Goal: Task Accomplishment & Management: Complete application form

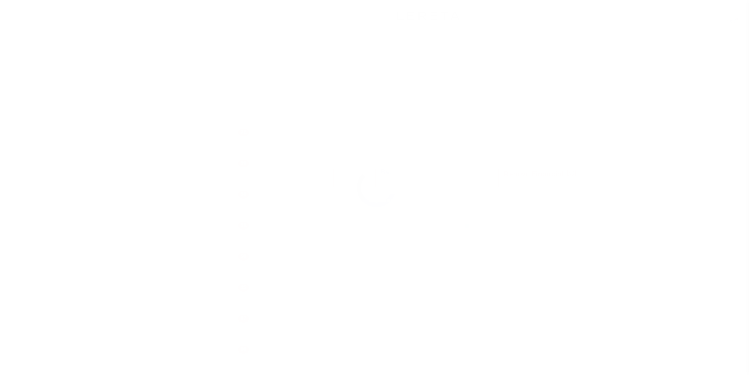
scroll to position [8, 0]
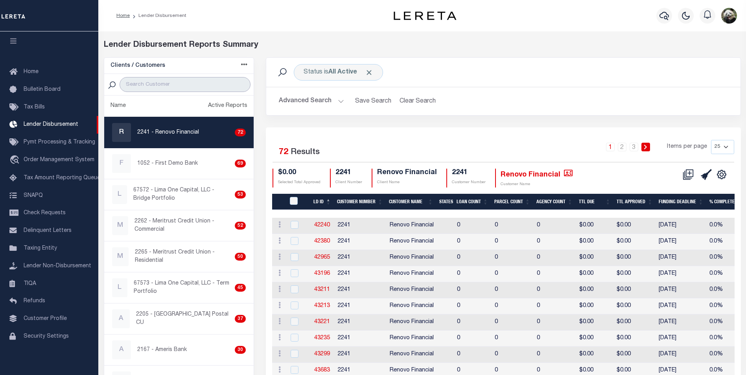
click at [142, 87] on input "search" at bounding box center [185, 84] width 131 height 15
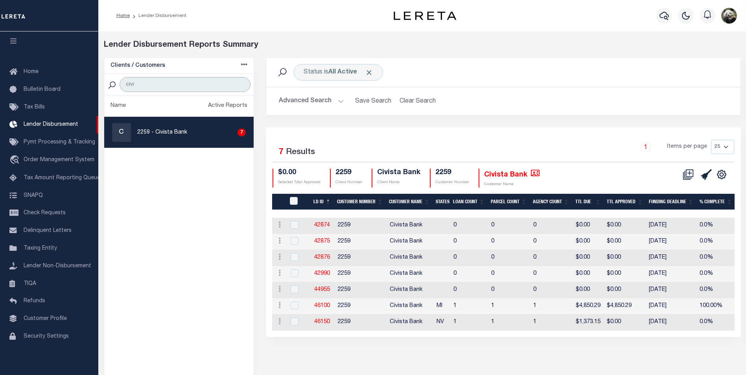
type input "civi"
click at [191, 124] on link "C 2259 - Civista Bank 7" at bounding box center [179, 132] width 150 height 31
checkbox input "true"
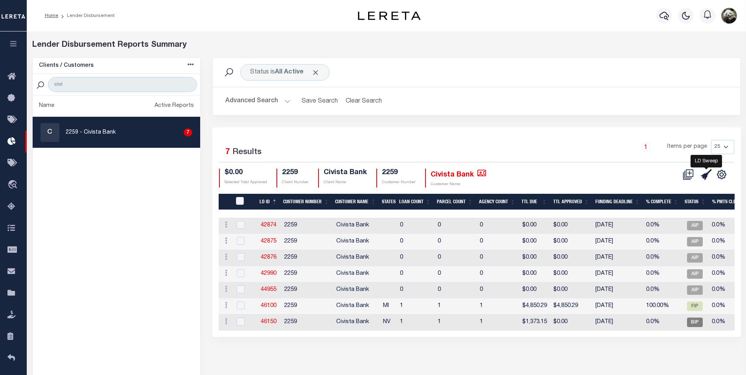
click at [704, 179] on icon at bounding box center [706, 174] width 11 height 11
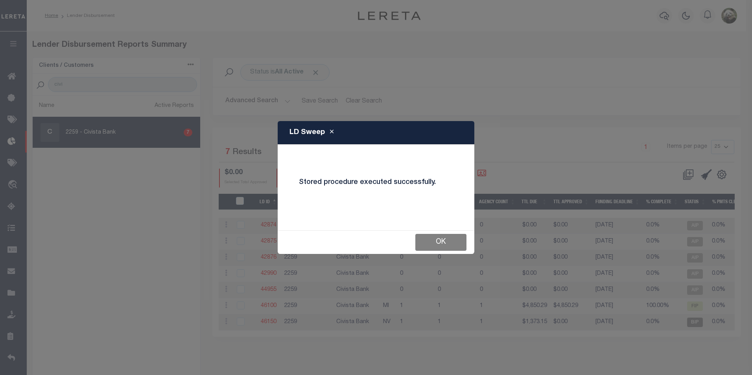
click at [437, 244] on button "OK" at bounding box center [440, 242] width 51 height 17
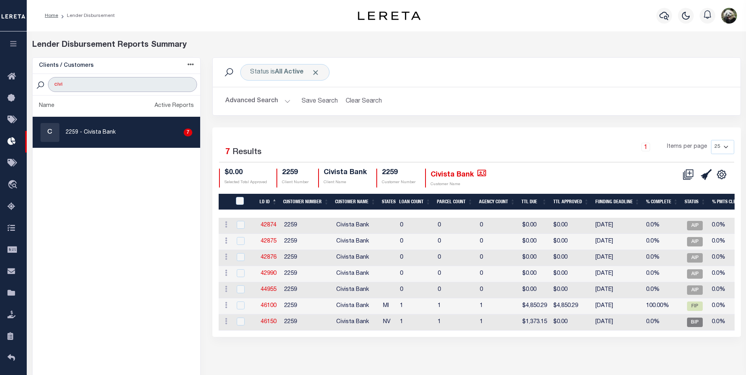
click at [102, 88] on input "civi" at bounding box center [122, 84] width 149 height 15
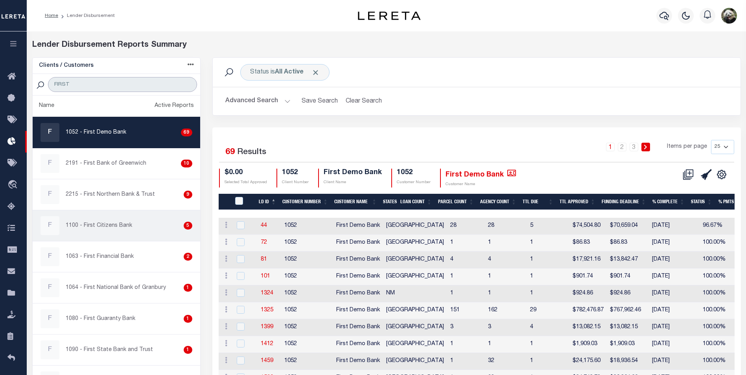
type input "FIRST"
click at [132, 230] on div "F 1100 - First Citizens Bank 5" at bounding box center [117, 225] width 152 height 19
checkbox input "true"
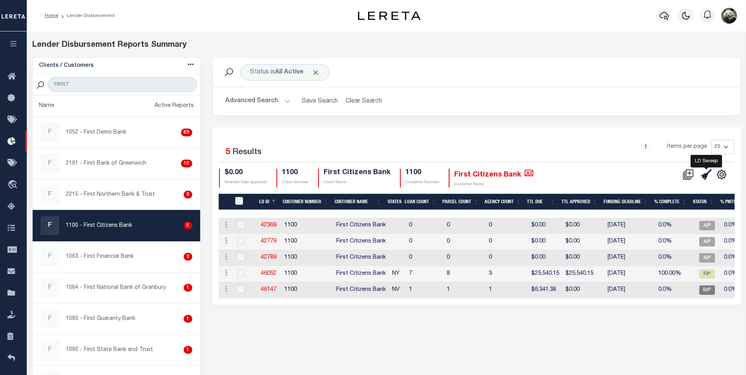
click at [708, 175] on icon at bounding box center [706, 174] width 11 height 11
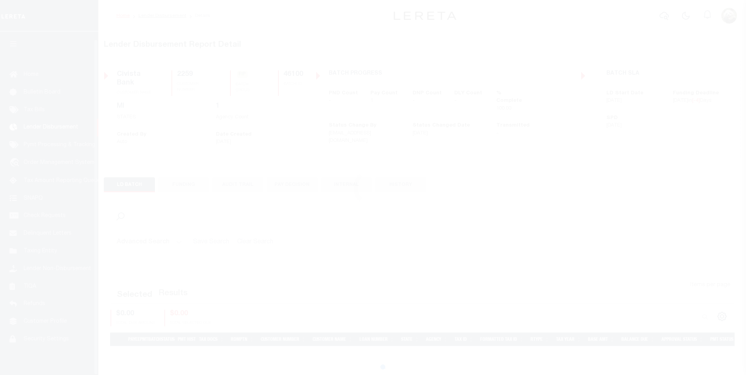
scroll to position [8, 0]
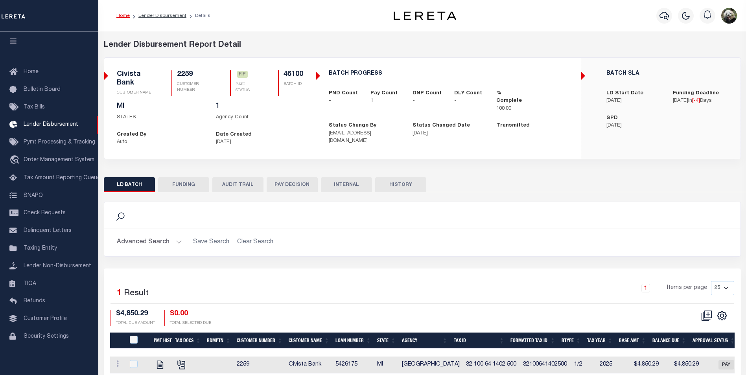
click at [171, 183] on button "FUNDING" at bounding box center [183, 184] width 51 height 15
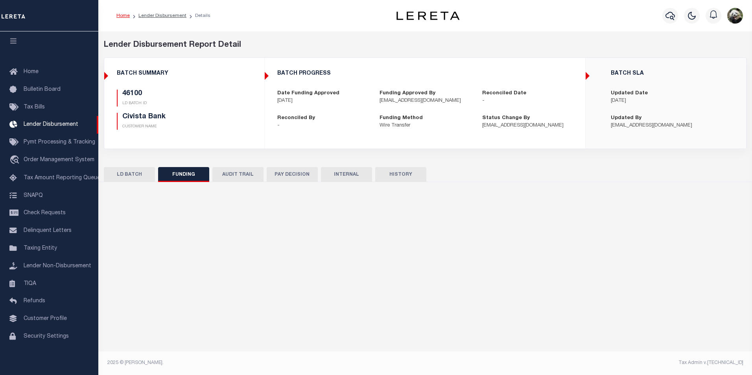
type input "$4,850.29"
type input "$0"
type input "[DATE]"
select select "8"
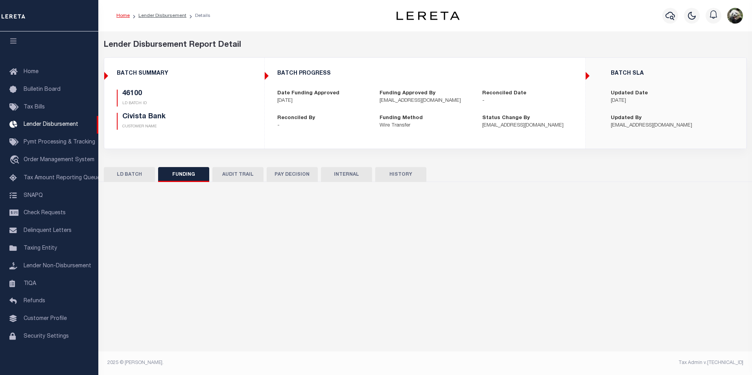
select select "100"
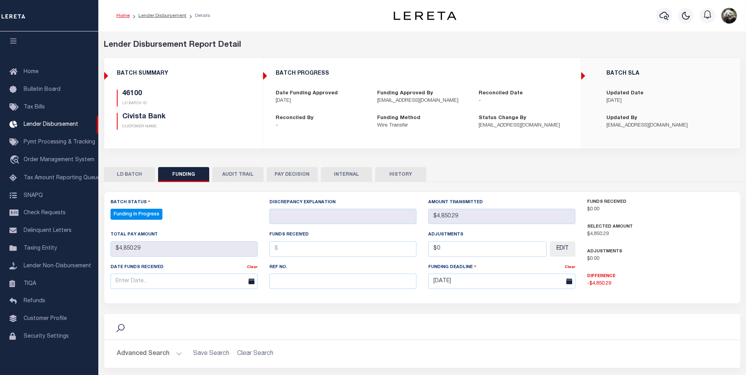
select select "100"
click at [347, 288] on input "text" at bounding box center [342, 281] width 147 height 15
paste input "20250912MMQFMP2700177009121018FT03"
type input "20250912MMQFMP2700177009121018FT03"
click at [162, 286] on input "text" at bounding box center [184, 281] width 147 height 15
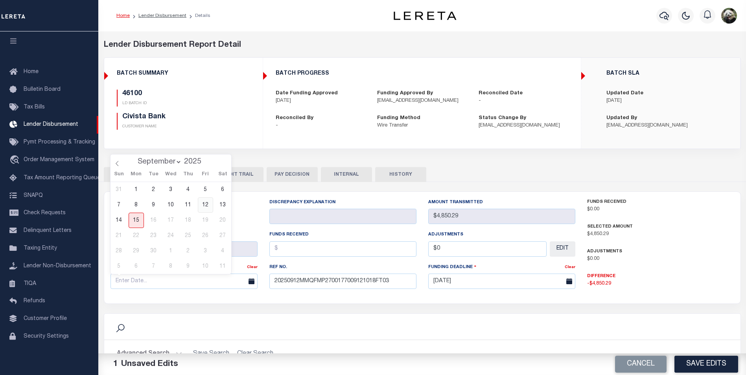
click at [204, 205] on span "12" at bounding box center [205, 205] width 15 height 15
type input "[DATE]"
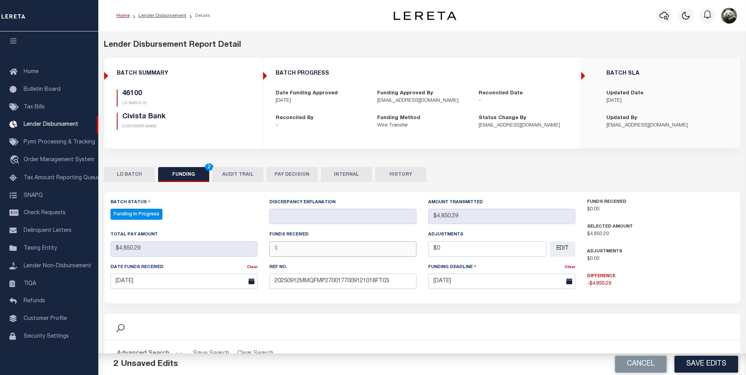
click at [335, 256] on input "text" at bounding box center [342, 249] width 147 height 15
type input "$4,850.29"
type input "$0.00"
click at [705, 363] on button "Save Edits" at bounding box center [707, 364] width 64 height 17
type input "$4,850.29"
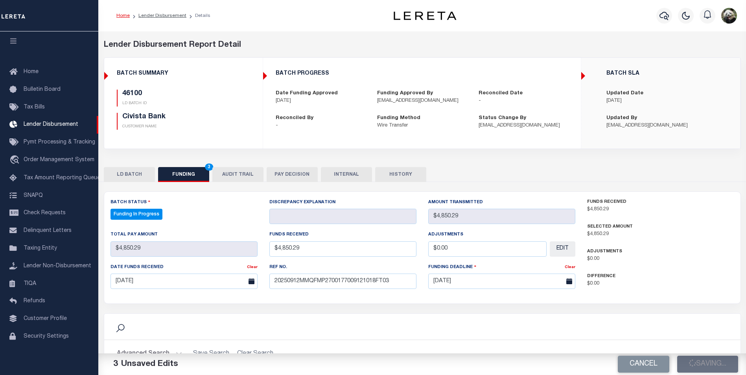
type input "$4,850.29"
type input "$0"
select select "100"
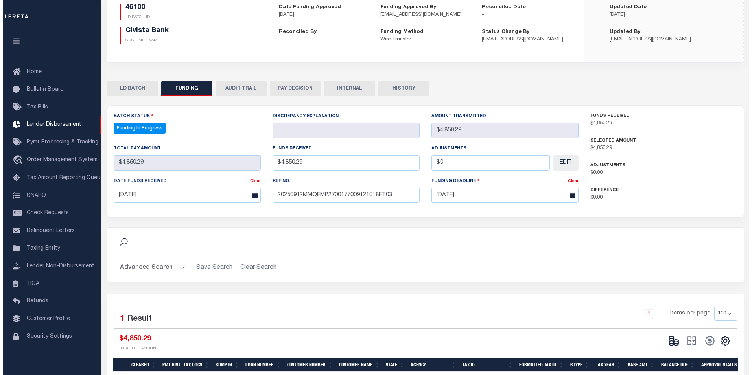
scroll to position [143, 0]
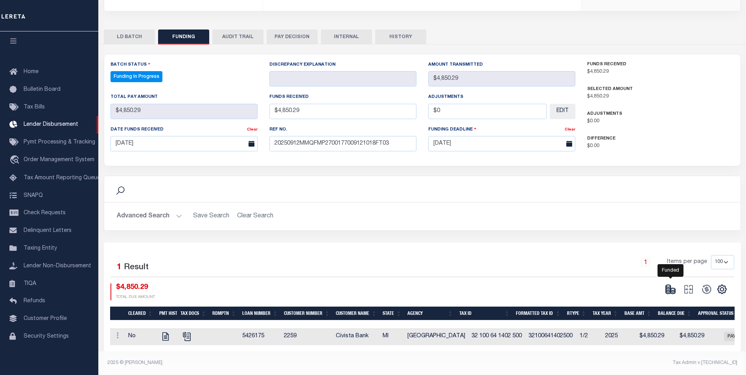
click at [674, 288] on ellipse at bounding box center [673, 289] width 5 height 2
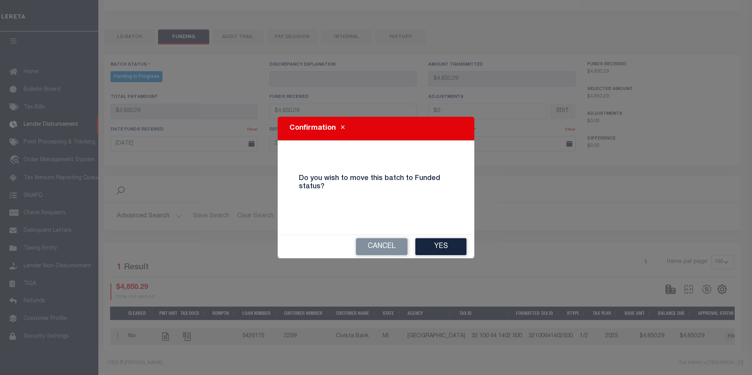
click at [459, 250] on button "Yes" at bounding box center [440, 246] width 51 height 17
type input "$4,850.29"
type input "$0"
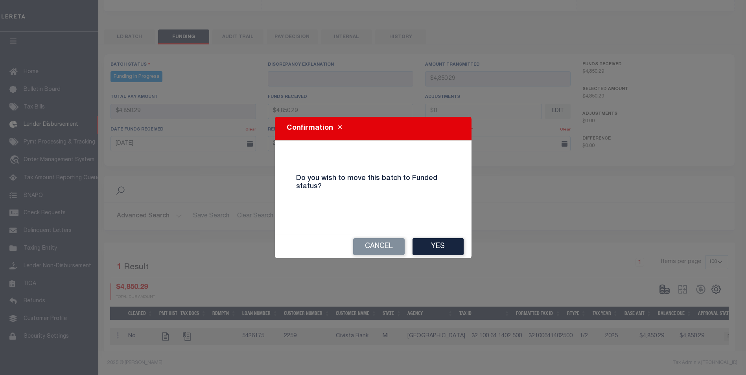
select select "100"
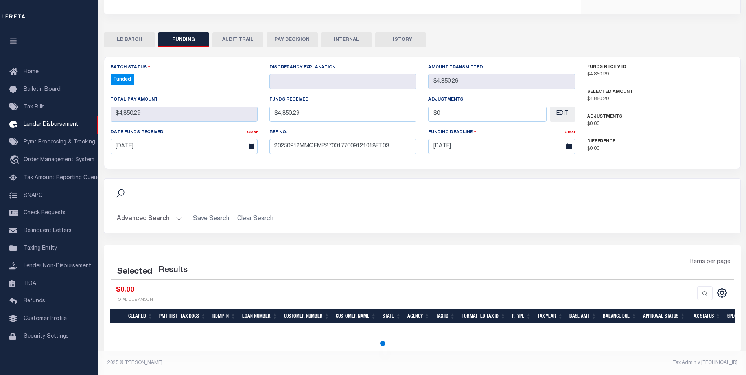
select select "100"
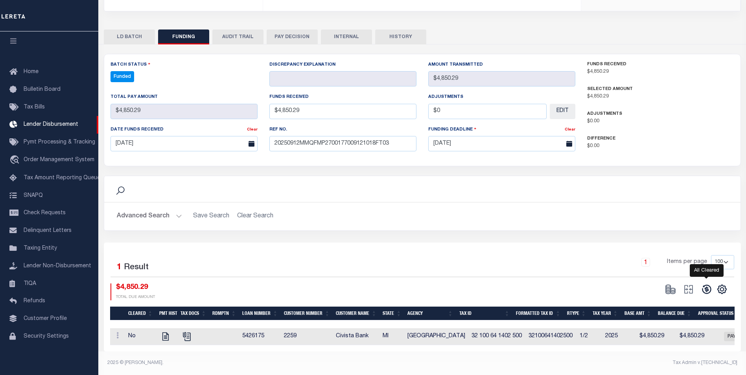
click at [706, 288] on icon at bounding box center [706, 289] width 11 height 11
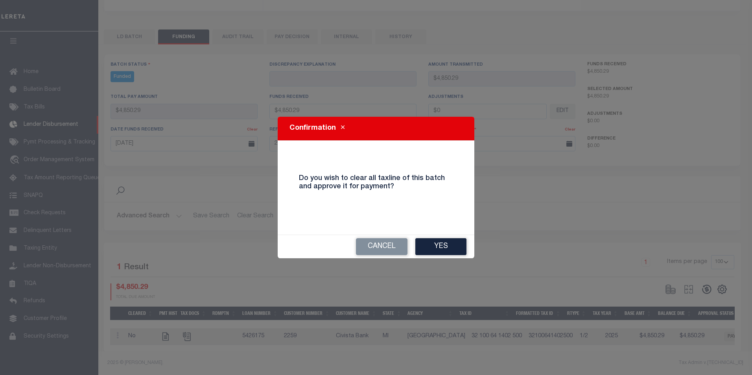
drag, startPoint x: 450, startPoint y: 243, endPoint x: 461, endPoint y: 244, distance: 11.1
click at [450, 243] on button "Yes" at bounding box center [440, 246] width 51 height 17
select select "100"
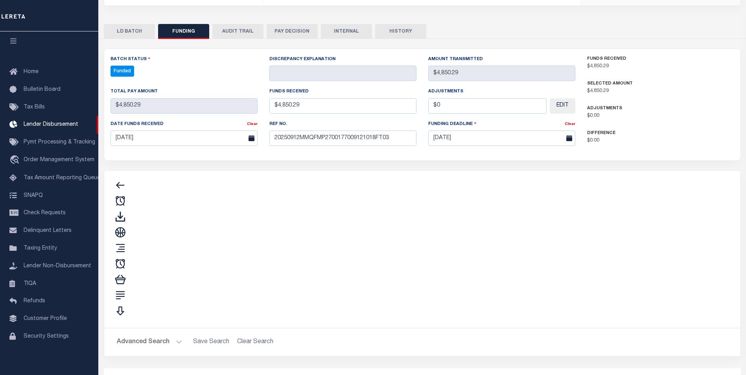
type input "$4,850.29"
type input "$0"
select select "100"
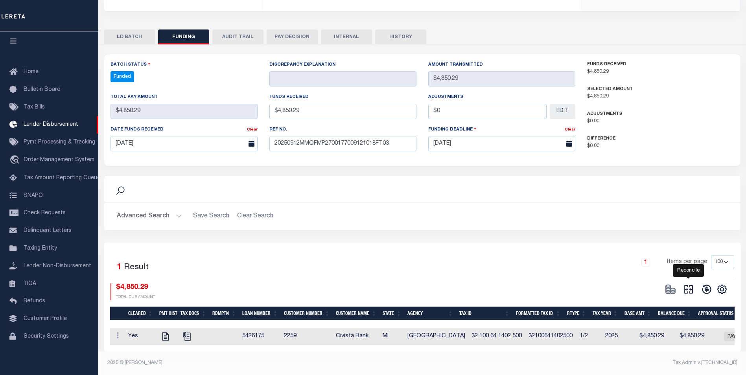
click at [692, 287] on icon "" at bounding box center [688, 289] width 11 height 11
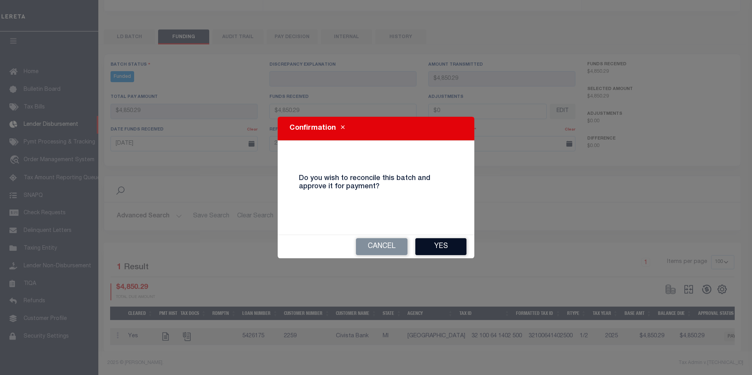
click at [439, 247] on button "Yes" at bounding box center [440, 246] width 51 height 17
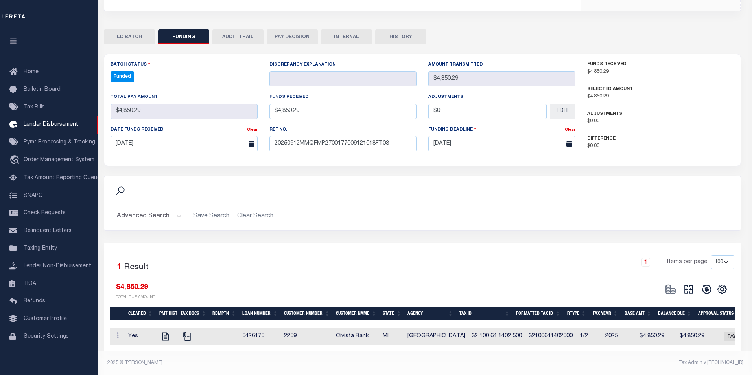
type input "$4,850.29"
type input "$0"
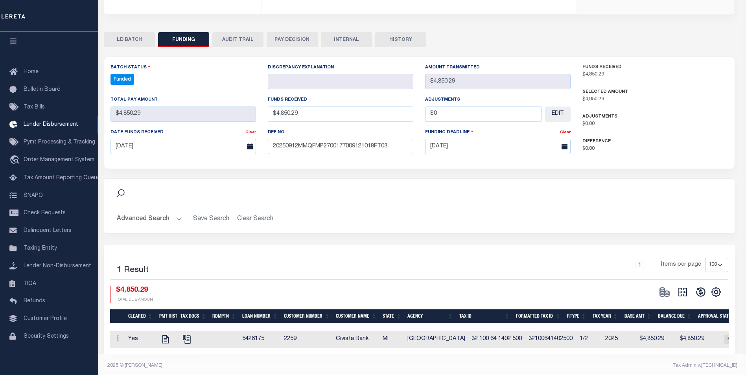
select select "100"
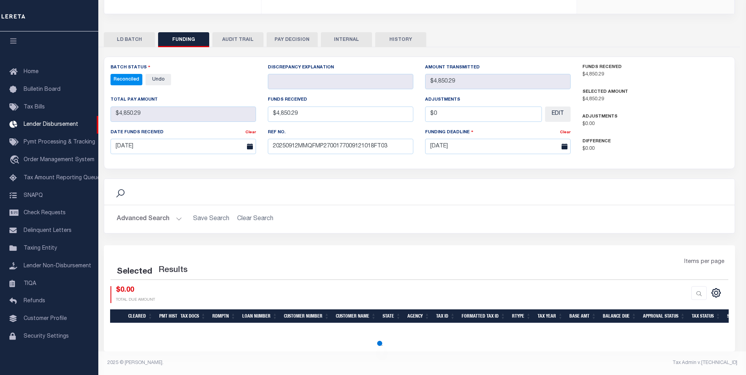
select select "100"
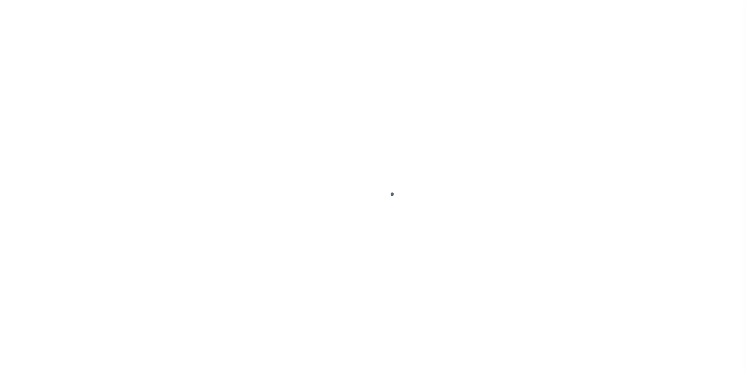
scroll to position [8, 0]
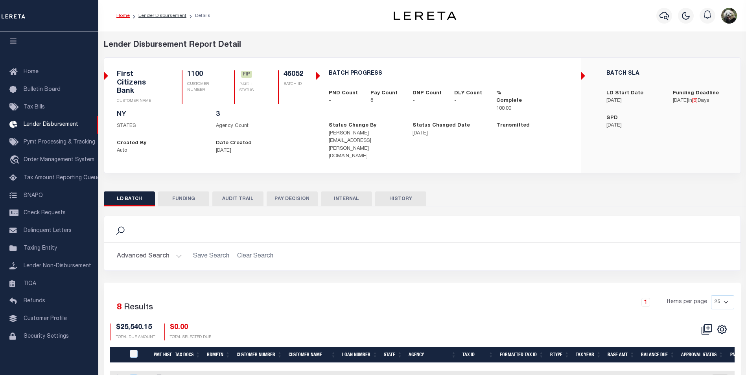
click at [192, 192] on button "FUNDING" at bounding box center [183, 199] width 51 height 15
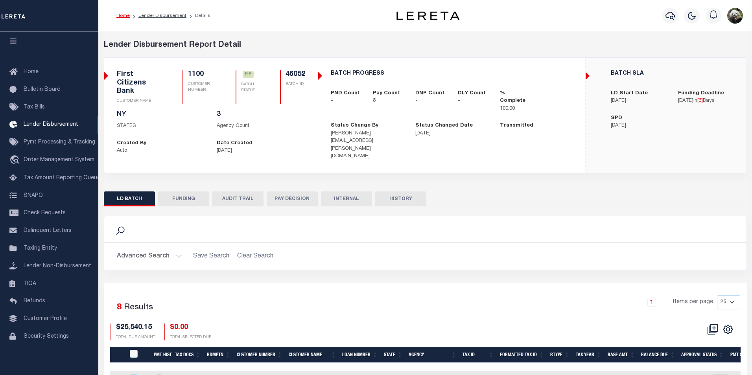
type input "$25,540.15"
type input "$0"
type input "[DATE]"
select select "100"
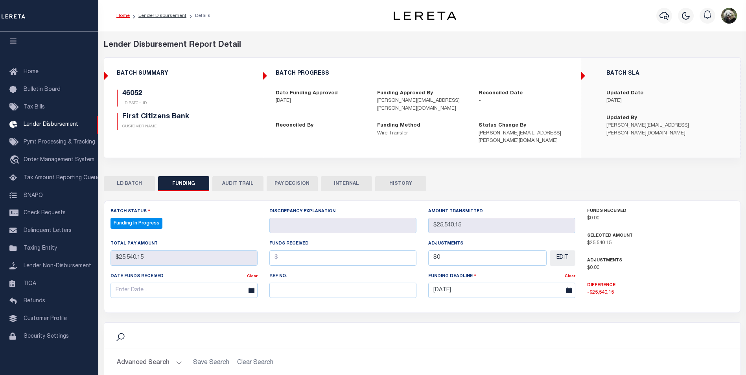
select select "100"
click at [350, 283] on input "text" at bounding box center [342, 290] width 147 height 15
paste input "20250912MMQFMP2700354609121737FT03"
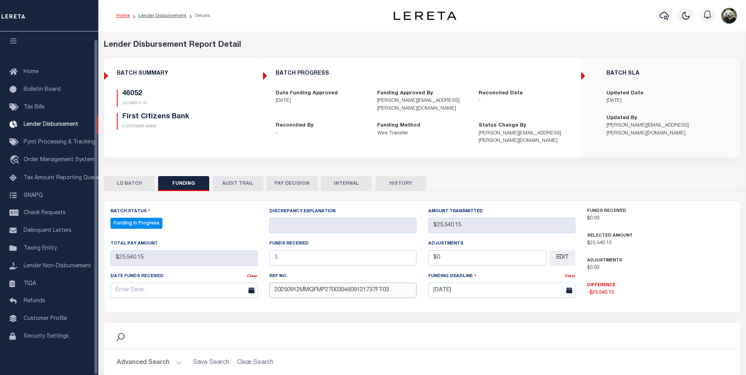
type input "20250912MMQFMP2700354609121737FT03"
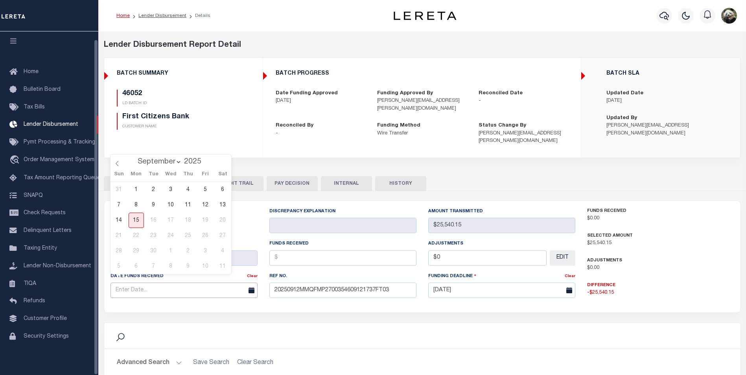
click at [127, 287] on input "text" at bounding box center [184, 290] width 147 height 15
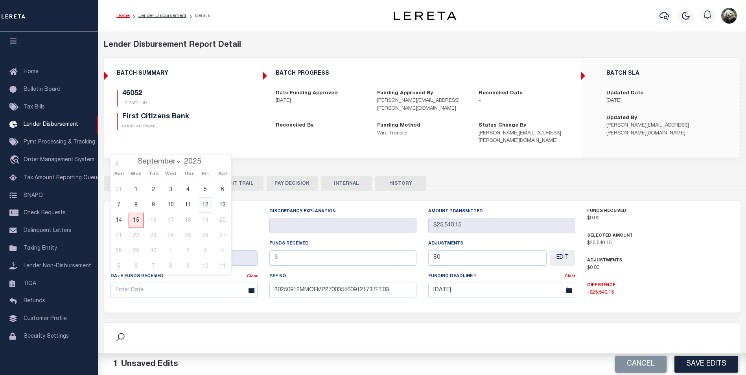
click at [203, 205] on span "12" at bounding box center [205, 205] width 15 height 15
type input "[DATE]"
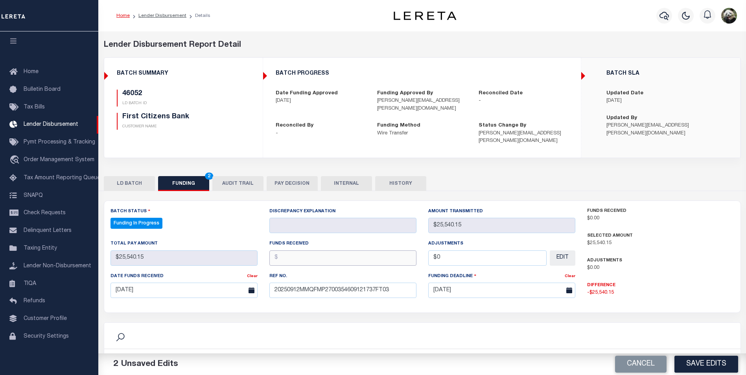
click at [304, 254] on input "text" at bounding box center [342, 258] width 147 height 15
type input "$25,540.15"
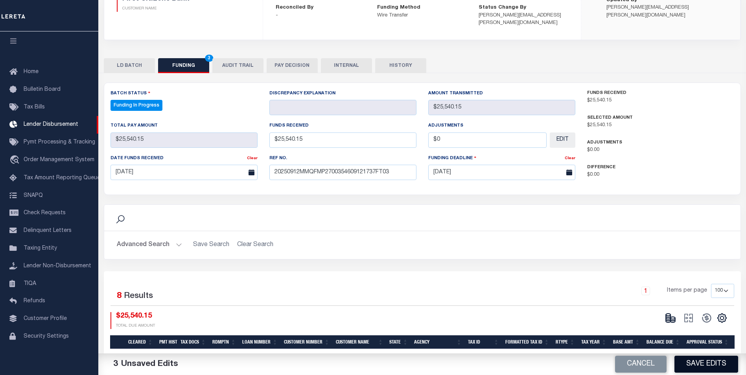
type input "$0.00"
click at [704, 366] on button "Save Edits" at bounding box center [707, 364] width 64 height 17
type input "$25,540.15"
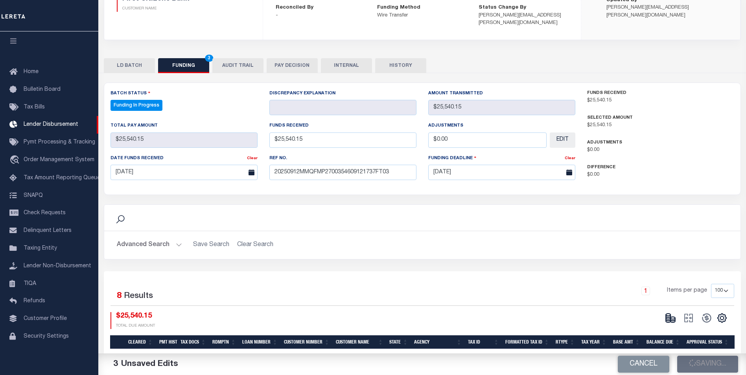
type input "$0"
select select "100"
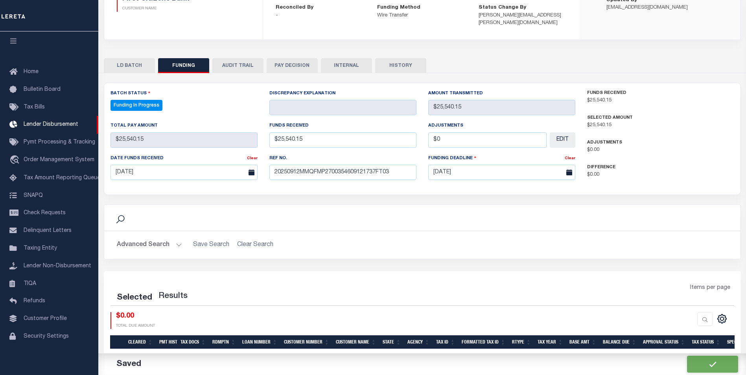
select select "100"
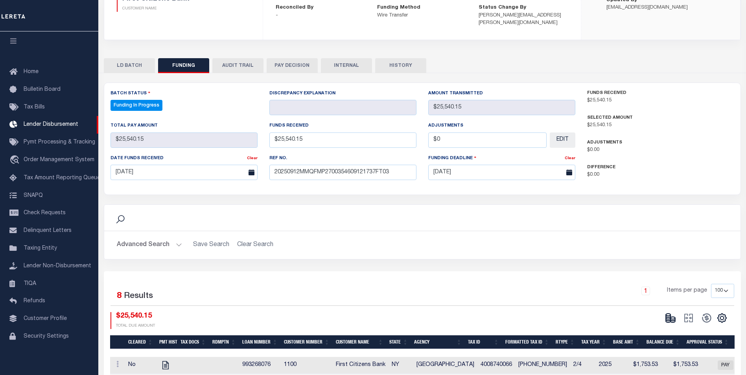
click at [677, 312] on button at bounding box center [671, 318] width 18 height 12
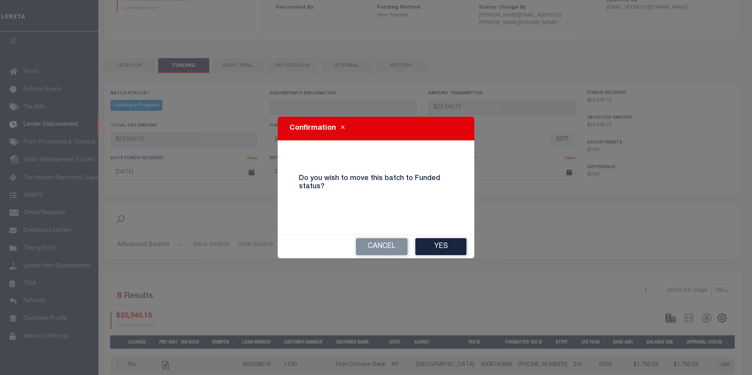
click at [452, 256] on div "Cancel Yes" at bounding box center [376, 246] width 197 height 23
drag, startPoint x: 446, startPoint y: 247, endPoint x: 466, endPoint y: 251, distance: 20.7
click at [446, 247] on button "Yes" at bounding box center [440, 246] width 51 height 17
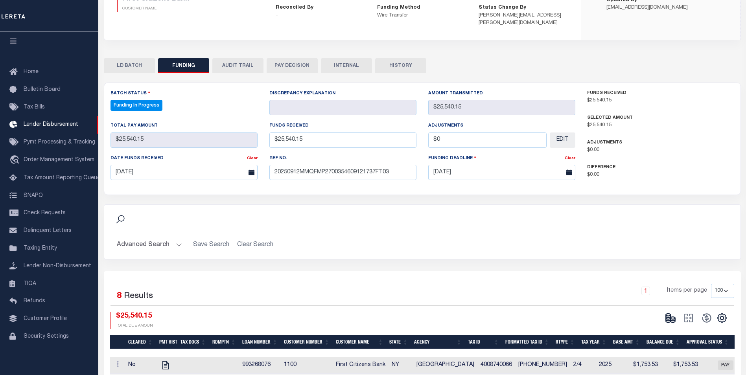
type input "$25,540.15"
type input "$0"
select select "100"
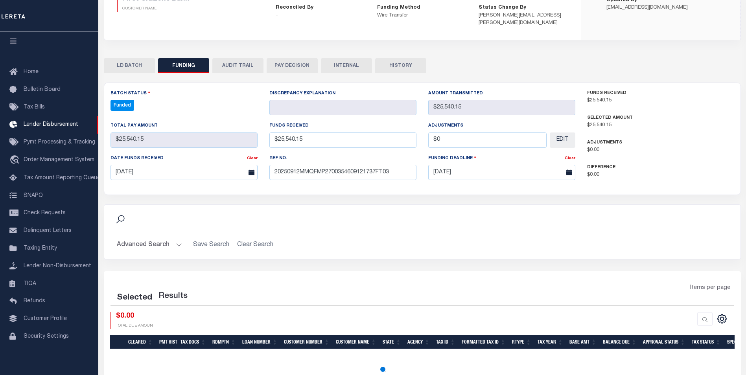
select select "100"
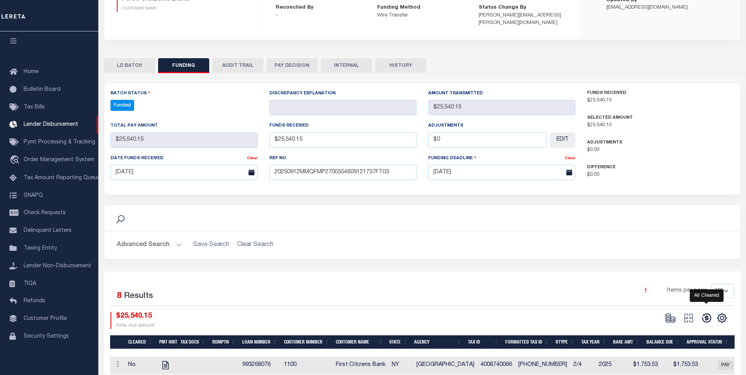
click at [709, 313] on icon at bounding box center [706, 318] width 11 height 11
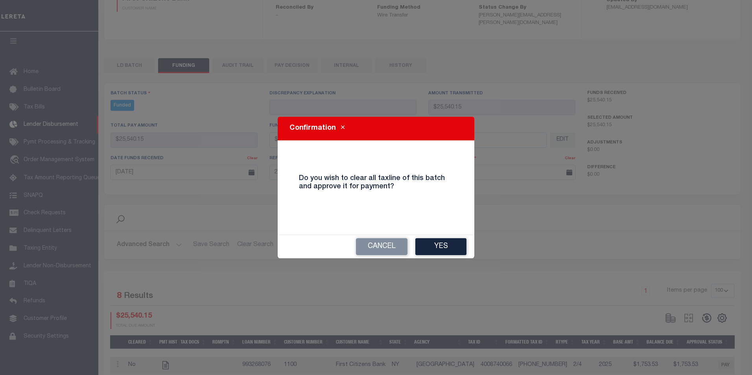
click at [441, 245] on button "Yes" at bounding box center [440, 246] width 51 height 17
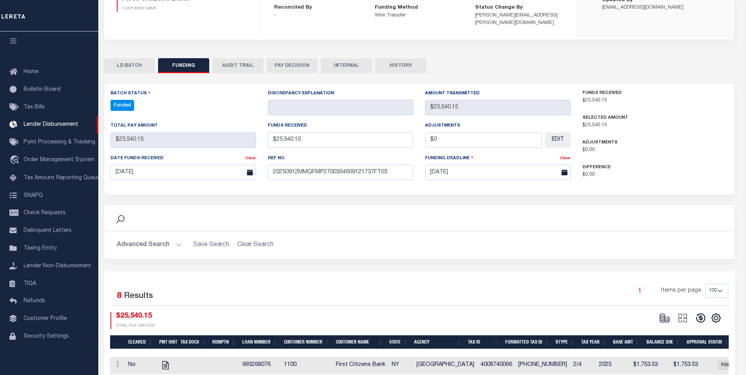
type input "$25,540.15"
type input "$0"
select select "100"
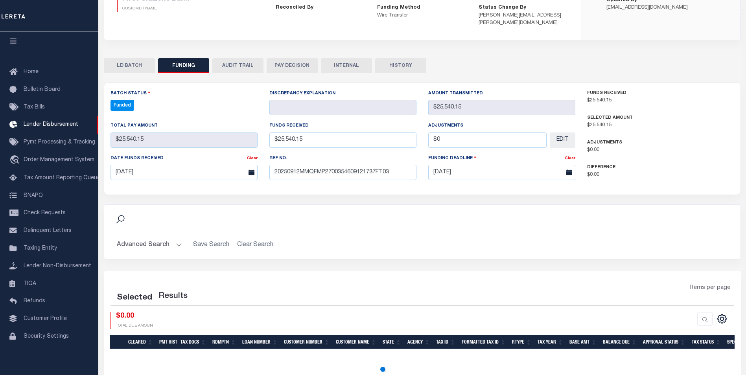
select select "100"
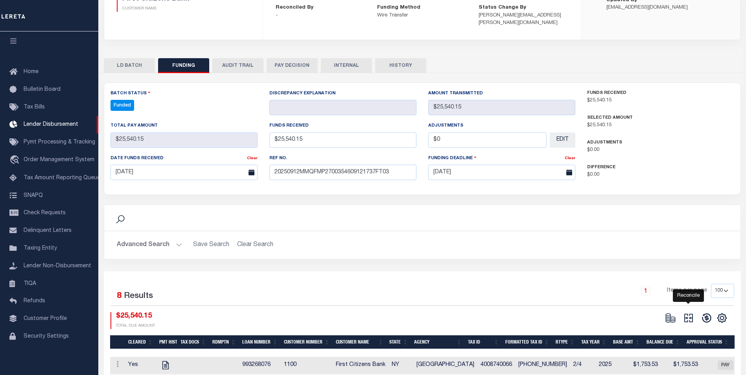
click at [690, 313] on icon "" at bounding box center [688, 318] width 11 height 11
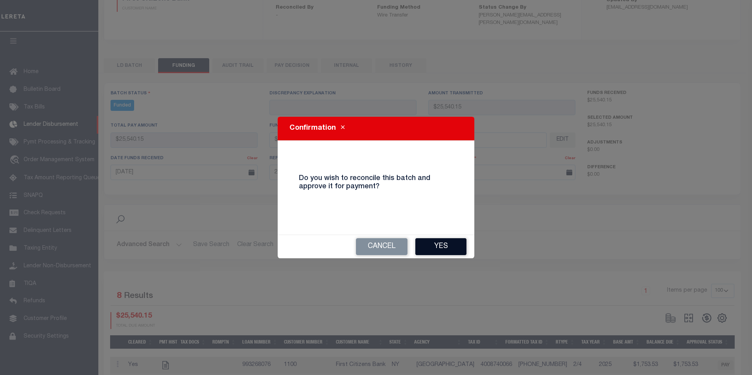
click at [437, 252] on button "Yes" at bounding box center [440, 246] width 51 height 17
select select "100"
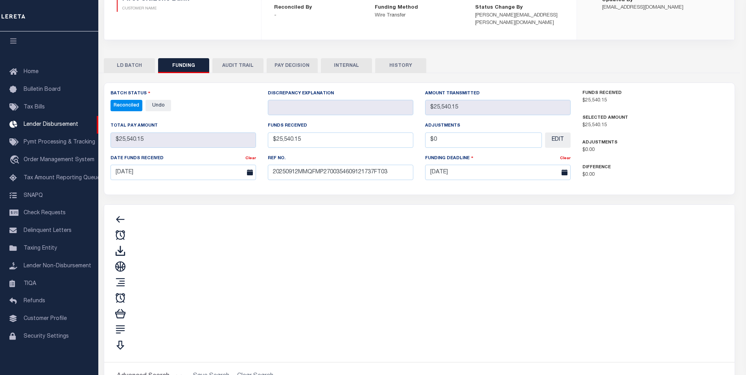
type input "$25,540.15"
type input "$0"
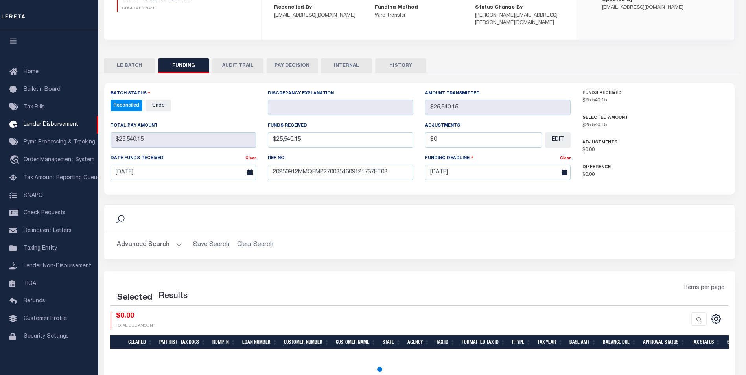
select select "100"
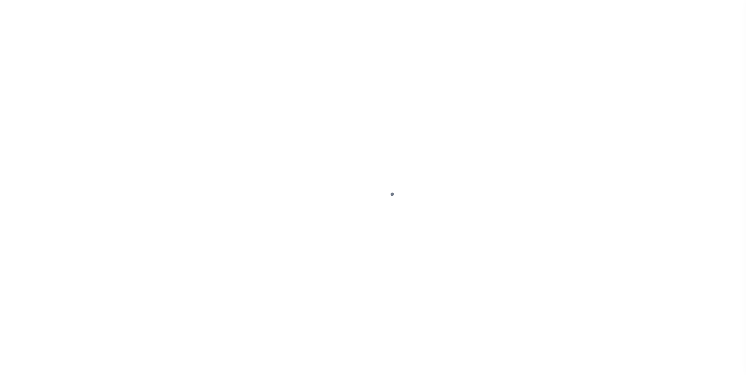
scroll to position [8, 0]
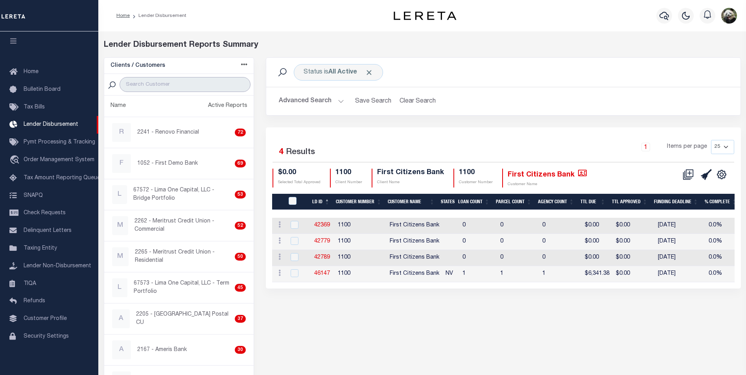
click at [163, 86] on input "search" at bounding box center [185, 84] width 131 height 15
type input "FIRST"
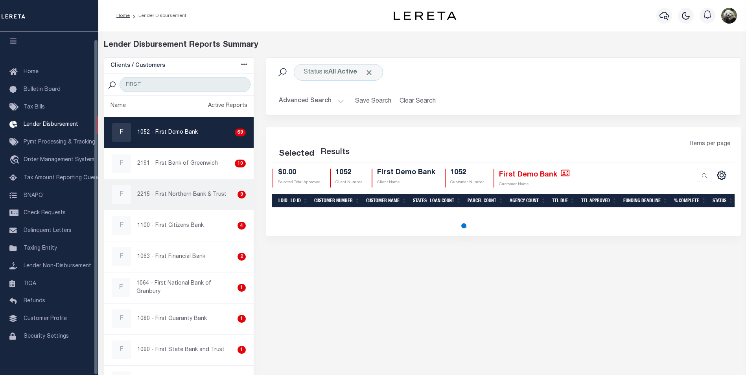
click at [147, 192] on p "2215 - First Northern Bank & Trust" at bounding box center [181, 195] width 89 height 8
checkbox input "true"
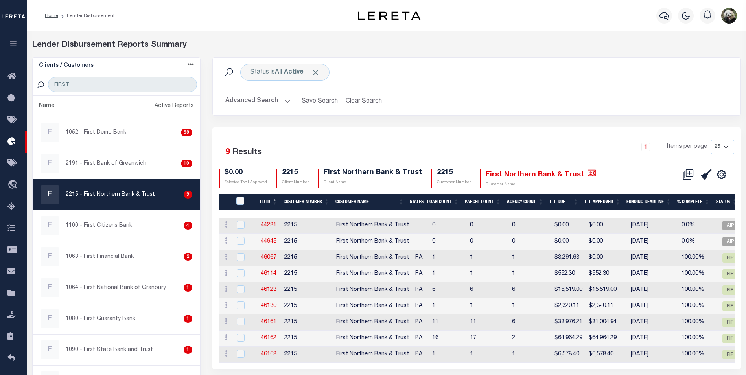
drag, startPoint x: 635, startPoint y: 49, endPoint x: 609, endPoint y: 48, distance: 25.6
click at [609, 48] on div "Lender Disbursement Reports Summary" at bounding box center [386, 48] width 721 height 18
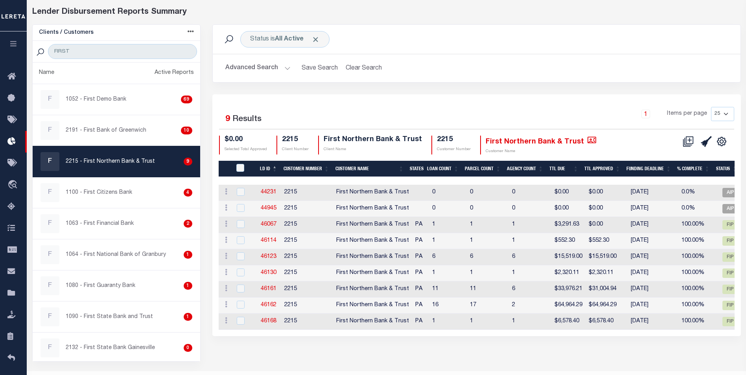
scroll to position [53, 0]
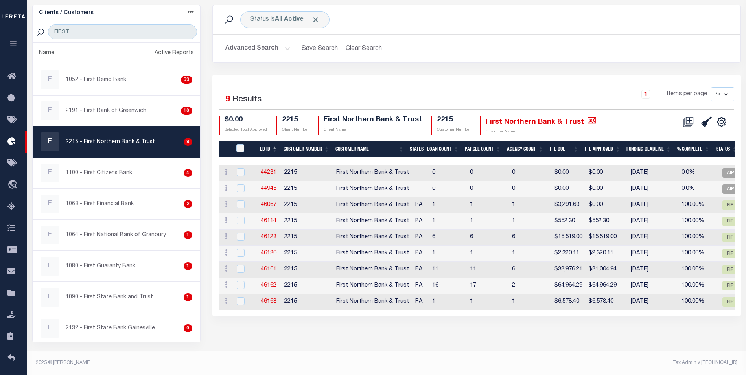
click at [102, 145] on p "2215 - First Northern Bank & Trust" at bounding box center [110, 142] width 89 height 8
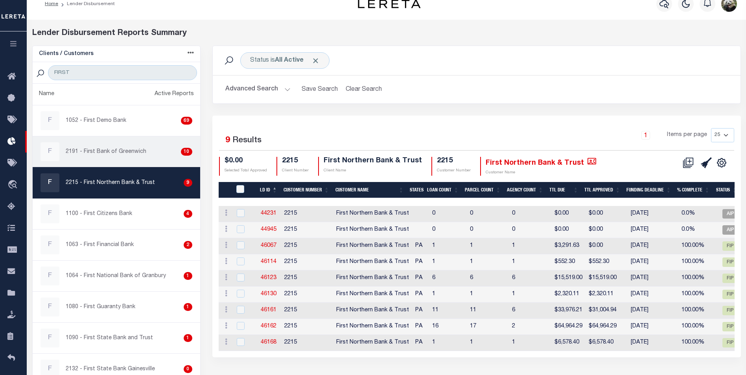
scroll to position [0, 0]
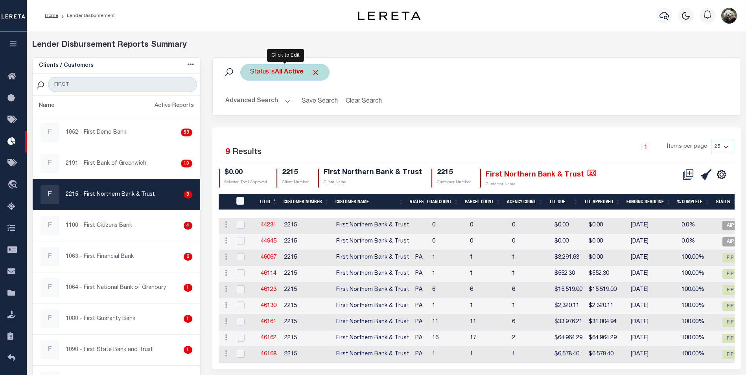
click at [285, 76] on div "Status is All Active" at bounding box center [284, 72] width 89 height 17
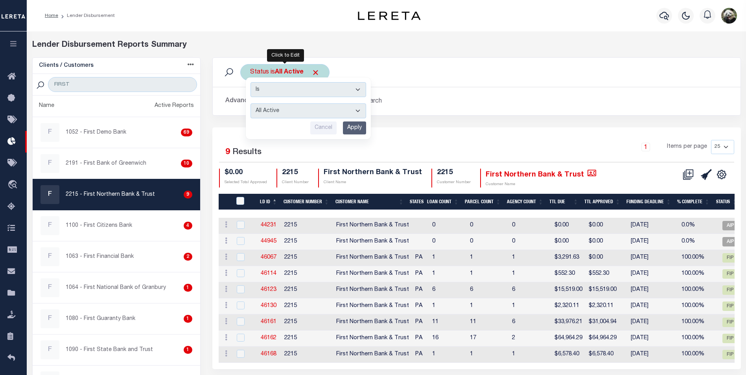
click at [312, 111] on select "All Active Approval In Progress Batching In Progress Complete Do Not Pay Escrow…" at bounding box center [309, 110] width 116 height 15
select select "REC"
click at [251, 103] on select "All Active Approval In Progress Batching In Progress Complete Do Not Pay Escrow…" at bounding box center [309, 110] width 116 height 15
click at [358, 127] on input "Apply" at bounding box center [354, 128] width 23 height 13
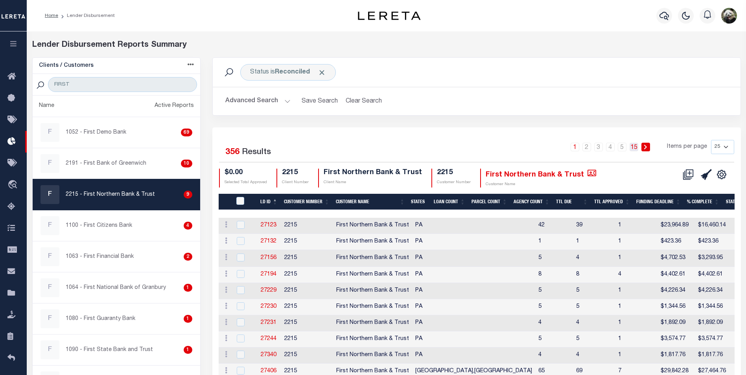
click at [637, 150] on link "15" at bounding box center [634, 147] width 9 height 9
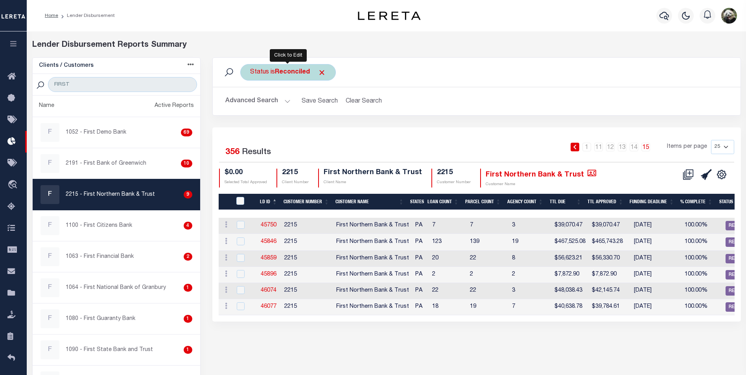
click at [282, 70] on b "Reconciled" at bounding box center [292, 72] width 35 height 6
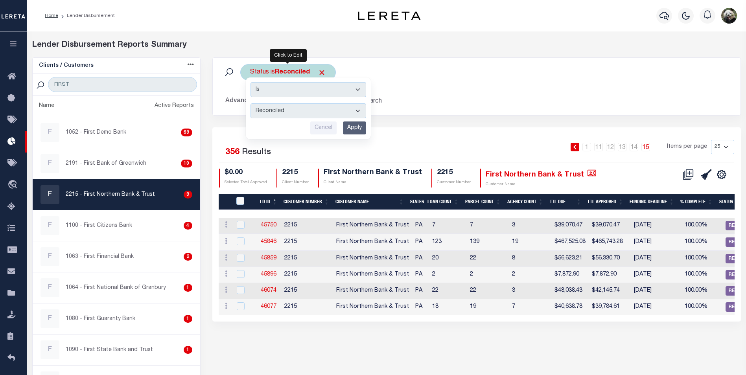
click at [297, 115] on select "All Active Approval In Progress Batching In Progress Complete Do Not Pay Escrow…" at bounding box center [309, 110] width 116 height 15
select select "Active"
click at [251, 103] on select "All Active Approval In Progress Batching In Progress Complete Do Not Pay Escrow…" at bounding box center [309, 110] width 116 height 15
click at [352, 126] on input "Apply" at bounding box center [354, 128] width 23 height 13
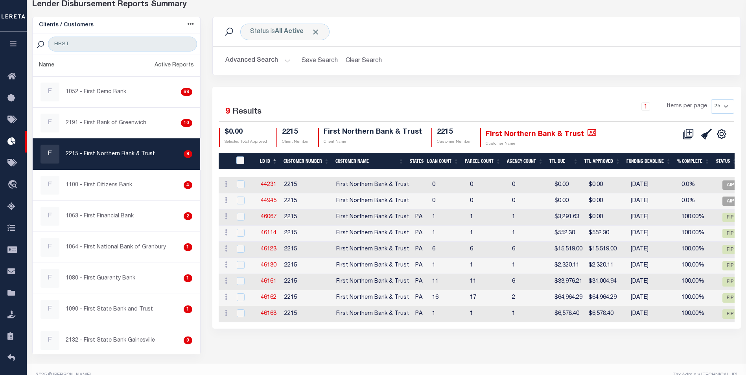
scroll to position [53, 0]
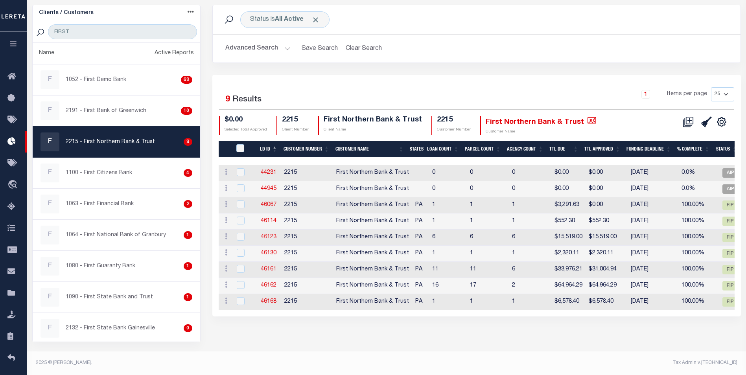
click at [270, 238] on link "46123" at bounding box center [269, 237] width 16 height 6
checkbox input "true"
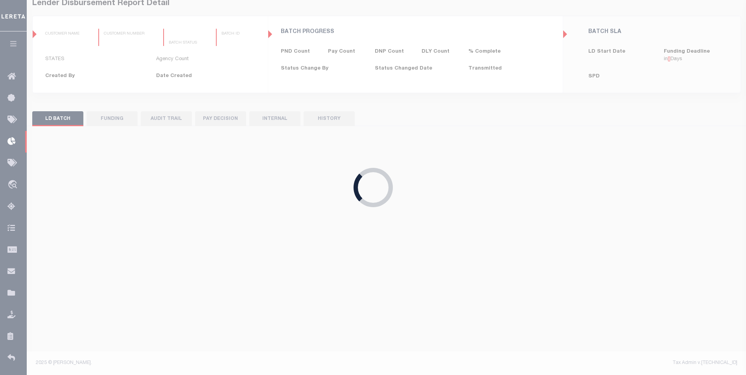
type input "$0.00"
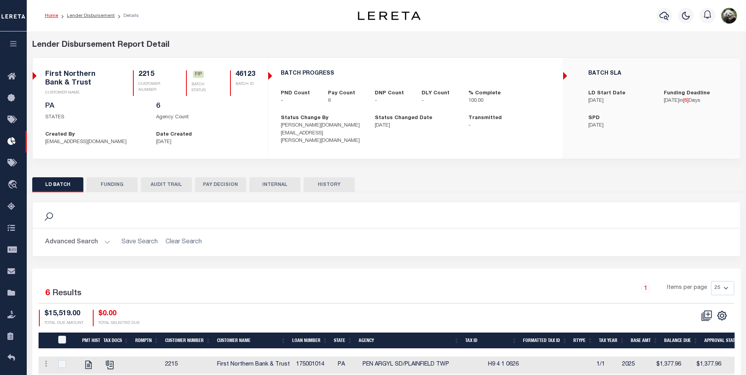
drag, startPoint x: 117, startPoint y: 186, endPoint x: 735, endPoint y: 273, distance: 623.3
click at [118, 186] on button "FUNDING" at bounding box center [112, 184] width 51 height 15
type input "$15,519"
type input "$0"
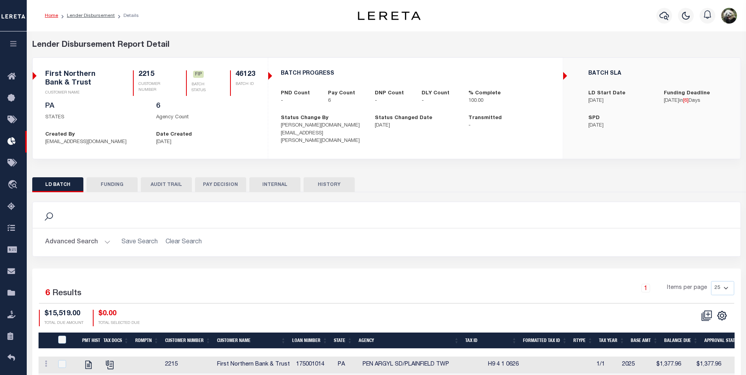
type input "[DATE]"
select select "100"
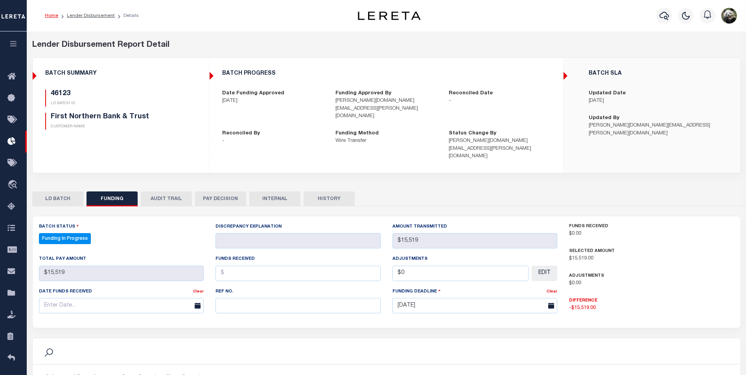
select select "100"
click at [250, 298] on input "text" at bounding box center [298, 305] width 165 height 15
paste input "20250912MMQFMP2700288609121449FT03"
type input "20250912MMQFMP2700288609121449FT03"
drag, startPoint x: 92, startPoint y: 283, endPoint x: 96, endPoint y: 279, distance: 5.0
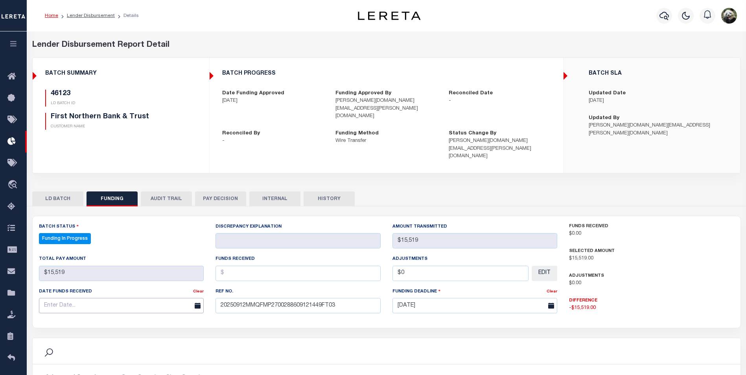
click at [93, 298] on input "text" at bounding box center [121, 305] width 165 height 15
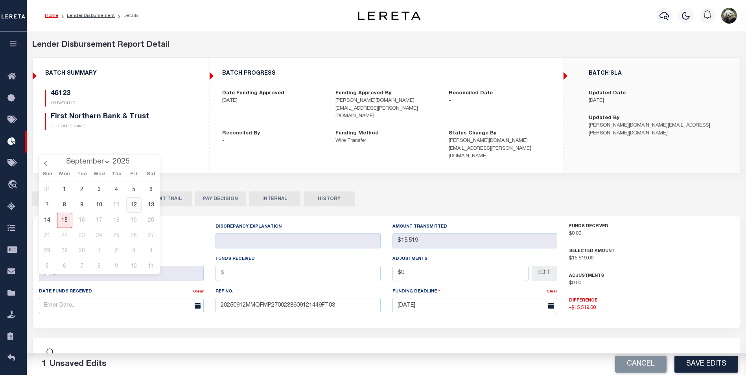
drag, startPoint x: 133, startPoint y: 202, endPoint x: 136, endPoint y: 205, distance: 4.3
click at [133, 203] on span "12" at bounding box center [133, 205] width 15 height 15
type input "[DATE]"
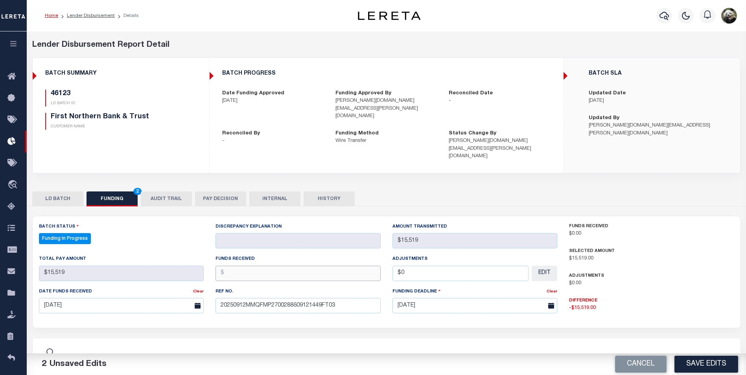
click at [275, 266] on input "text" at bounding box center [298, 273] width 165 height 15
type input "$15,519.00"
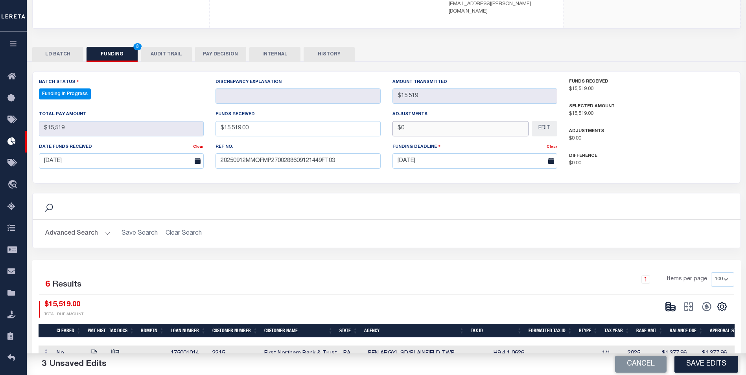
scroll to position [157, 0]
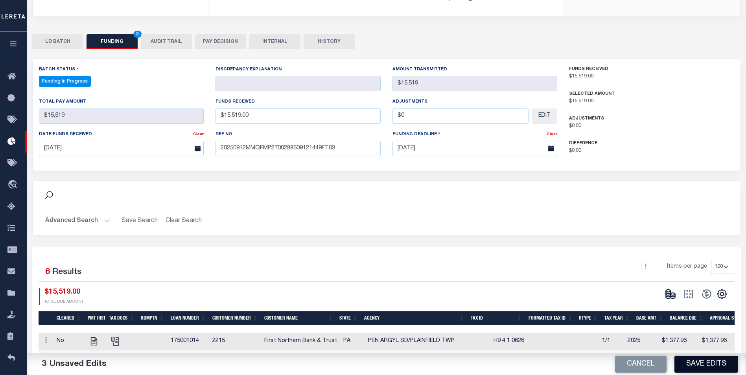
type input "$0.00"
click at [704, 367] on button "Save Edits" at bounding box center [707, 364] width 64 height 17
type input "$15,519"
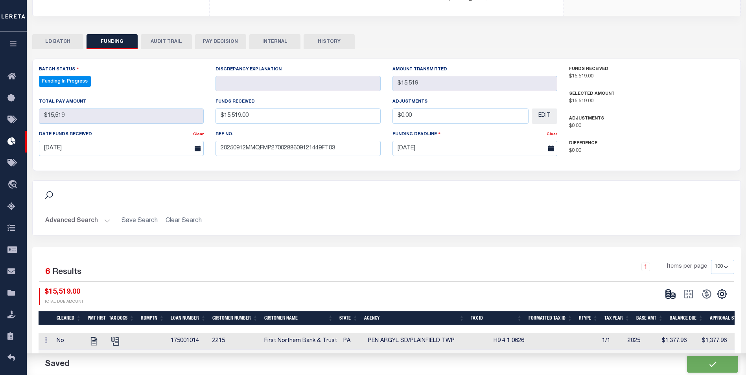
type input "$0"
select select "100"
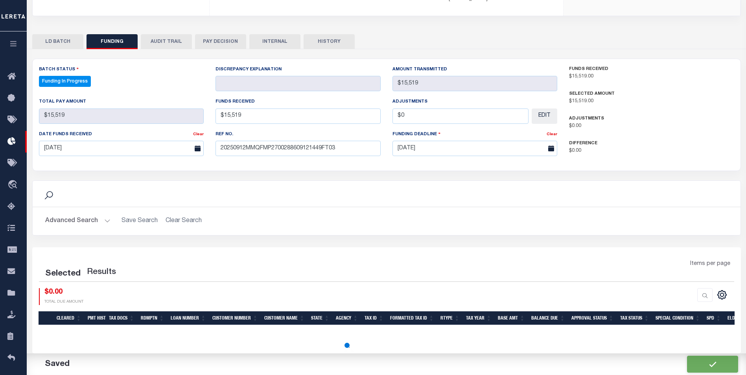
select select "100"
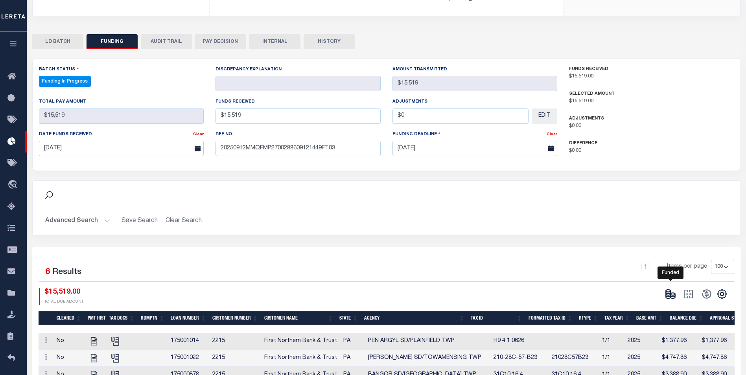
click at [669, 293] on icon at bounding box center [668, 294] width 5 height 3
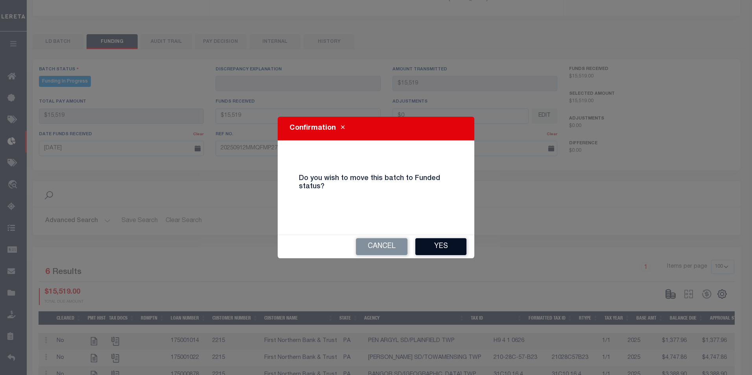
click at [434, 246] on button "Yes" at bounding box center [440, 246] width 51 height 17
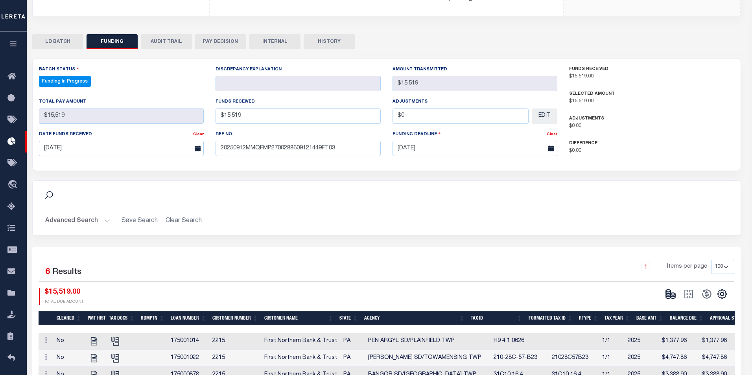
select select "100"
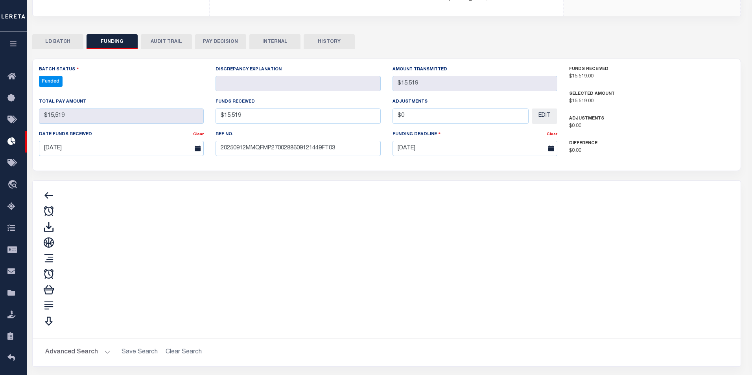
type input "$15,519"
type input "$0"
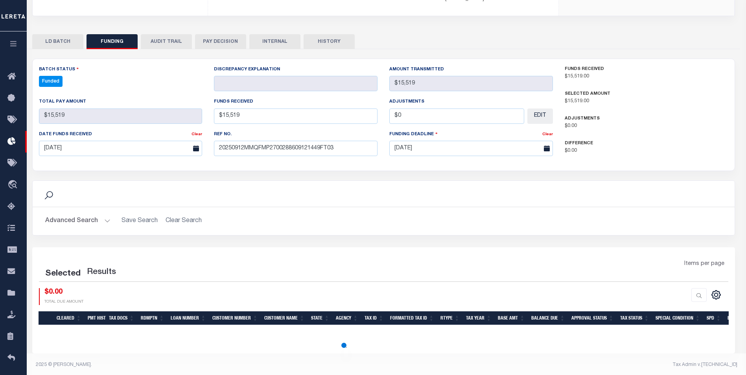
select select "100"
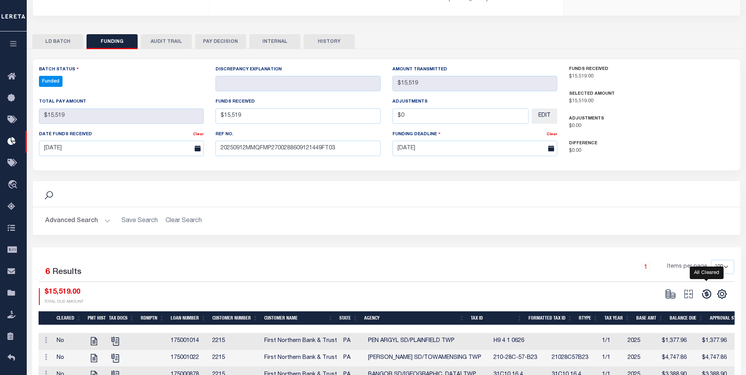
click at [705, 290] on icon at bounding box center [706, 294] width 9 height 9
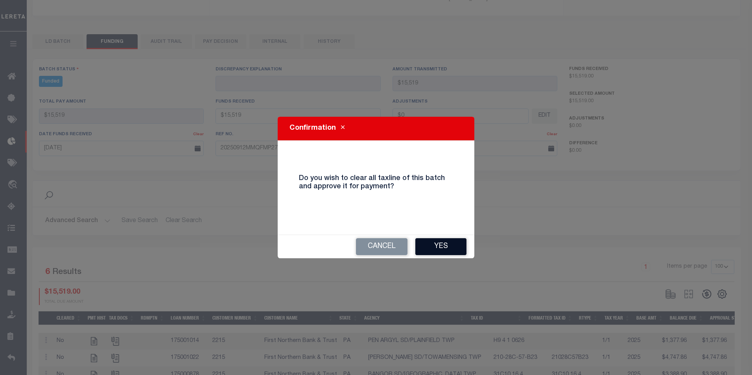
click at [432, 244] on button "Yes" at bounding box center [440, 246] width 51 height 17
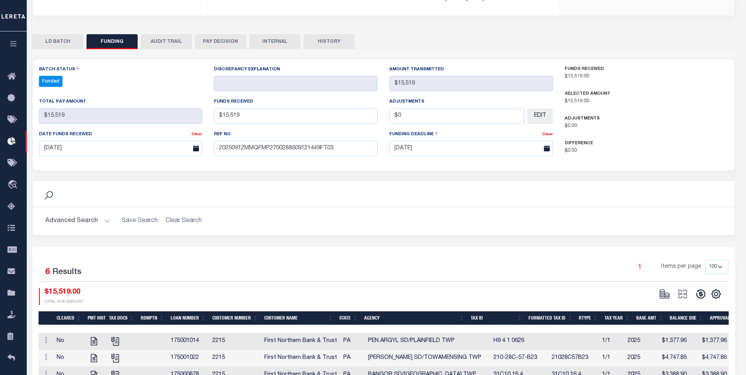
select select "100"
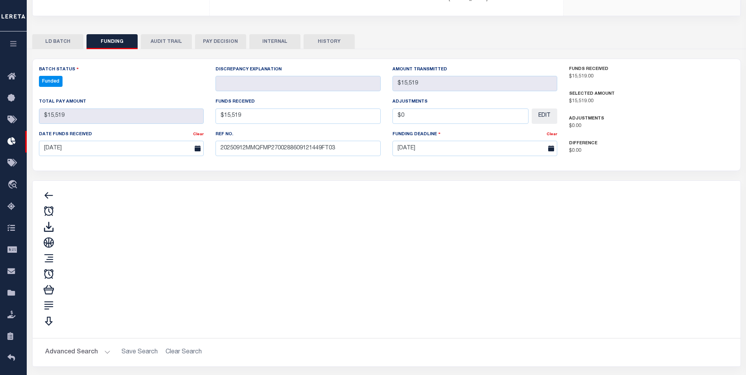
type input "$15,519"
type input "$0"
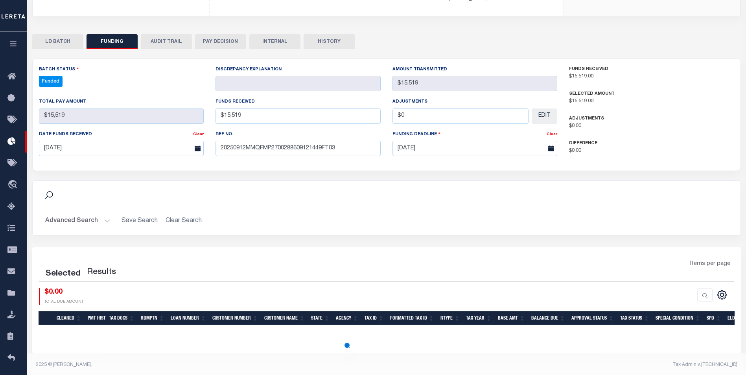
select select "100"
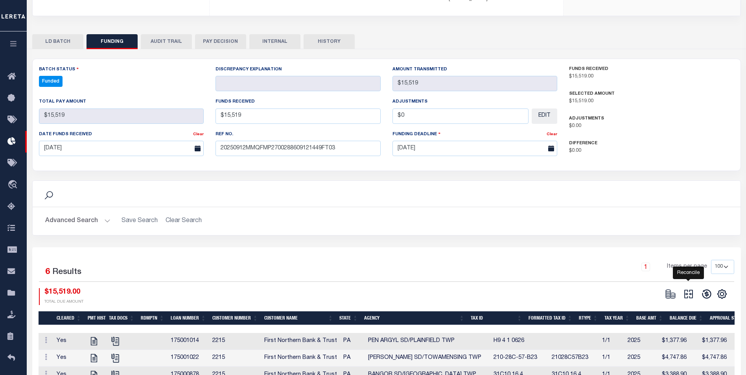
click at [693, 289] on icon "" at bounding box center [688, 294] width 11 height 11
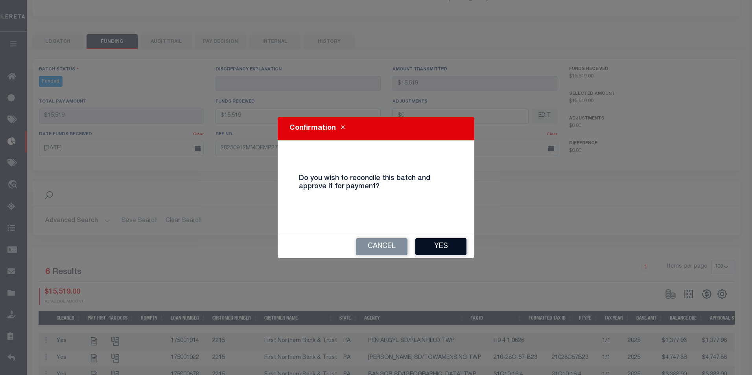
click at [462, 244] on button "Yes" at bounding box center [440, 246] width 51 height 17
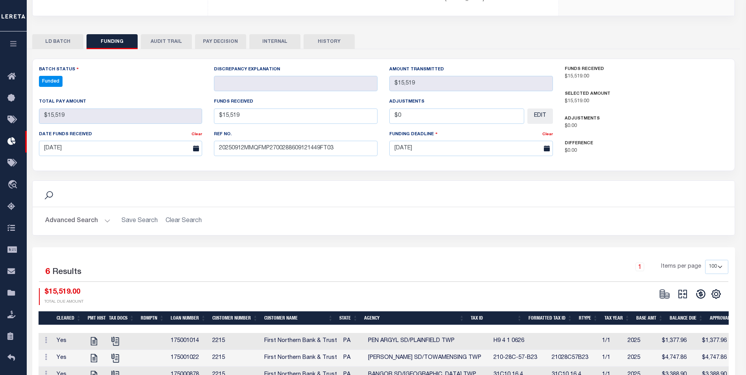
select select "100"
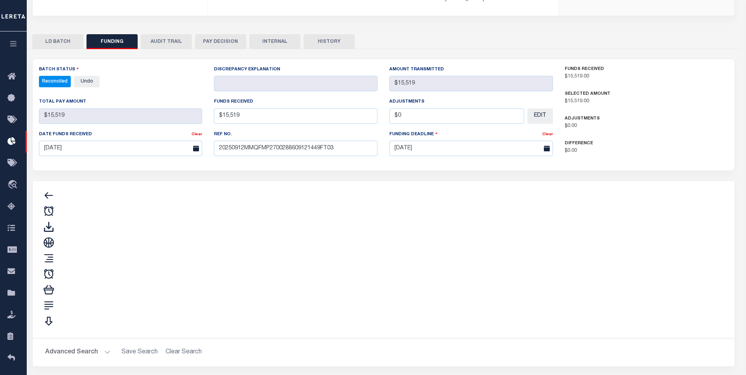
type input "$15,519"
type input "$0"
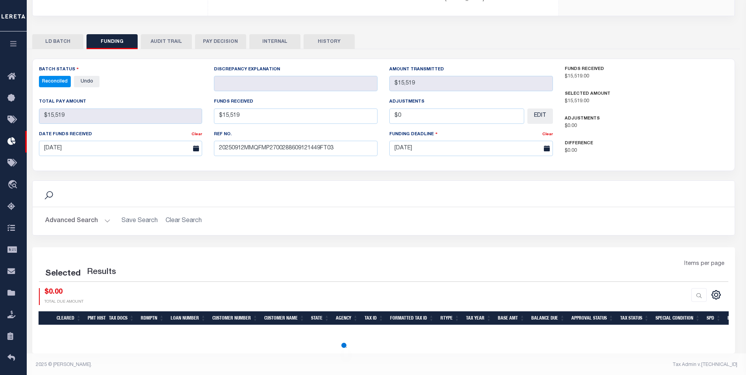
select select "100"
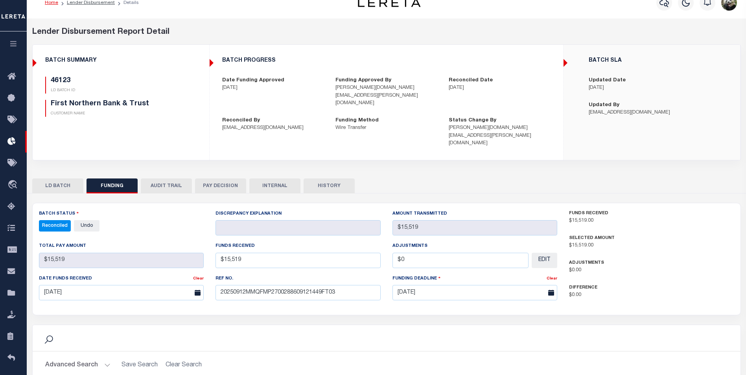
scroll to position [0, 0]
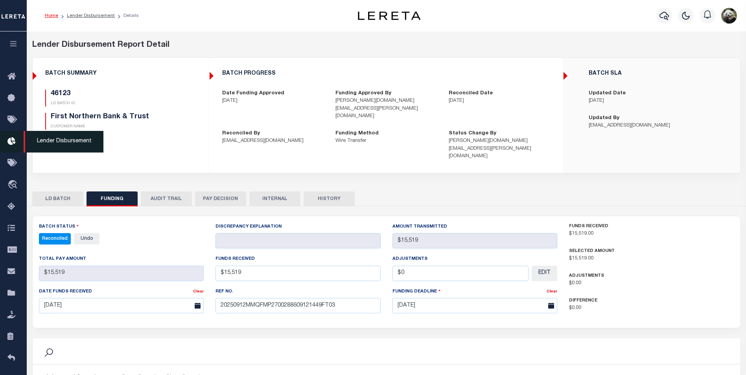
click at [11, 142] on icon at bounding box center [13, 142] width 13 height 10
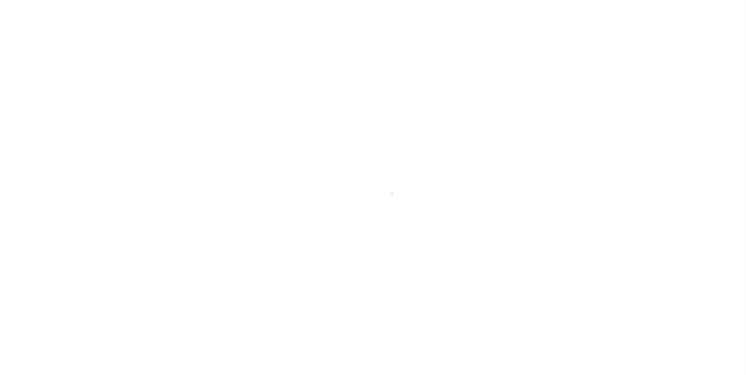
scroll to position [8, 0]
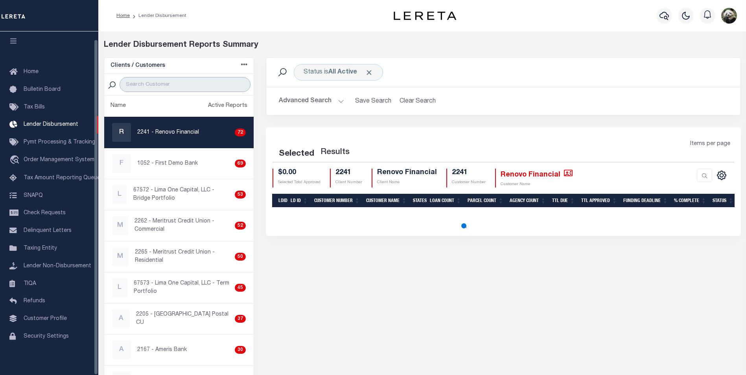
click at [145, 84] on input "search" at bounding box center [185, 84] width 131 height 15
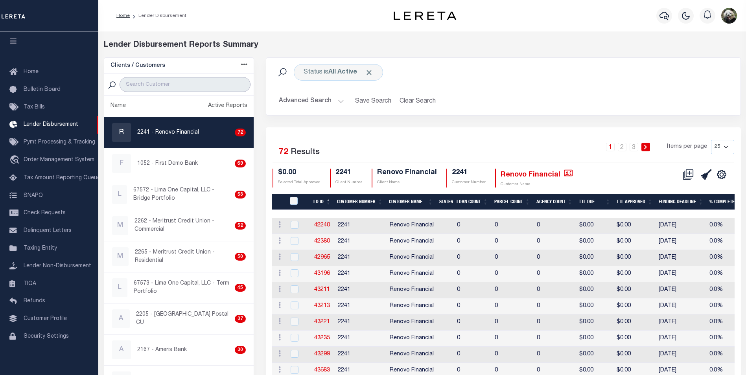
type input "FIRST"
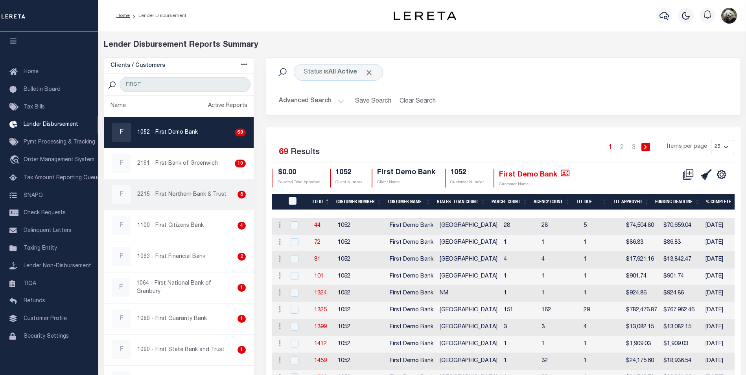
click at [195, 196] on p "2215 - First Northern Bank & Trust" at bounding box center [181, 195] width 89 height 8
checkbox input "true"
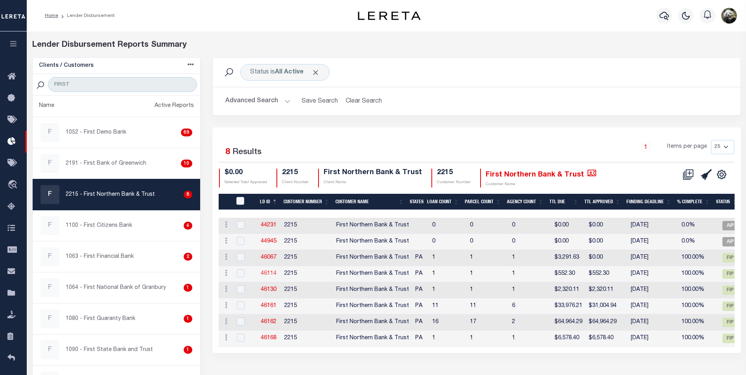
click at [273, 273] on link "46114" at bounding box center [269, 274] width 16 height 6
checkbox input "true"
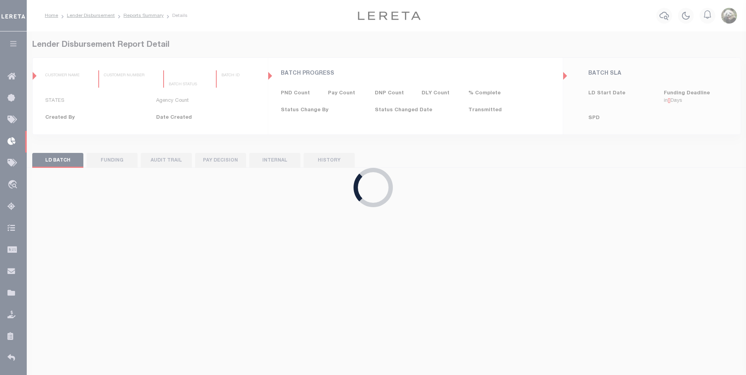
type input "$0.00"
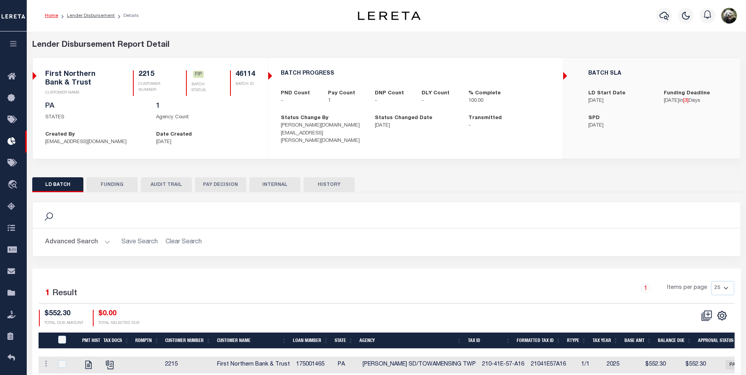
drag, startPoint x: 100, startPoint y: 188, endPoint x: 124, endPoint y: 180, distance: 24.8
click at [101, 187] on button "FUNDING" at bounding box center [112, 184] width 51 height 15
select select "100"
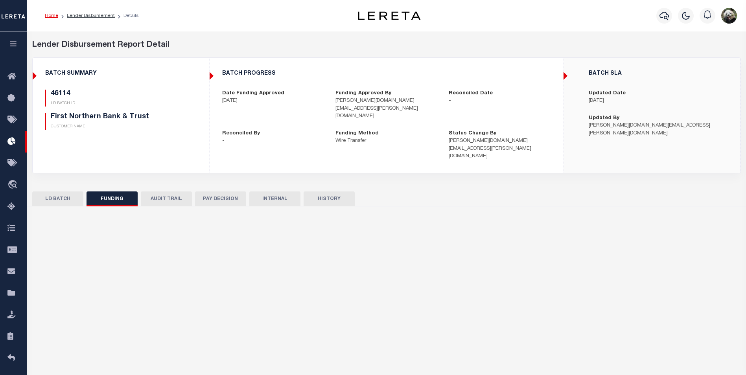
type input "$552.3"
type input "$0"
type input "[DATE]"
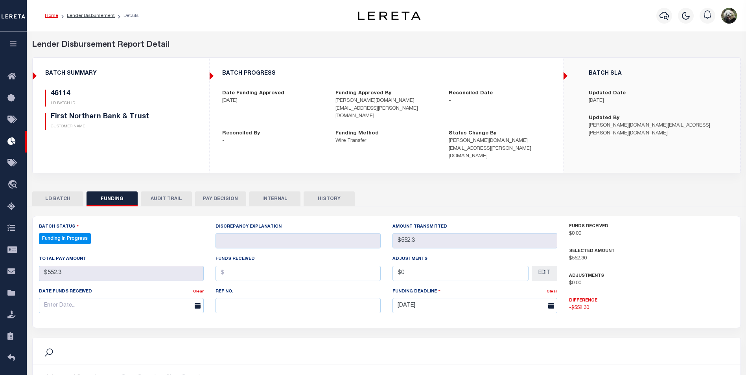
select select "100"
click at [266, 298] on input "text" at bounding box center [298, 305] width 165 height 15
paste input "20250912MMQFMP2700202609121132FT03"
type input "20250912MMQFMP2700202609121132FT03"
click at [102, 298] on input "text" at bounding box center [121, 305] width 165 height 15
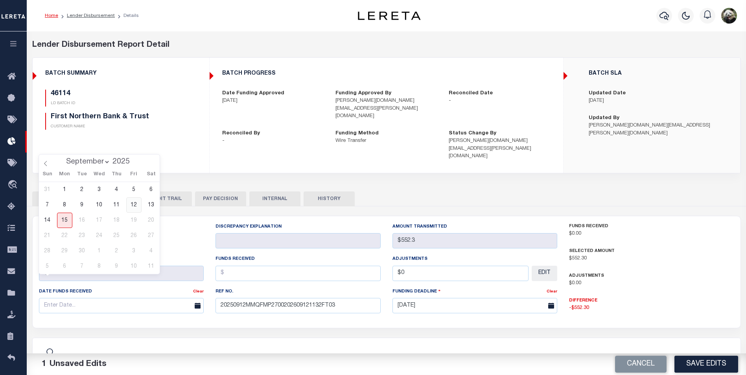
click at [138, 205] on span "12" at bounding box center [133, 205] width 15 height 15
type input "[DATE]"
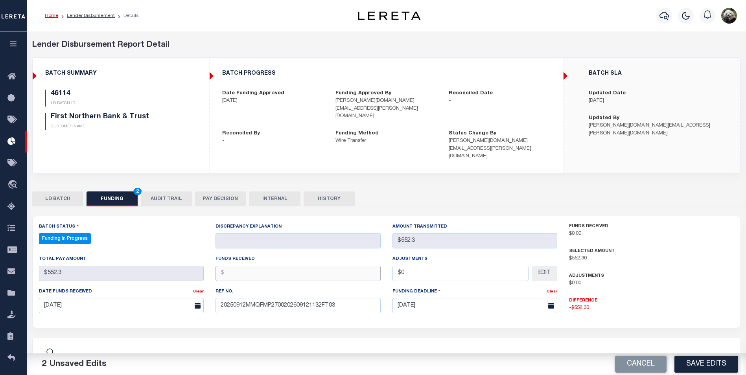
click at [261, 266] on input "text" at bounding box center [298, 273] width 165 height 15
type input "$552.30"
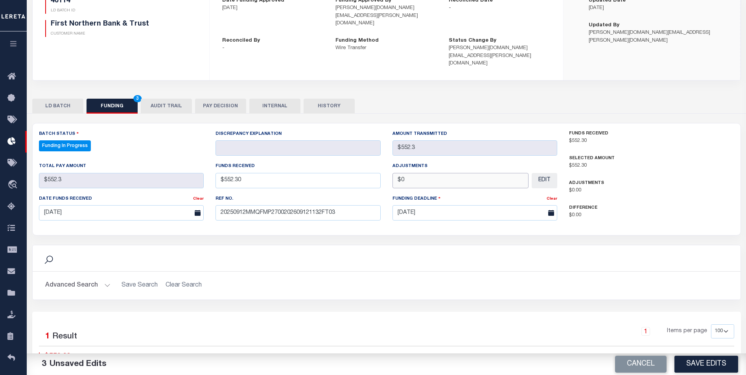
scroll to position [118, 0]
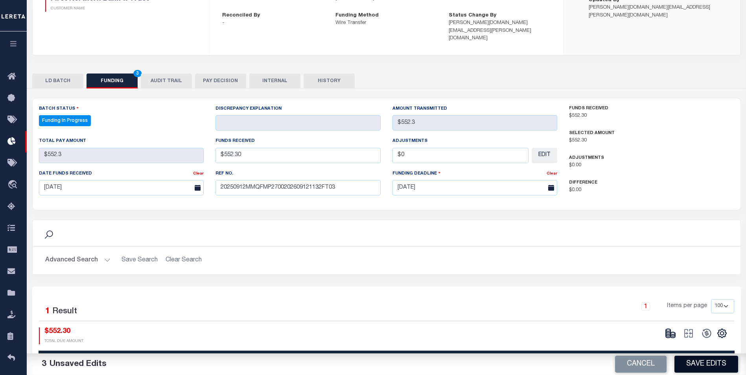
type input "$0.00"
click at [703, 369] on button "Save Edits" at bounding box center [707, 364] width 64 height 17
select select "100"
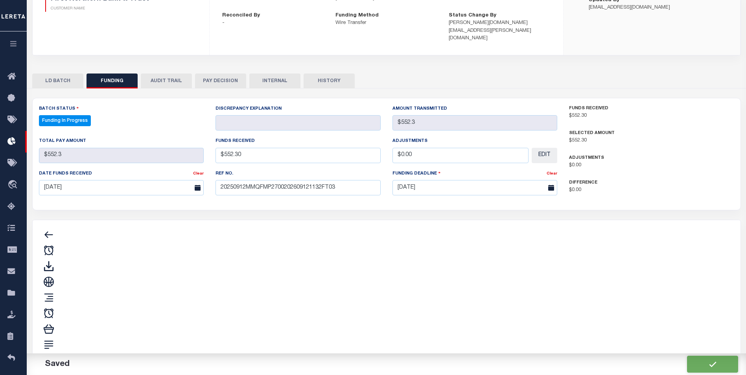
type input "$552.3"
type input "$0"
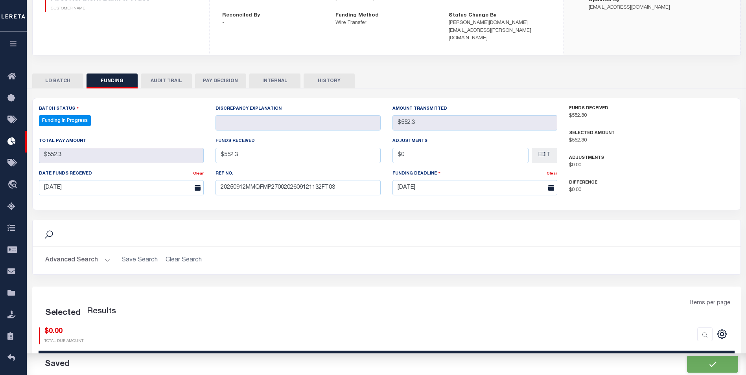
select select "100"
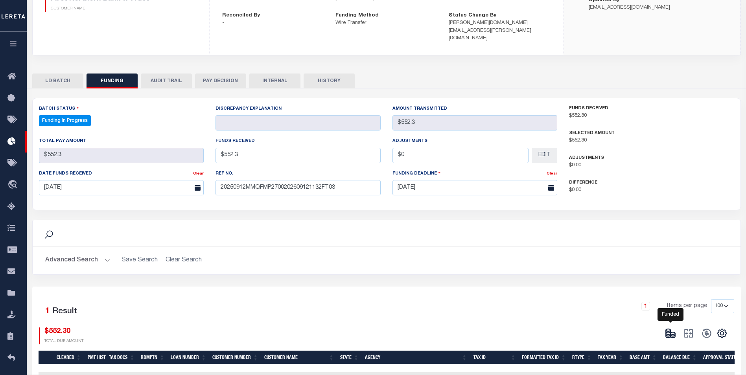
click at [671, 335] on icon at bounding box center [673, 336] width 5 height 3
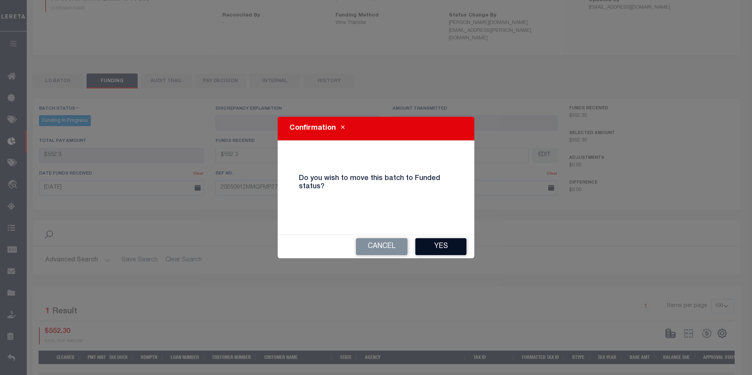
click at [453, 249] on button "Yes" at bounding box center [440, 246] width 51 height 17
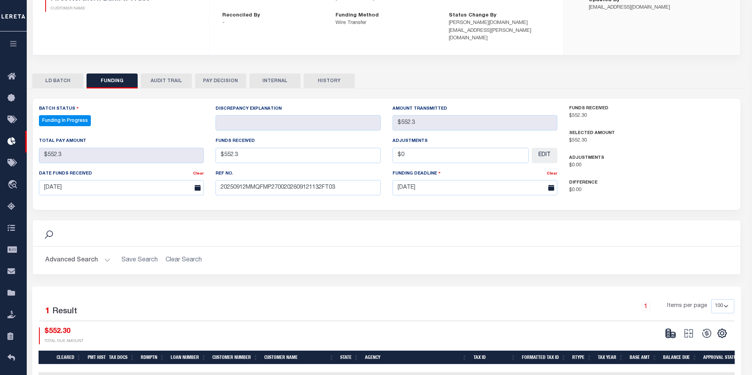
type input "$552.3"
type input "$0"
select select "100"
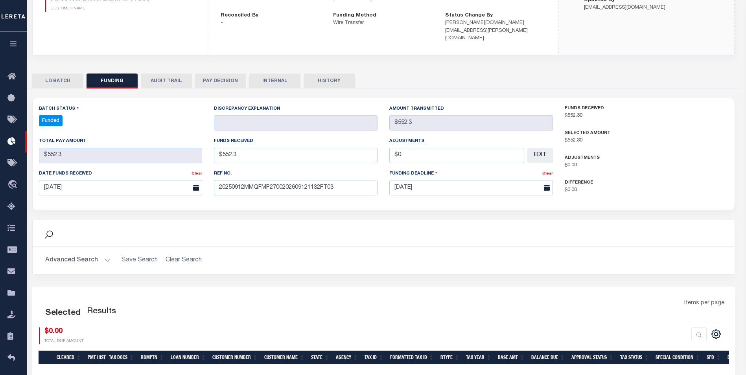
select select "100"
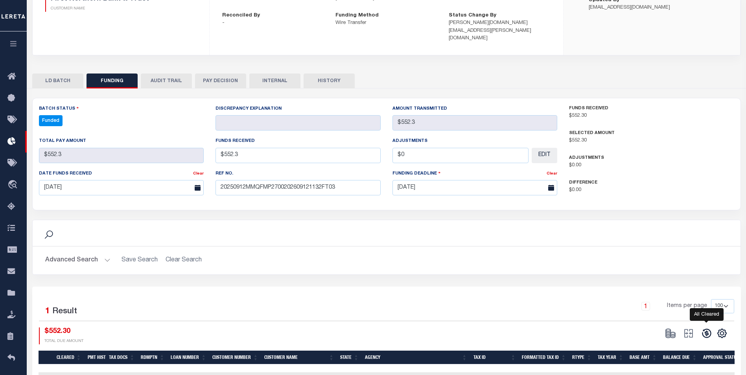
click at [705, 328] on icon at bounding box center [706, 333] width 11 height 11
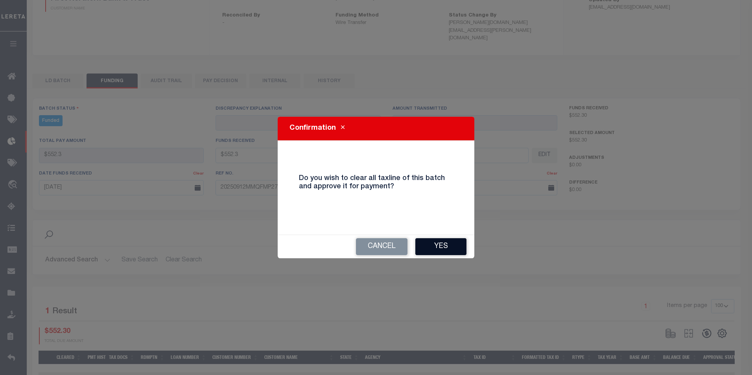
click at [428, 242] on button "Yes" at bounding box center [440, 246] width 51 height 17
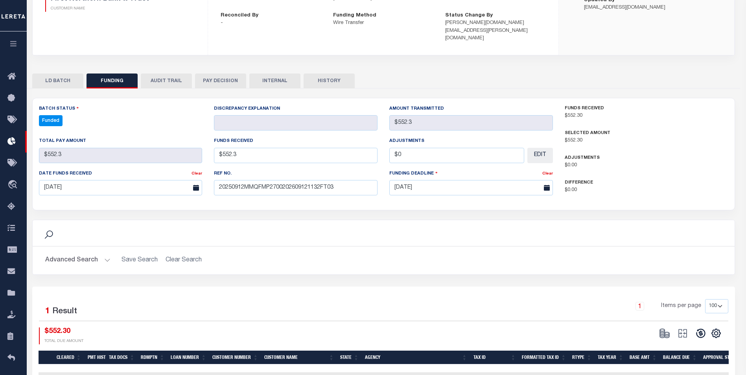
select select "100"
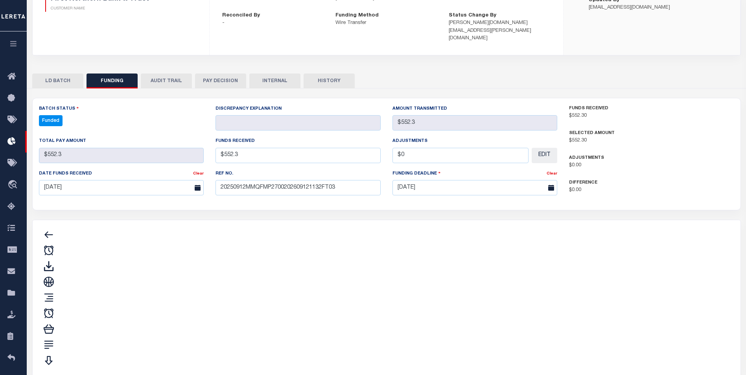
type input "$552.3"
type input "$0"
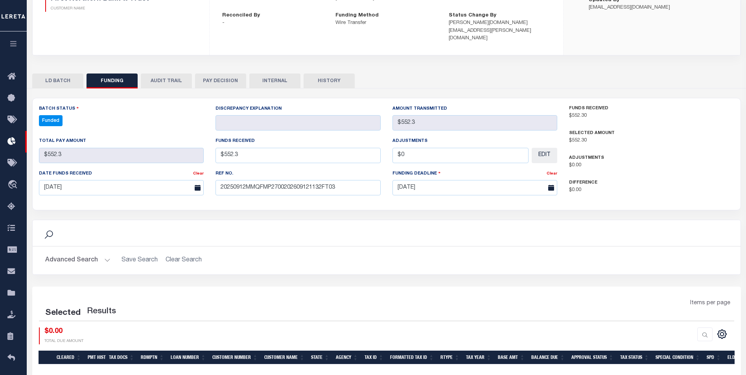
select select "100"
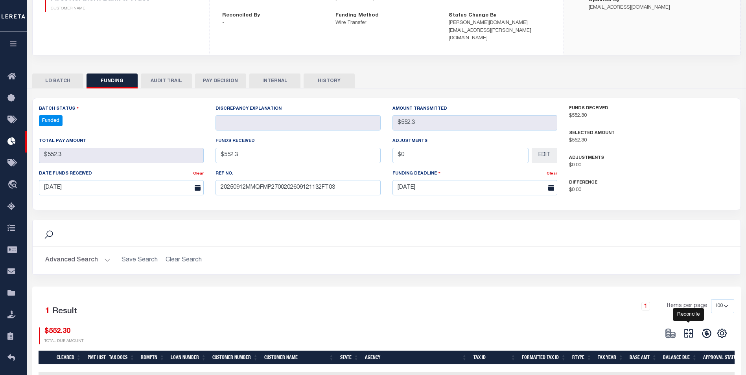
drag, startPoint x: 687, startPoint y: 306, endPoint x: 680, endPoint y: 304, distance: 8.0
click at [686, 305] on body "Home Lender Disbursement Details Profile" at bounding box center [373, 150] width 746 height 537
click at [689, 328] on icon at bounding box center [688, 333] width 11 height 11
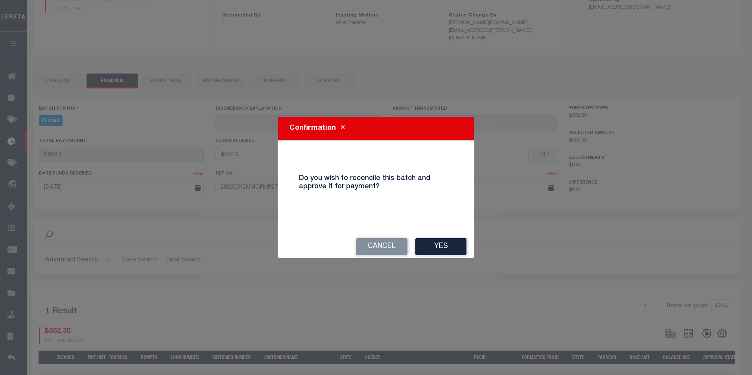
click at [446, 239] on button "Yes" at bounding box center [440, 246] width 51 height 17
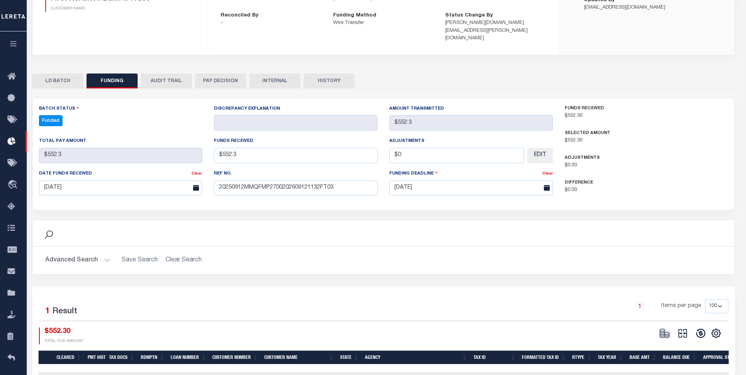
type input "$552.3"
type input "$0"
select select "100"
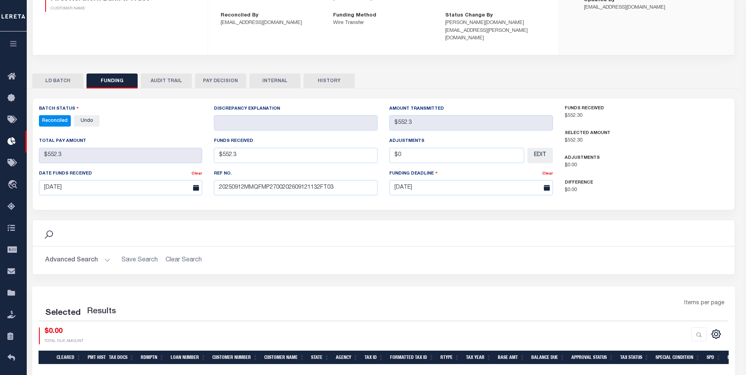
select select "100"
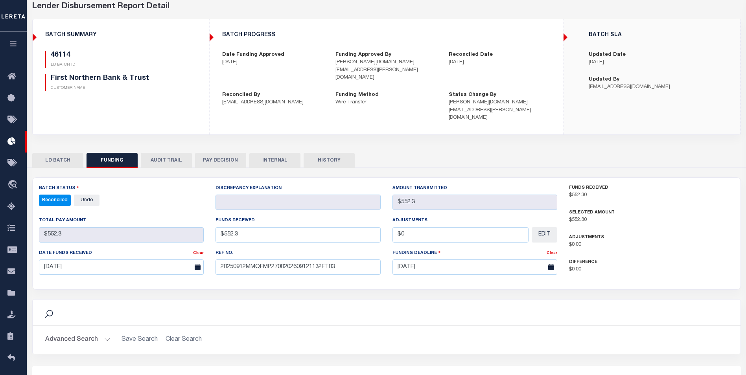
scroll to position [39, 0]
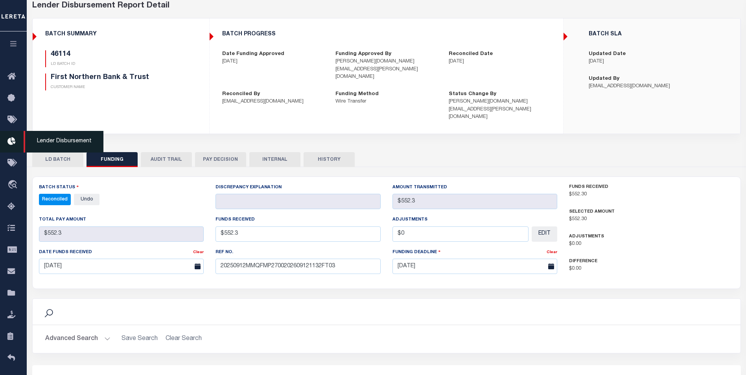
click at [14, 141] on icon at bounding box center [13, 142] width 13 height 10
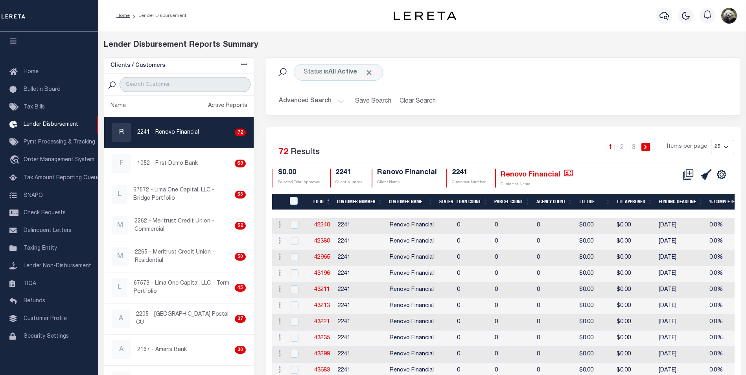
click at [139, 81] on input "search" at bounding box center [185, 84] width 131 height 15
type input "FIRST"
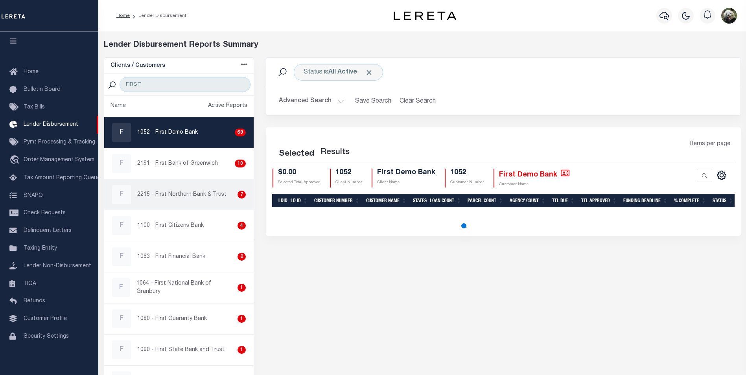
click at [186, 199] on div "F 2215 - First Northern Bank & Trust 7" at bounding box center [179, 194] width 134 height 19
checkbox input "true"
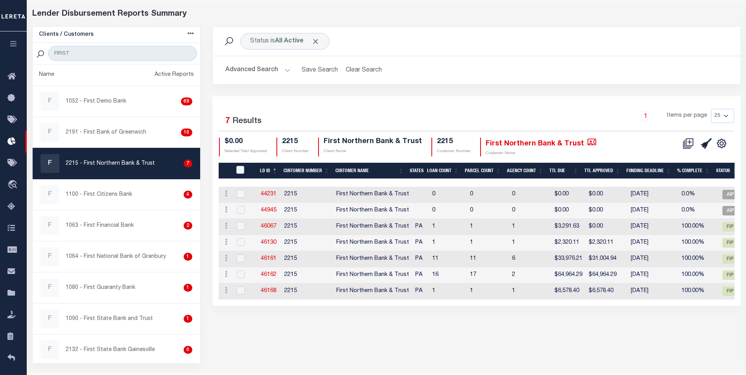
scroll to position [53, 0]
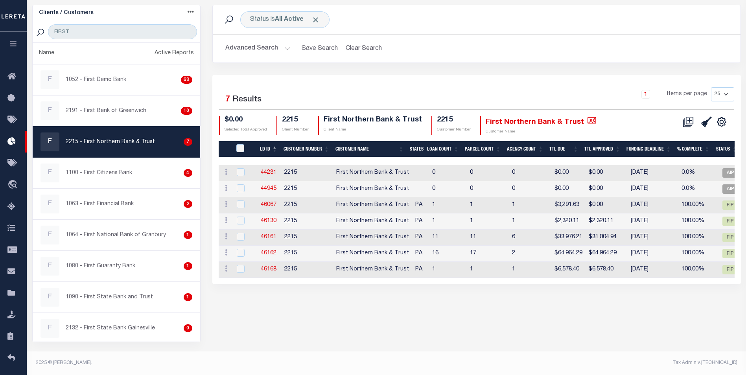
drag, startPoint x: 75, startPoint y: 17, endPoint x: 77, endPoint y: 21, distance: 4.2
click at [75, 17] on div "Clients / Customers Customers asc Customers desc Client asc Client desc Active …" at bounding box center [116, 12] width 155 height 9
click at [77, 28] on input "FIRST" at bounding box center [122, 31] width 149 height 15
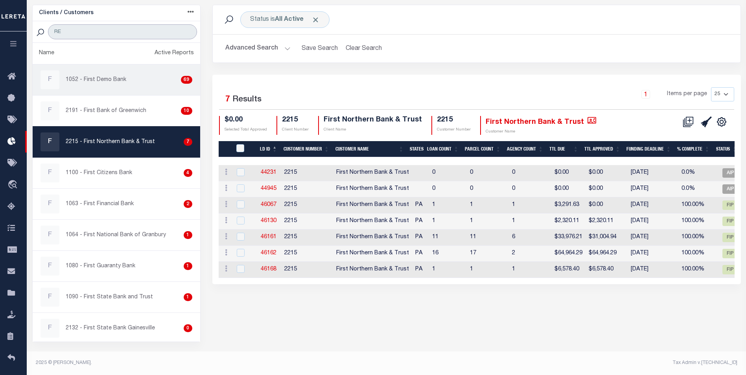
type input "RENOVO"
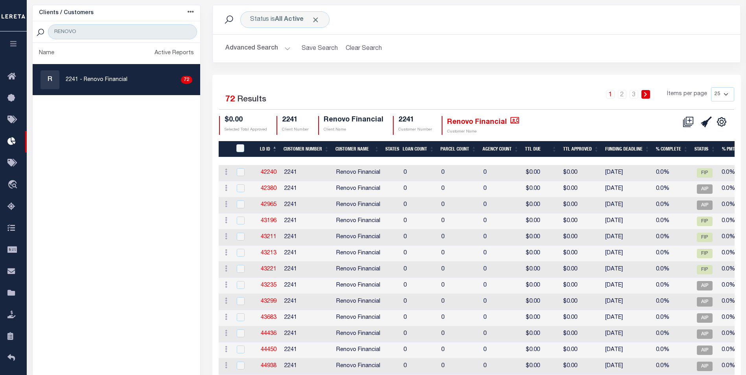
click at [131, 88] on div "R 2241 - Renovo Financial 72" at bounding box center [117, 79] width 152 height 19
checkbox input "true"
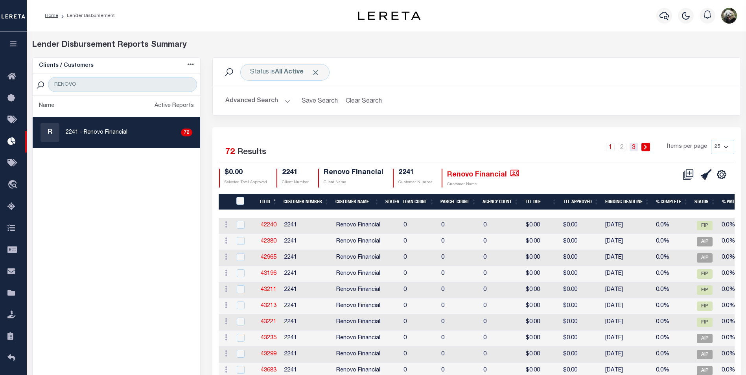
click at [634, 147] on link "3" at bounding box center [634, 147] width 9 height 9
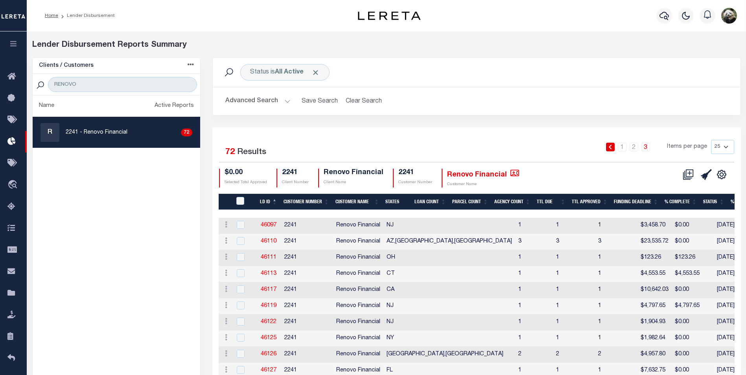
drag, startPoint x: 718, startPoint y: 147, endPoint x: 714, endPoint y: 155, distance: 9.2
click at [718, 147] on select "25 50 100 200" at bounding box center [722, 147] width 23 height 14
select select "200"
click at [711, 140] on select "25 50 100 200" at bounding box center [722, 147] width 23 height 14
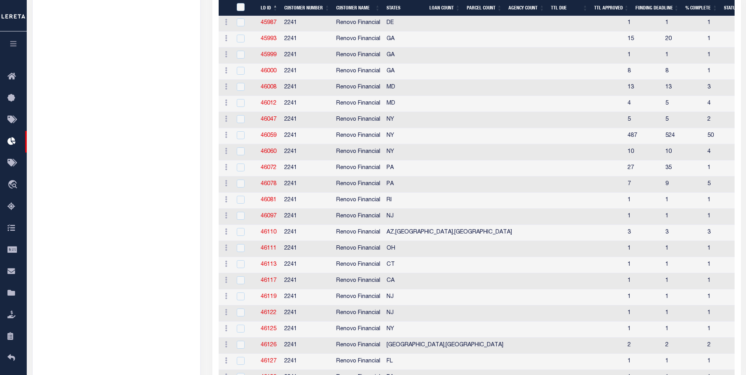
scroll to position [866, 0]
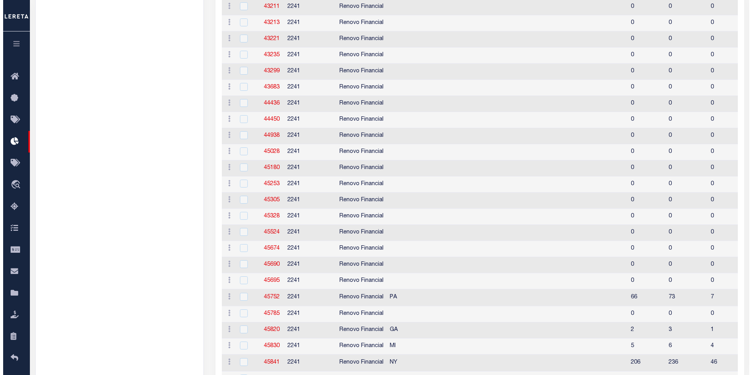
scroll to position [0, 0]
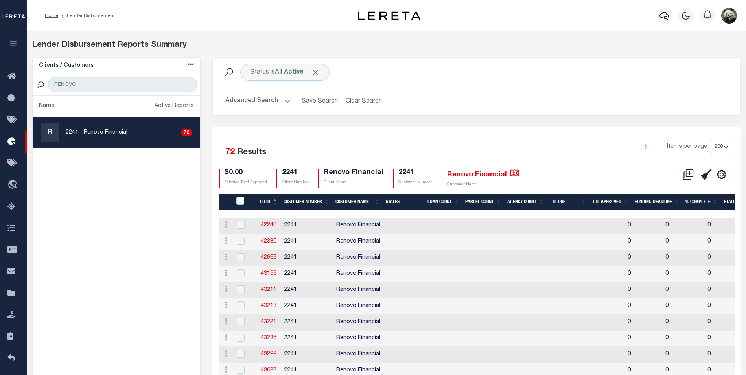
click at [700, 176] on button at bounding box center [707, 175] width 18 height 12
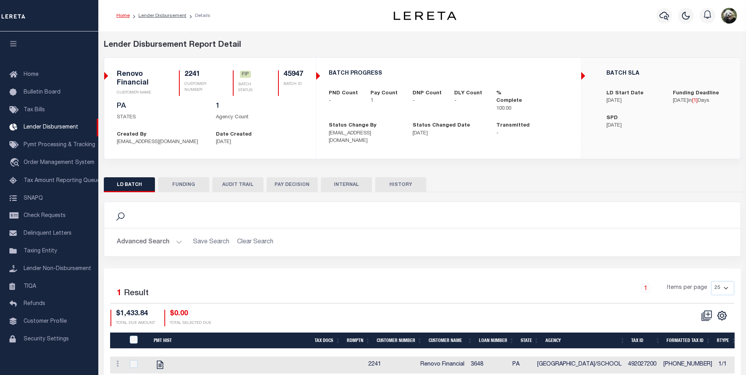
scroll to position [8, 0]
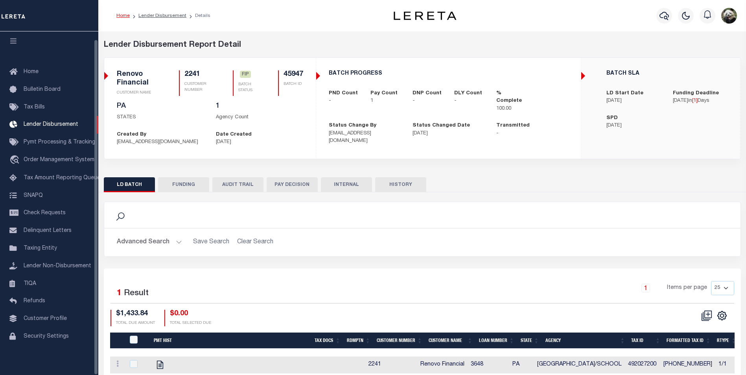
click at [180, 187] on button "FUNDING" at bounding box center [183, 184] width 51 height 15
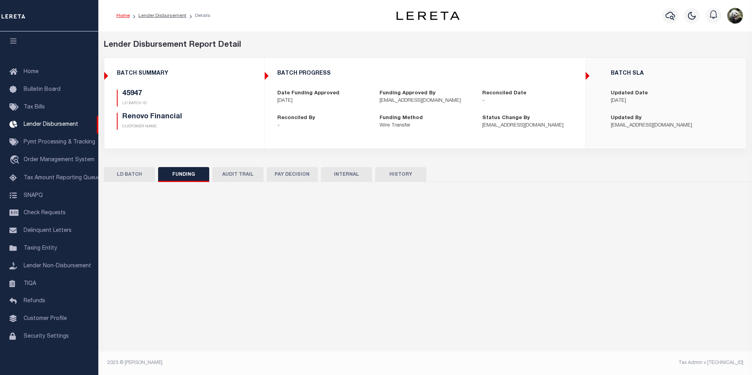
type input "$1,433.84"
type input "$0"
type input "[DATE]"
select select "100"
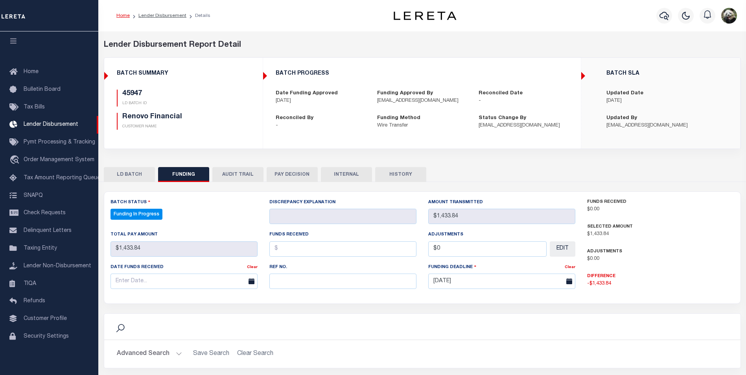
select select "100"
click at [285, 282] on input "text" at bounding box center [342, 281] width 147 height 15
paste input "20250912MMQFMP2700341709121656FT03"
type input "20250912MMQFMP2700341709121656FT03"
click at [156, 279] on input "text" at bounding box center [184, 281] width 147 height 15
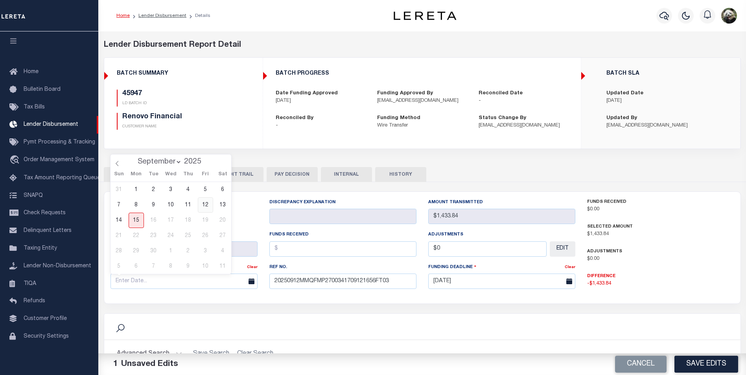
click at [205, 205] on span "12" at bounding box center [205, 205] width 15 height 15
type input "[DATE]"
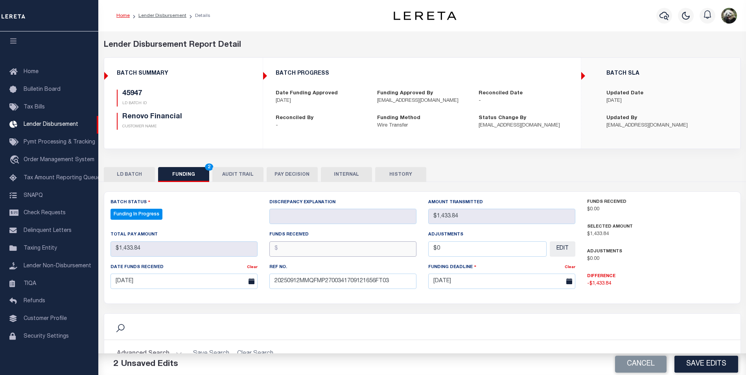
click at [304, 253] on input "text" at bounding box center [342, 249] width 147 height 15
click at [317, 250] on input "text" at bounding box center [342, 249] width 147 height 15
type input "$1,433.84"
type input "$0.00"
click at [707, 367] on button "Save Edits" at bounding box center [707, 364] width 64 height 17
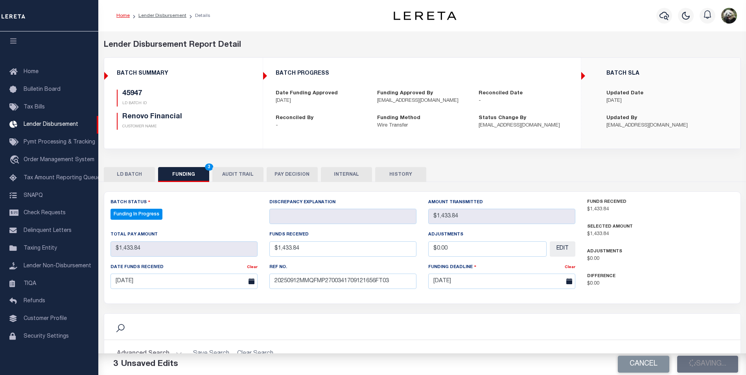
type input "$1,433.84"
type input "$0"
select select "100"
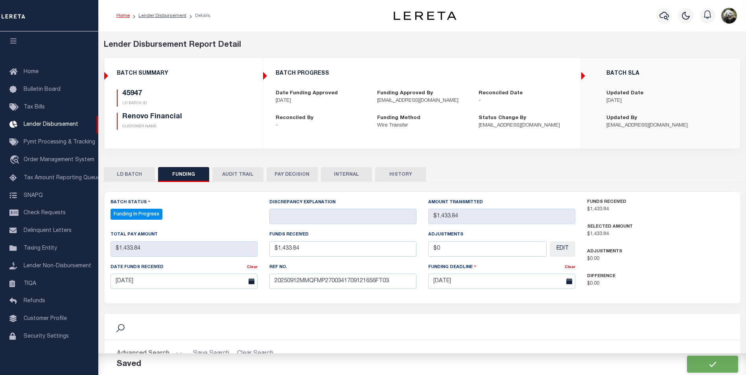
select select "100"
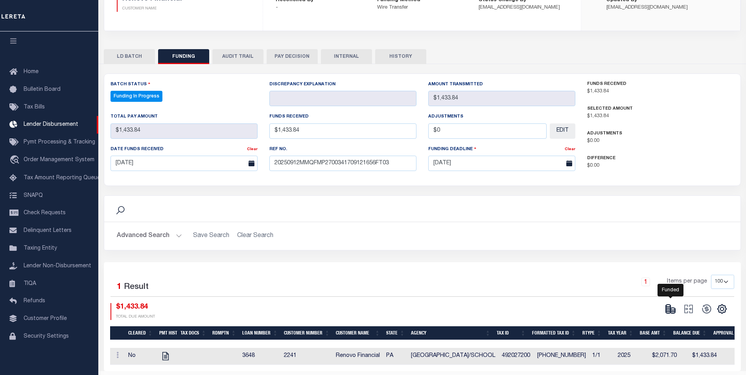
click at [669, 309] on icon at bounding box center [668, 307] width 5 height 3
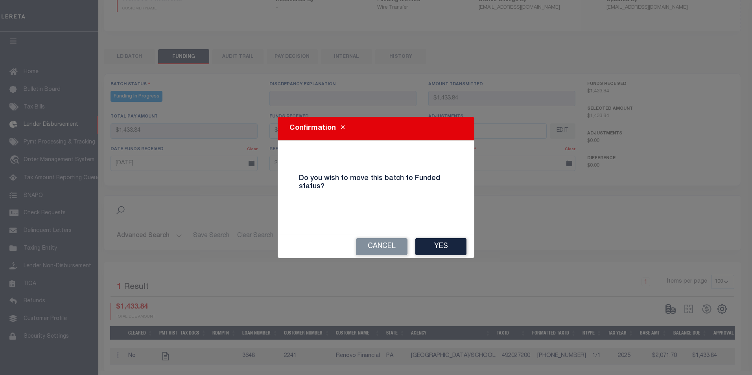
click at [447, 247] on button "Yes" at bounding box center [440, 246] width 51 height 17
select select "100"
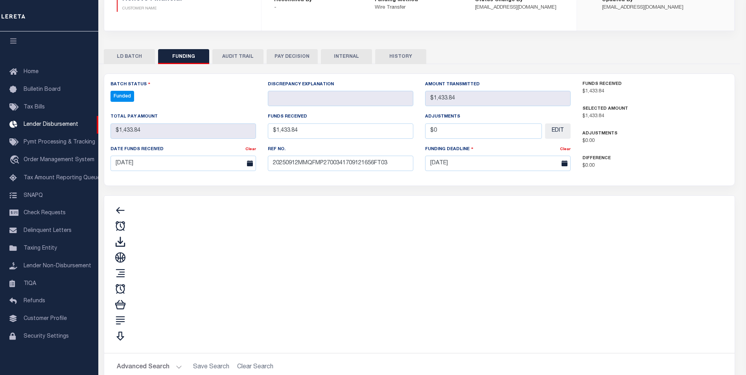
type input "$1,433.84"
type input "$0"
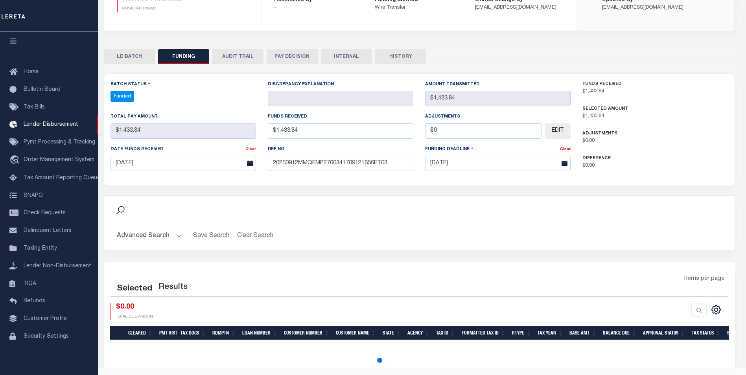
select select "100"
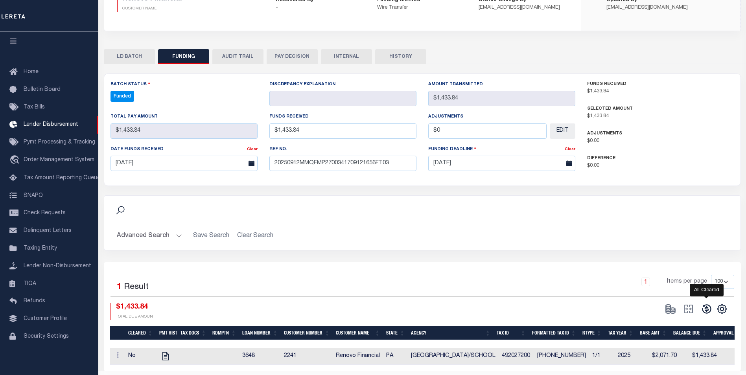
click at [710, 311] on icon at bounding box center [706, 309] width 11 height 11
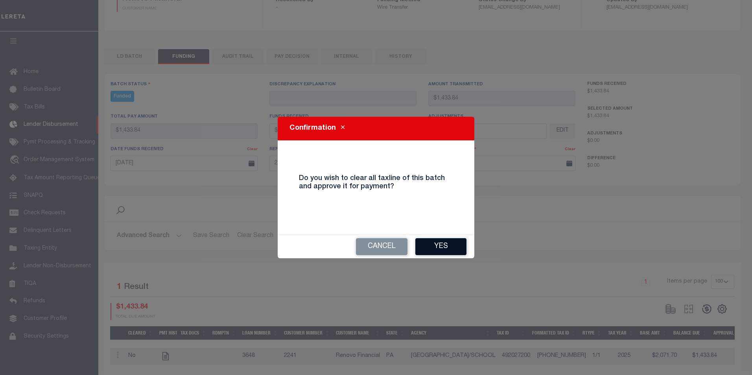
drag, startPoint x: 449, startPoint y: 244, endPoint x: 454, endPoint y: 244, distance: 5.1
click at [449, 244] on button "Yes" at bounding box center [440, 246] width 51 height 17
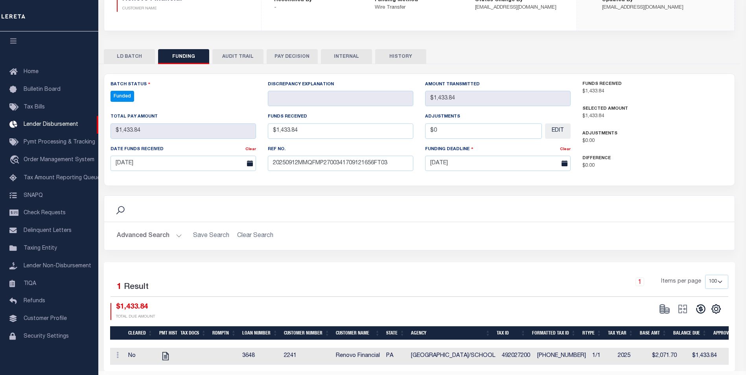
type input "$1,433.84"
type input "$0"
select select "100"
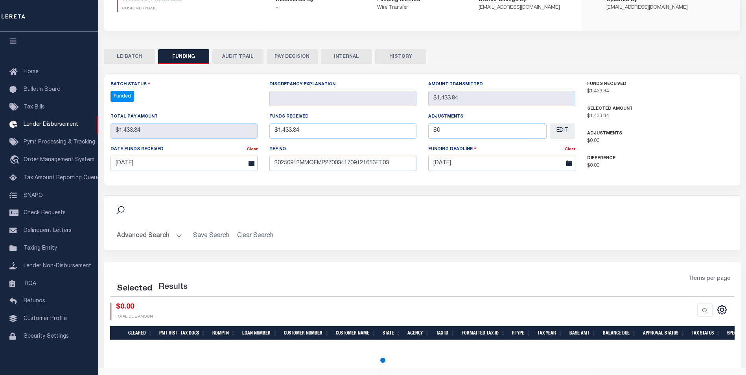
select select "100"
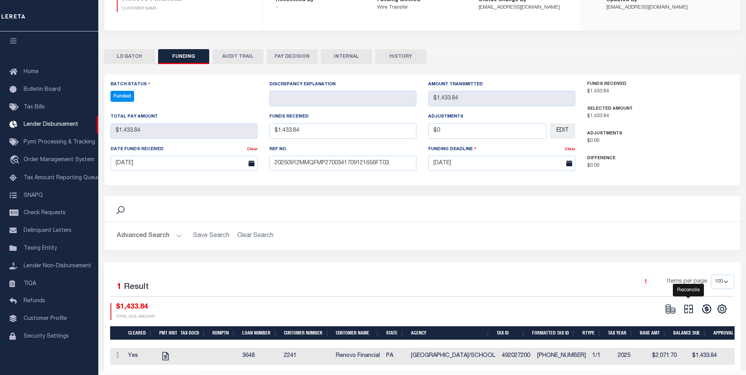
click at [691, 312] on icon "" at bounding box center [688, 309] width 11 height 11
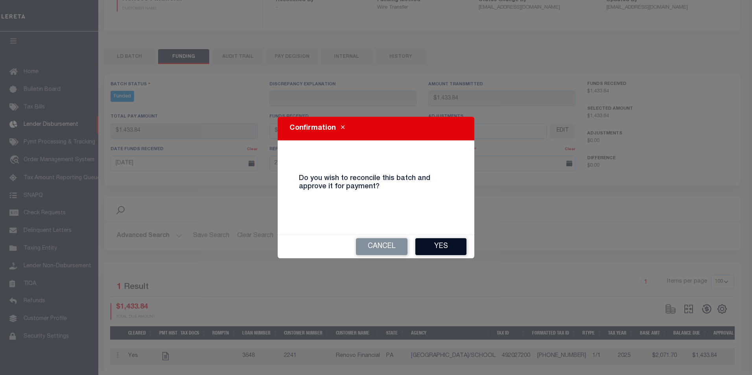
click at [447, 241] on button "Yes" at bounding box center [440, 246] width 51 height 17
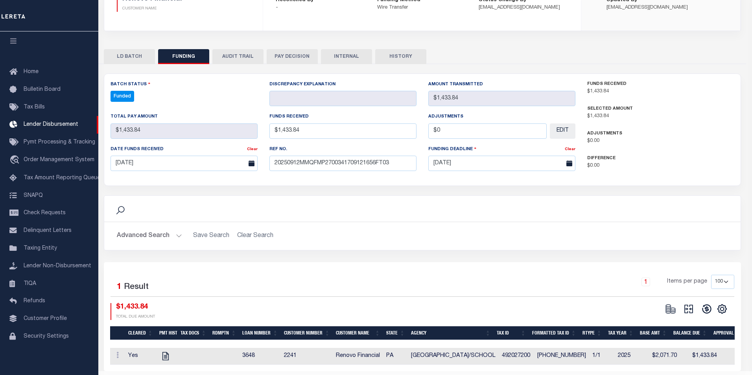
type input "$1,433.84"
type input "$0"
select select "100"
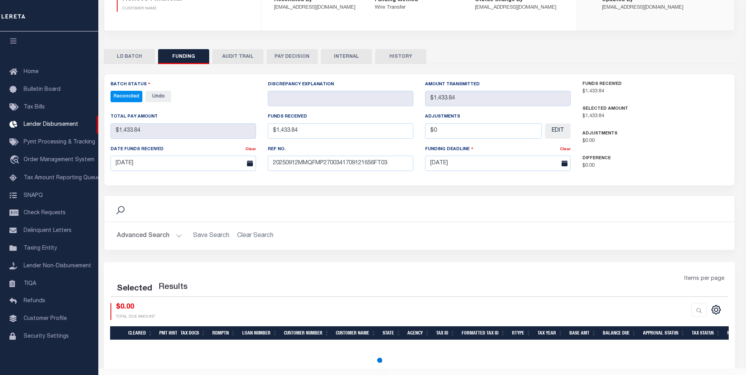
select select "100"
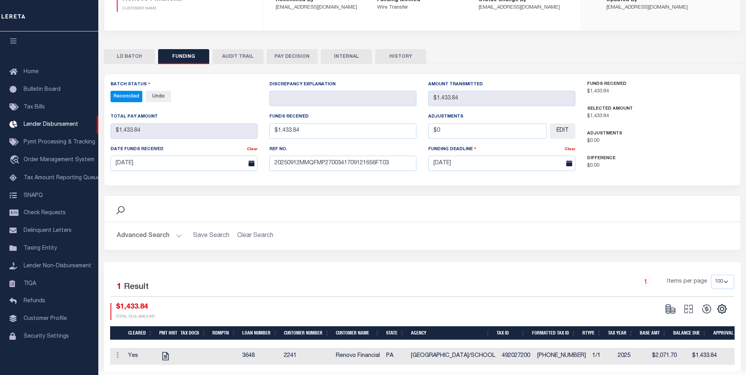
click at [343, 54] on button "INTERNAL" at bounding box center [346, 56] width 51 height 15
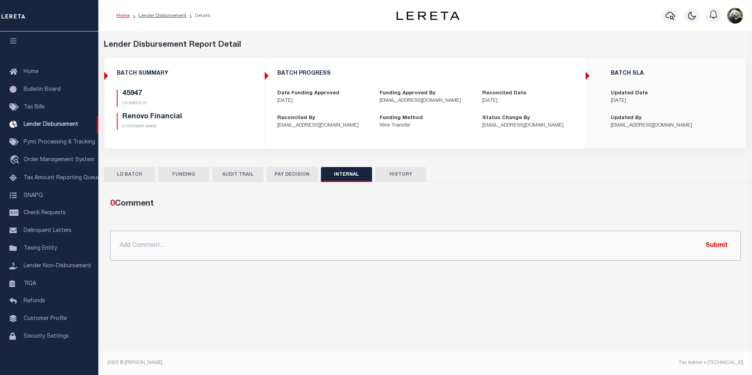
click at [249, 240] on input "text" at bounding box center [425, 246] width 631 height 30
drag, startPoint x: 275, startPoint y: 241, endPoint x: 266, endPoint y: 253, distance: 14.7
click at [276, 241] on input "text" at bounding box center [425, 246] width 631 height 30
paste input "OG AMOUNT $71,815.48 45947 - $1,433.84 45948 - $4,879.60 45949 - $503.69 46008 …"
type input "OG AMOUNT $71,815.48 45947 - $1,433.84 45948 - $4,879.60 45949 - $503.69 46008 …"
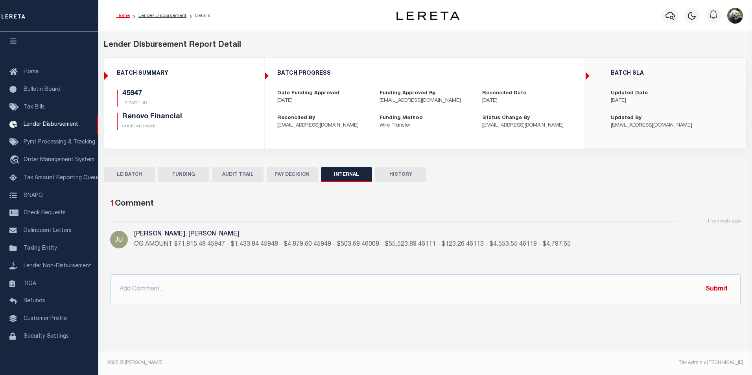
click at [176, 179] on button "FUNDING" at bounding box center [183, 174] width 51 height 15
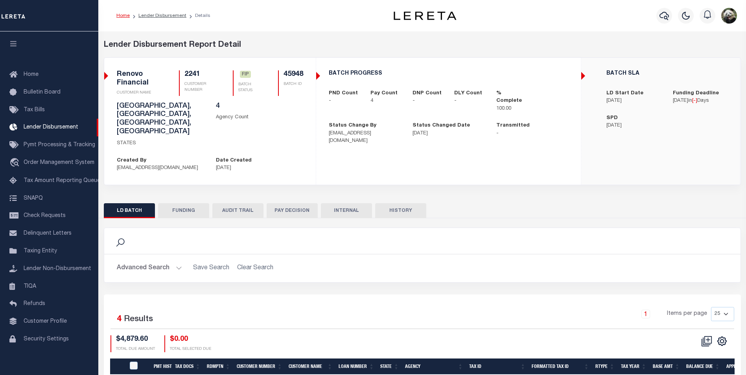
scroll to position [8, 0]
click at [177, 203] on button "FUNDING" at bounding box center [183, 210] width 51 height 15
type input "$4,879.6"
type input "$0"
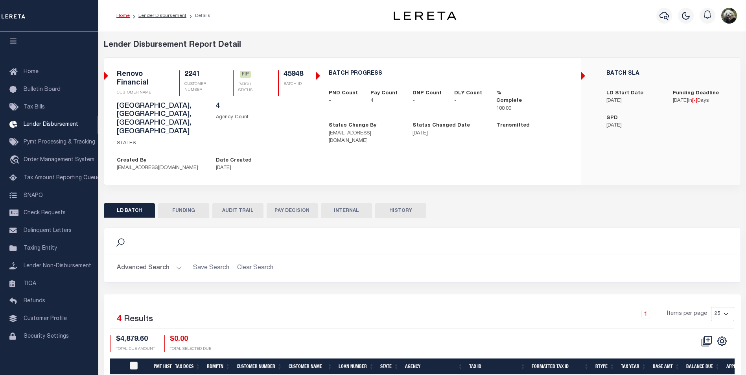
type input "[DATE]"
select select "100"
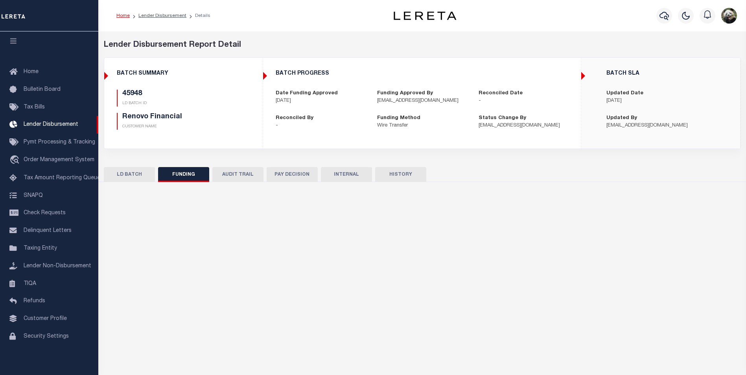
select select "100"
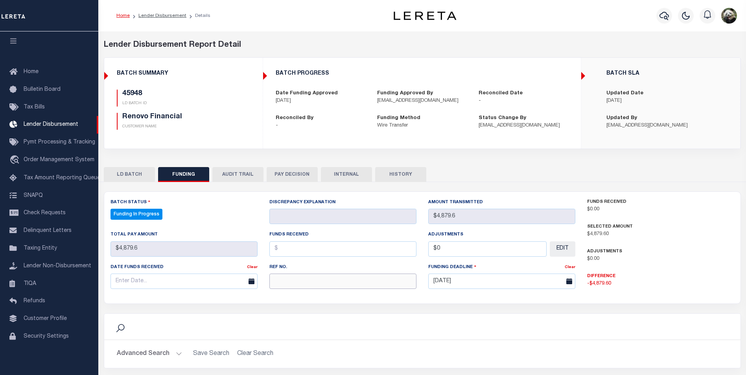
click at [292, 285] on input "text" at bounding box center [342, 281] width 147 height 15
paste input "20250912MMQFMP2700341709121656FT03"
type input "20250912MMQFMP2700341709121656FT03"
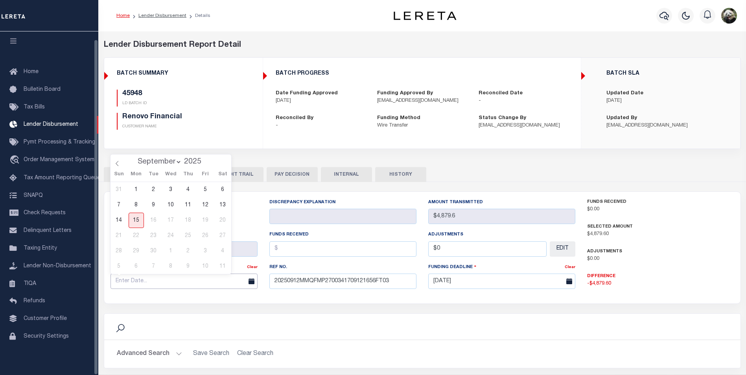
drag, startPoint x: 111, startPoint y: 287, endPoint x: 120, endPoint y: 284, distance: 8.7
click at [112, 287] on input "text" at bounding box center [184, 281] width 147 height 15
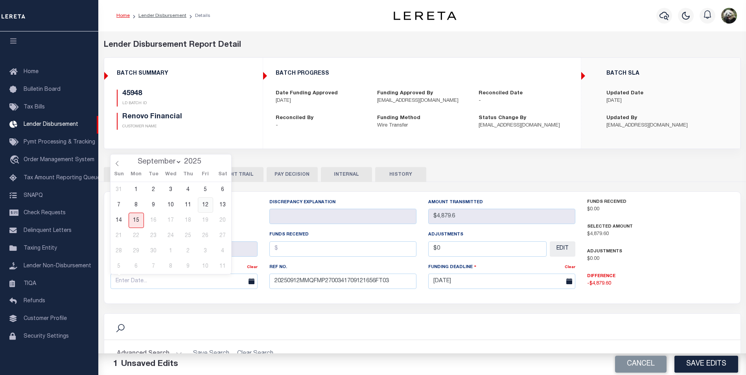
drag, startPoint x: 205, startPoint y: 205, endPoint x: 266, endPoint y: 219, distance: 62.2
click at [209, 205] on span "12" at bounding box center [205, 205] width 15 height 15
type input "[DATE]"
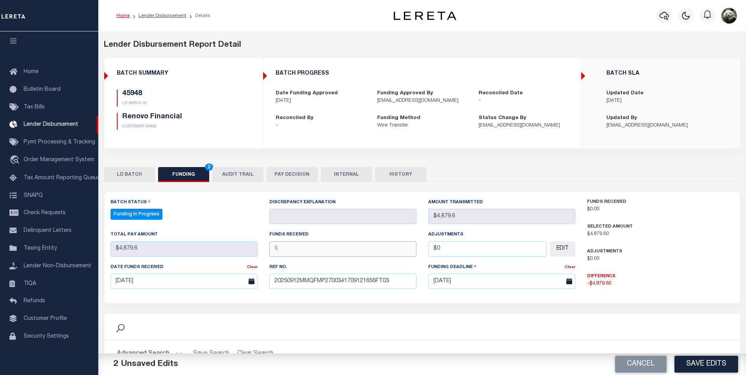
click at [302, 248] on input "text" at bounding box center [342, 249] width 147 height 15
click at [318, 252] on input "text" at bounding box center [342, 249] width 147 height 15
type input "$4,879.60"
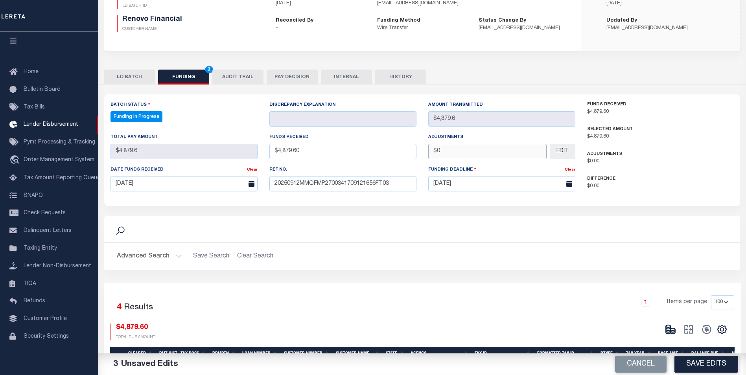
scroll to position [157, 0]
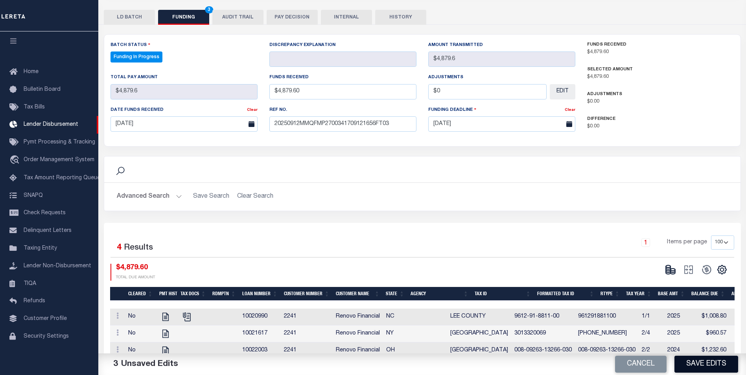
type input "$0.00"
click at [706, 366] on button "Save Edits" at bounding box center [707, 364] width 64 height 17
type input "$4,879.6"
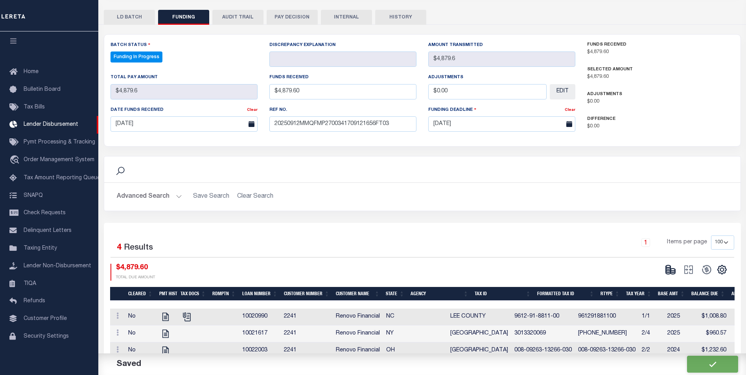
type input "$0"
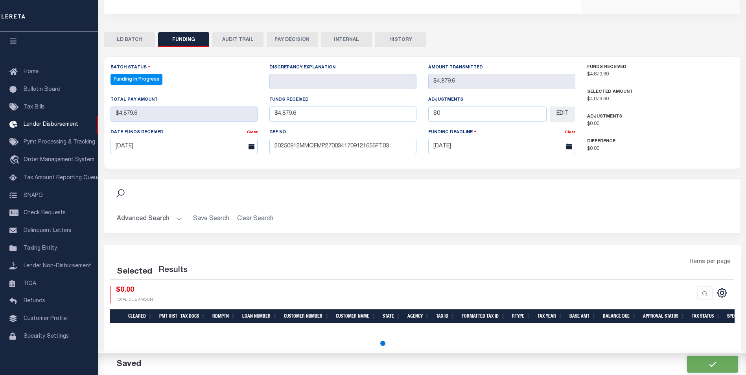
select select "100"
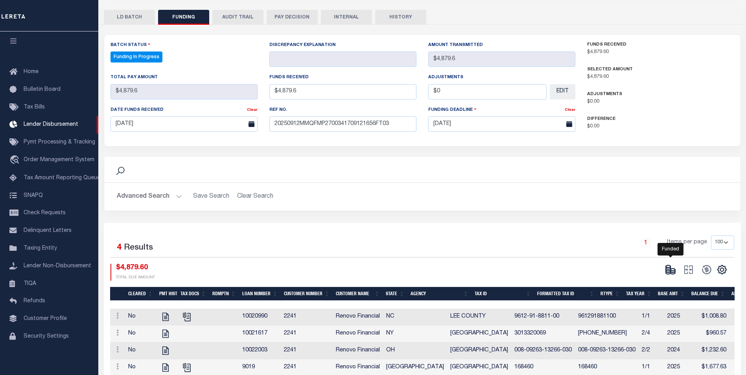
click at [670, 269] on icon at bounding box center [668, 269] width 5 height 3
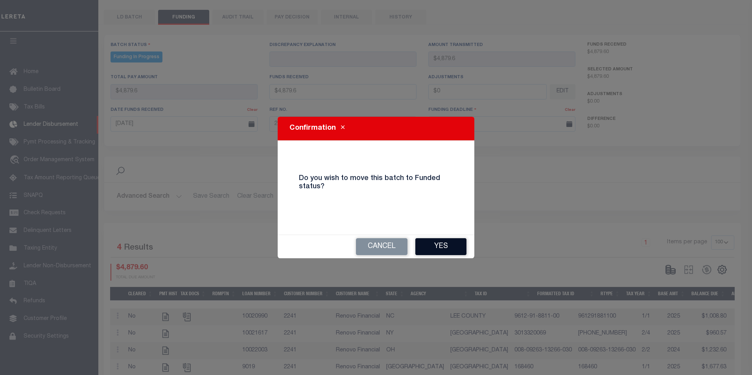
click at [439, 246] on button "Yes" at bounding box center [440, 246] width 51 height 17
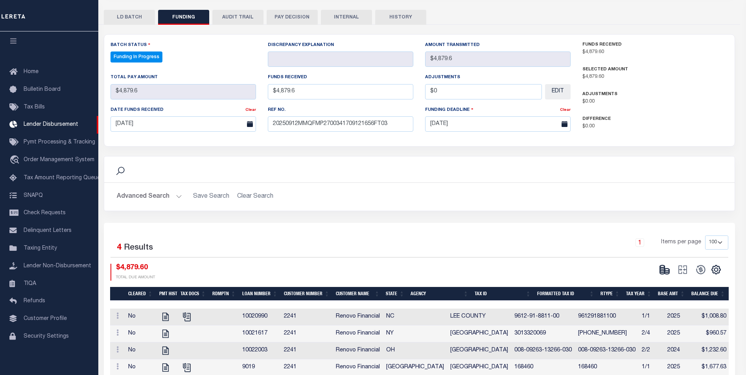
type input "$4,879.6"
type input "$0"
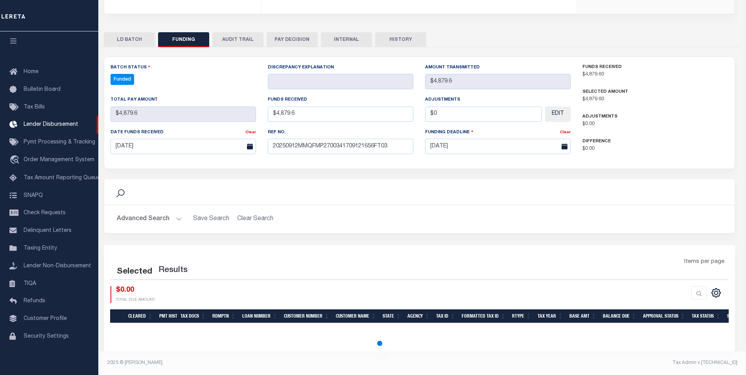
scroll to position [135, 0]
select select "100"
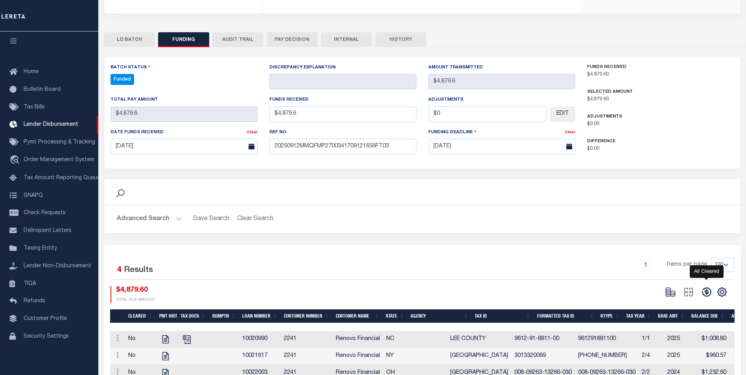
click at [706, 291] on icon at bounding box center [706, 292] width 11 height 11
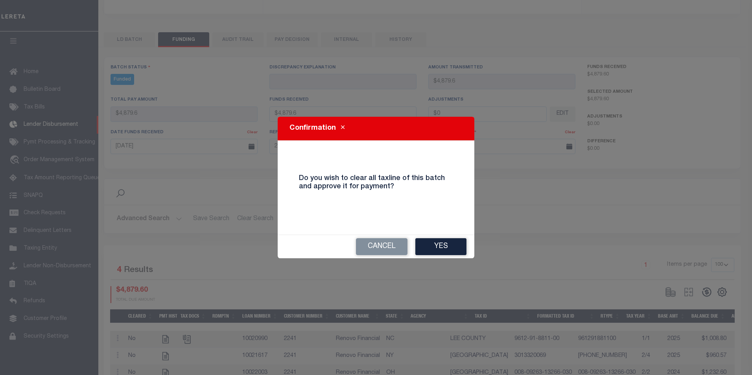
click at [434, 244] on button "Yes" at bounding box center [440, 246] width 51 height 17
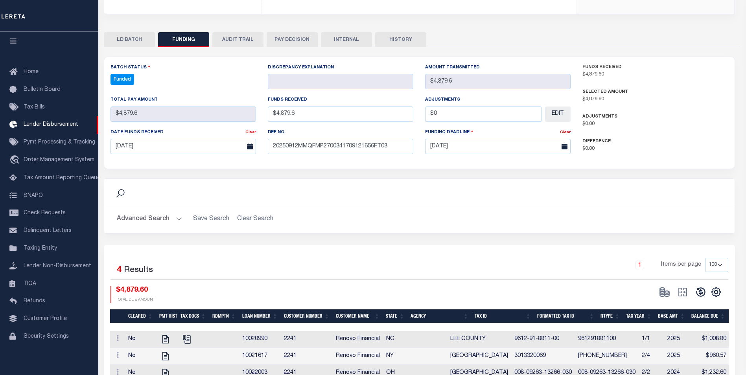
type input "$4,879.6"
type input "$0"
select select "100"
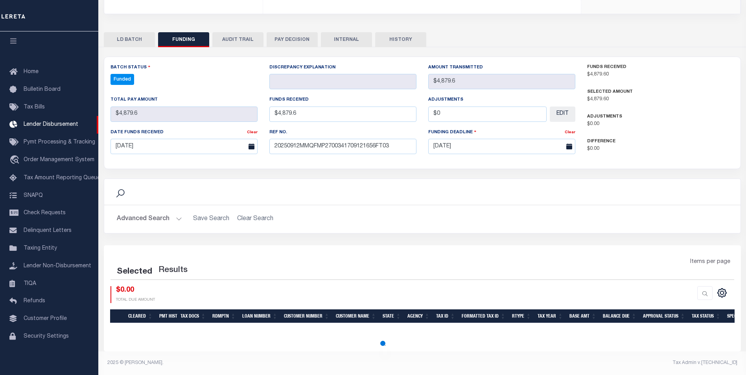
select select "100"
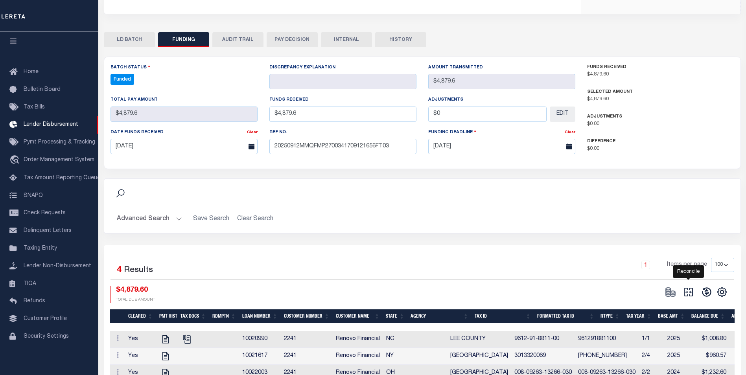
click at [690, 294] on icon "" at bounding box center [689, 292] width 9 height 9
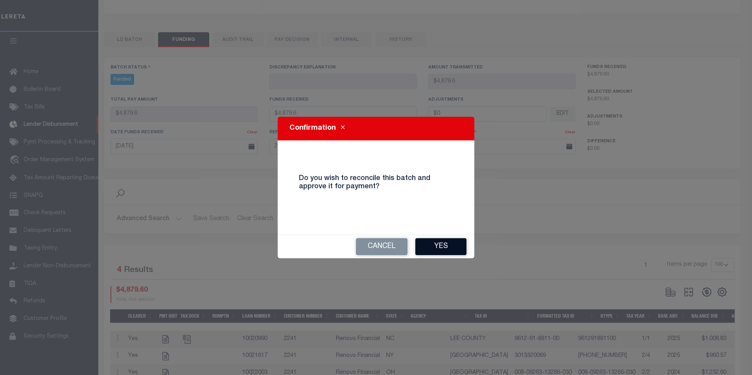
drag, startPoint x: 441, startPoint y: 238, endPoint x: 442, endPoint y: 246, distance: 7.1
click at [441, 240] on div "Cancel Yes" at bounding box center [376, 246] width 197 height 23
click at [442, 246] on button "Yes" at bounding box center [440, 246] width 51 height 17
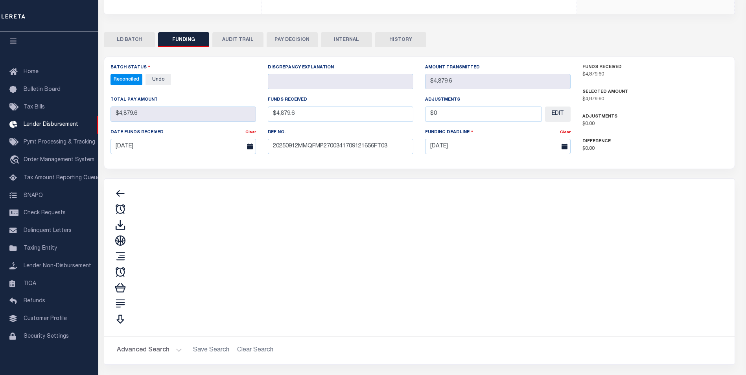
type input "$4,879.6"
type input "$0"
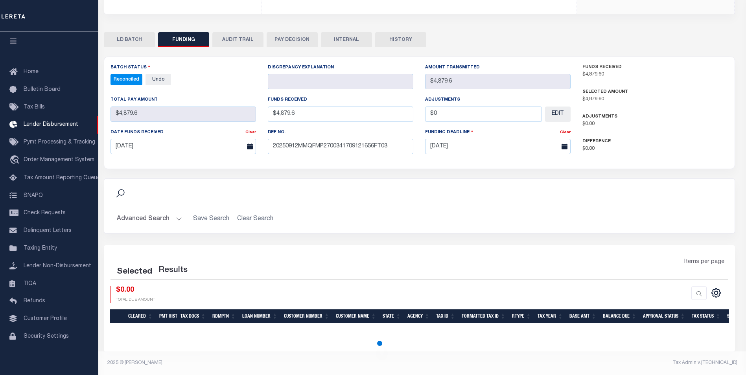
select select "100"
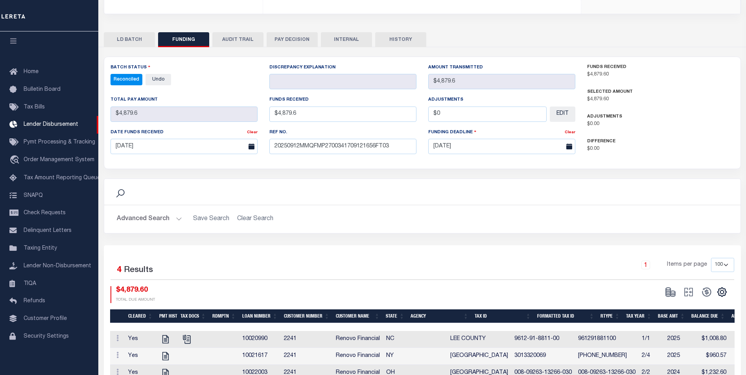
click at [353, 38] on button "INTERNAL" at bounding box center [346, 39] width 51 height 15
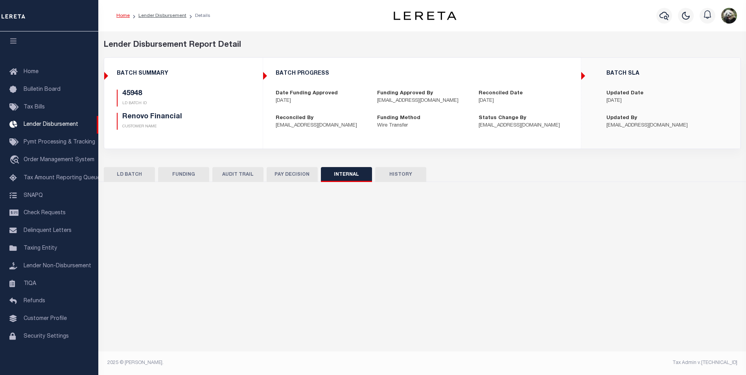
scroll to position [0, 0]
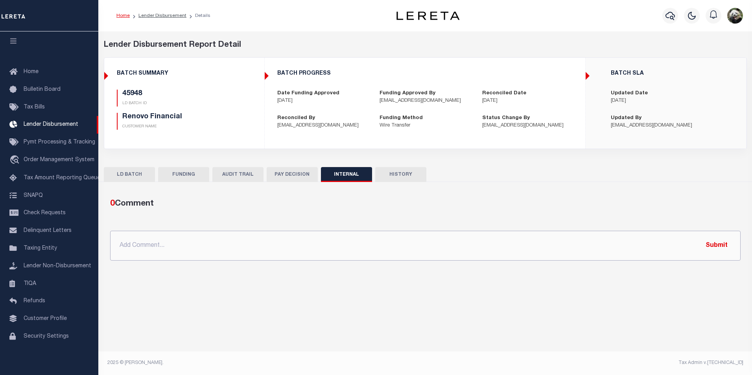
click at [297, 250] on input "text" at bounding box center [425, 246] width 631 height 30
paste input "OG AMOUNT $71,815.48 45947 - $1,433.84 45948 - $4,879.60 45949 - $503.69 46008 …"
type input "OG AMOUNT $71,815.48 45947 - $1,433.84 45948 - $4,879.60 45949 - $503.69 46008 …"
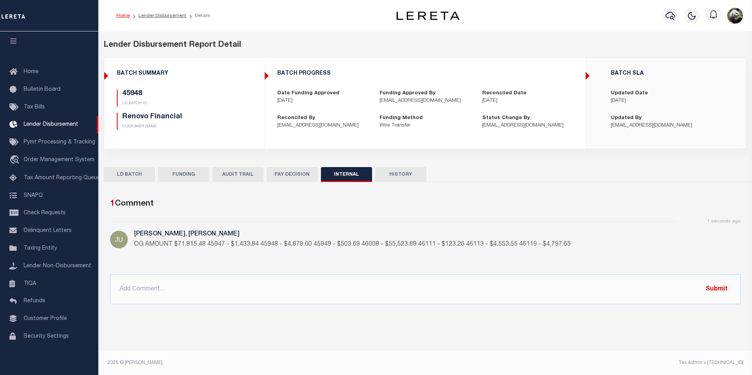
click at [185, 171] on button "FUNDING" at bounding box center [183, 174] width 51 height 15
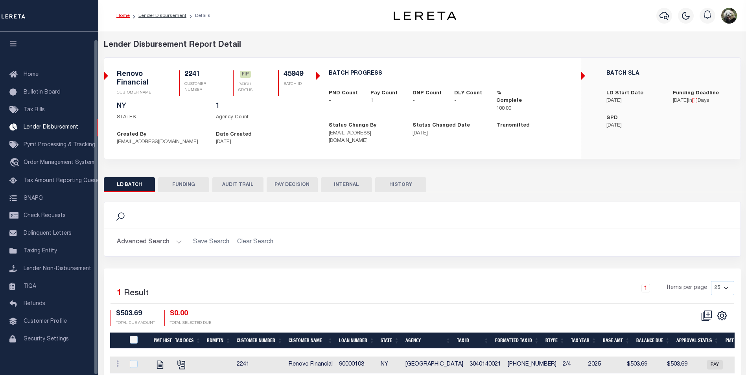
scroll to position [8, 0]
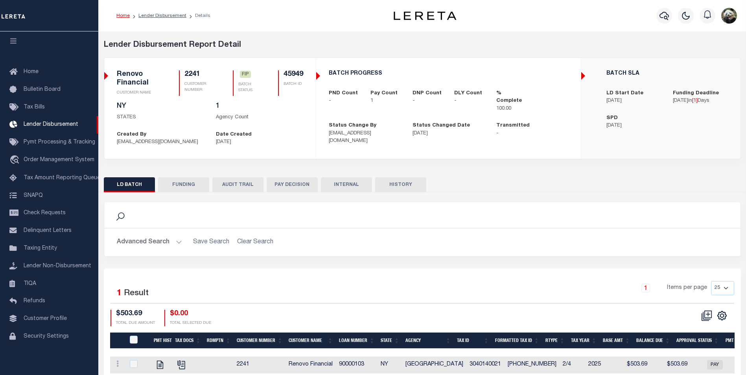
drag, startPoint x: 192, startPoint y: 187, endPoint x: 203, endPoint y: 138, distance: 49.6
click at [193, 187] on button "FUNDING" at bounding box center [183, 184] width 51 height 15
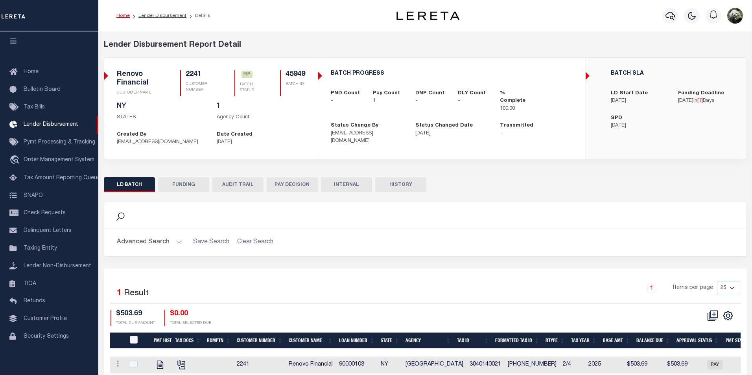
type input "$503.69"
type input "$0"
type input "09/17/2025"
select select "100"
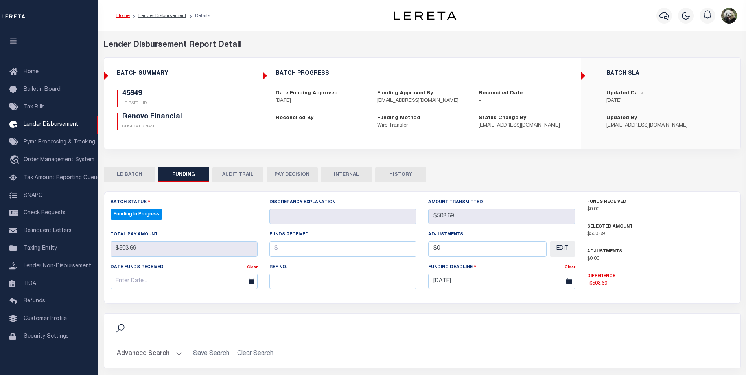
select select "100"
click at [302, 286] on input "text" at bounding box center [342, 281] width 147 height 15
paste input "20250912MMQFMP2700341709121656FT03"
type input "20250912MMQFMP2700341709121656FT03"
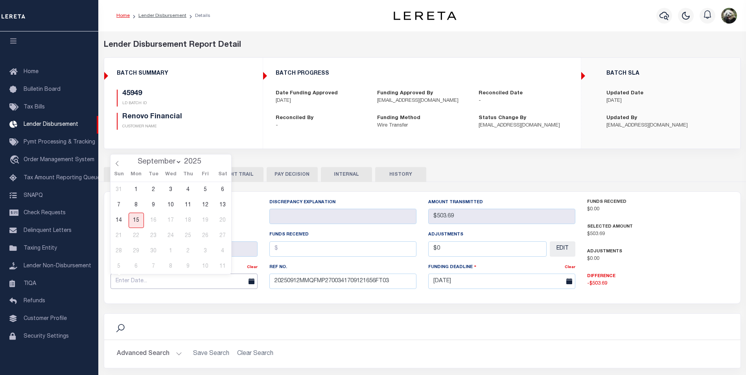
click at [179, 284] on input "text" at bounding box center [184, 281] width 147 height 15
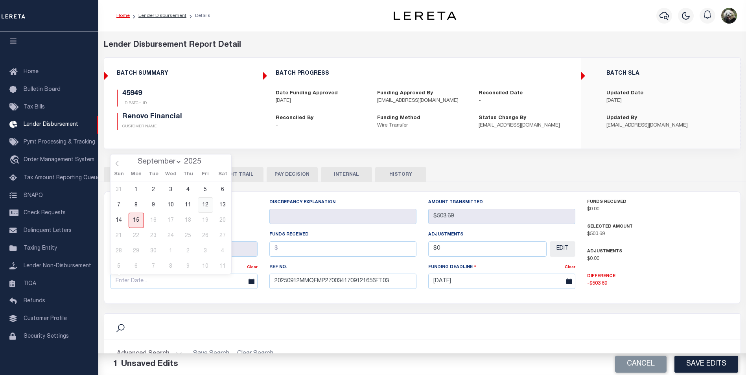
drag, startPoint x: 206, startPoint y: 204, endPoint x: 213, endPoint y: 203, distance: 7.3
click at [206, 204] on span "12" at bounding box center [205, 205] width 15 height 15
type input "[DATE]"
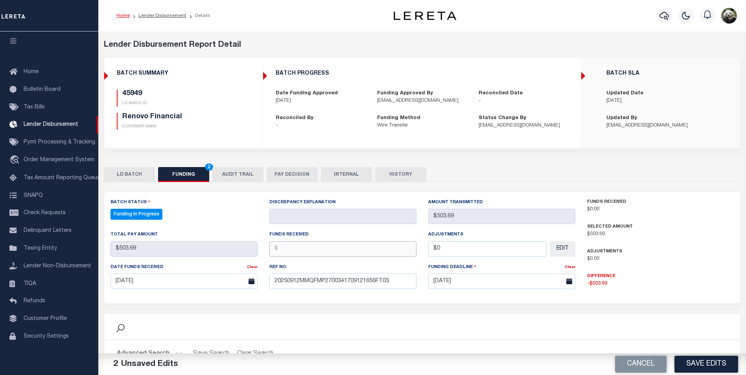
click at [305, 247] on input "text" at bounding box center [342, 249] width 147 height 15
click at [296, 253] on input "text" at bounding box center [342, 249] width 147 height 15
type input "$503.69"
type input "$0.00"
click at [698, 361] on button "Save Edits" at bounding box center [707, 364] width 64 height 17
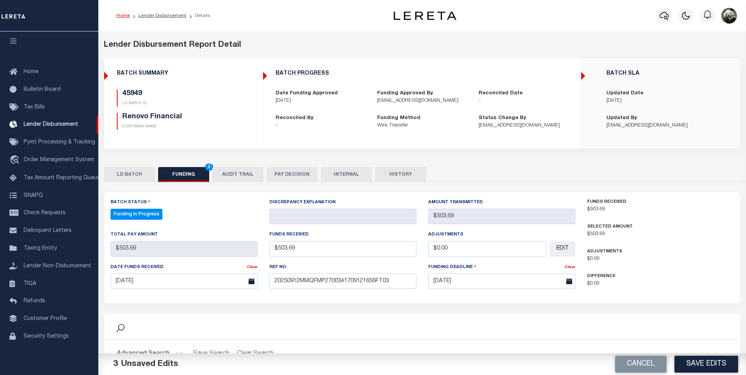
type input "$503.69"
type input "$0"
select select "100"
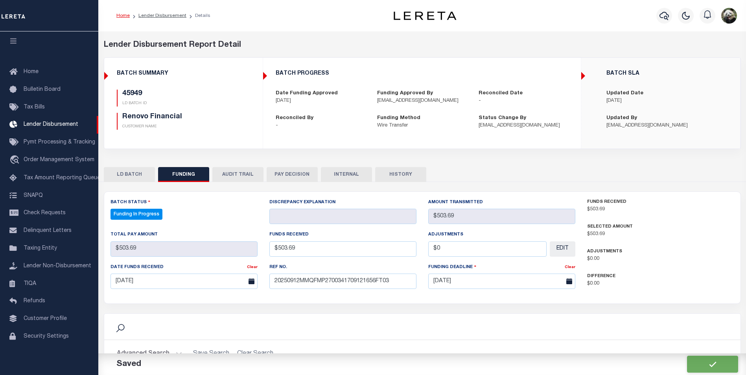
select select "100"
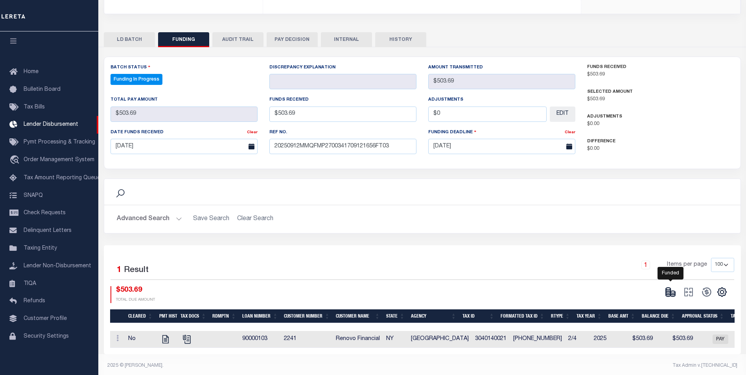
click at [669, 293] on icon at bounding box center [668, 292] width 5 height 3
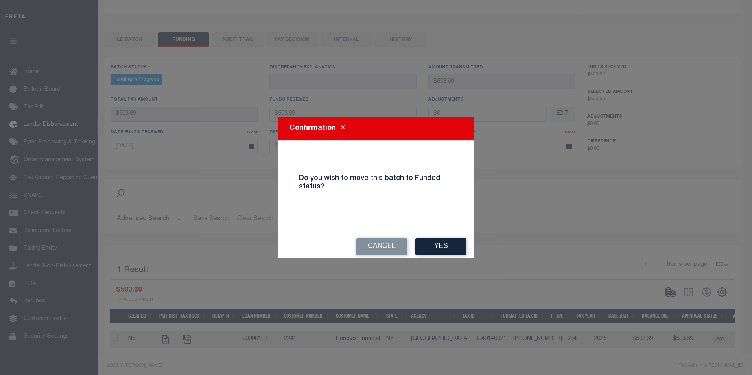
click at [443, 249] on button "Yes" at bounding box center [440, 246] width 51 height 17
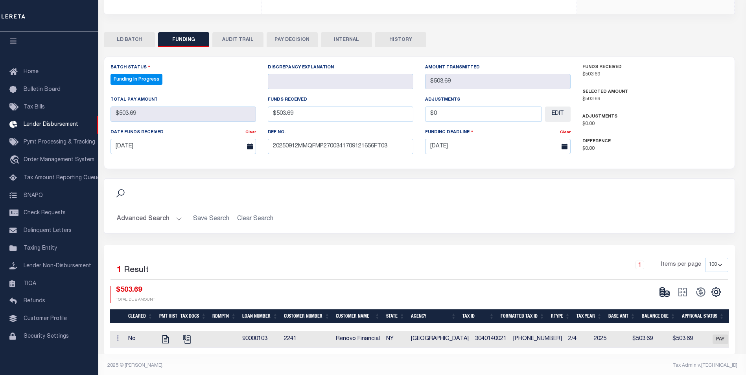
type input "$503.69"
type input "$0"
select select "100"
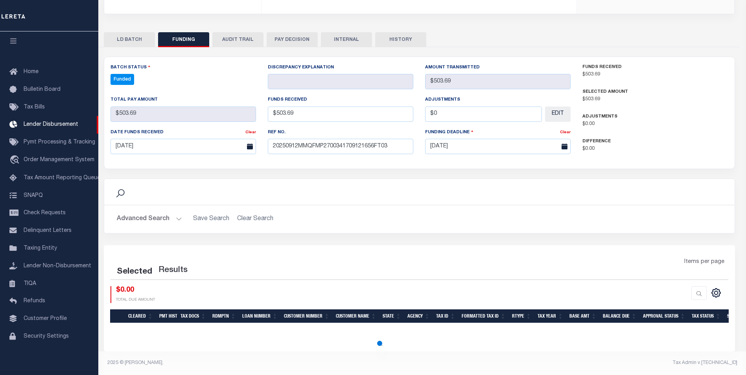
select select "100"
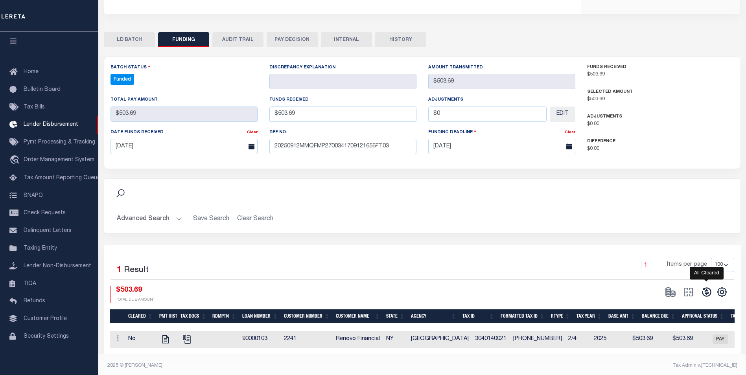
click at [707, 292] on icon at bounding box center [706, 292] width 11 height 11
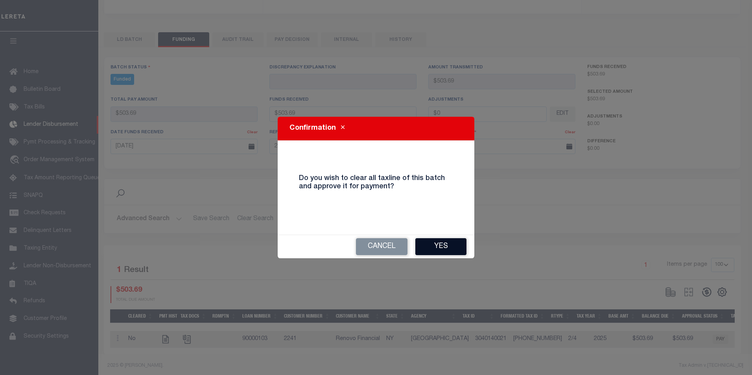
click at [446, 244] on button "Yes" at bounding box center [440, 246] width 51 height 17
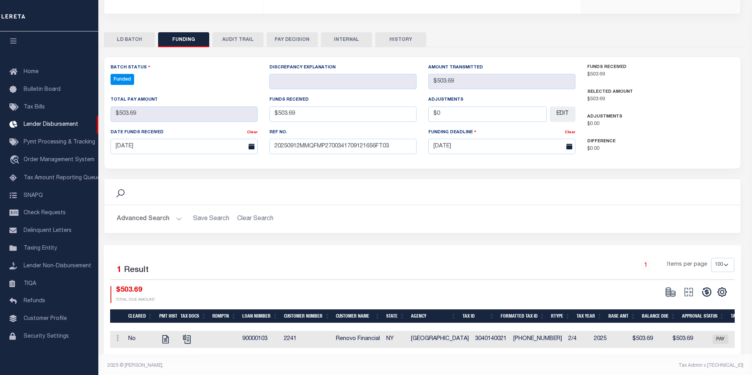
type input "$503.69"
type input "$0"
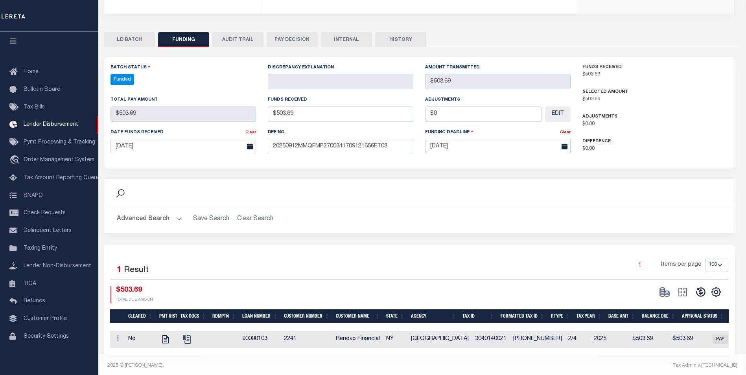
select select "100"
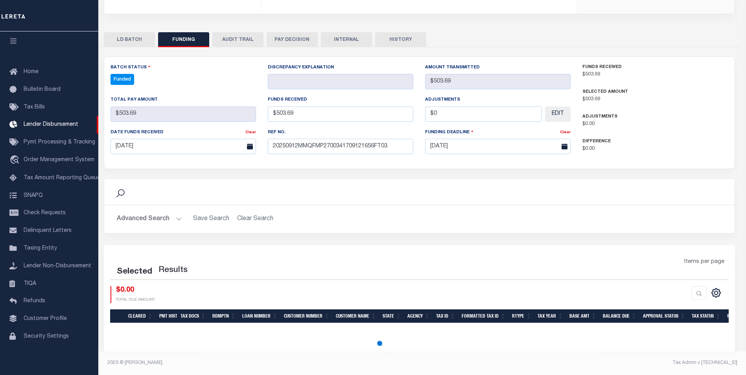
select select "100"
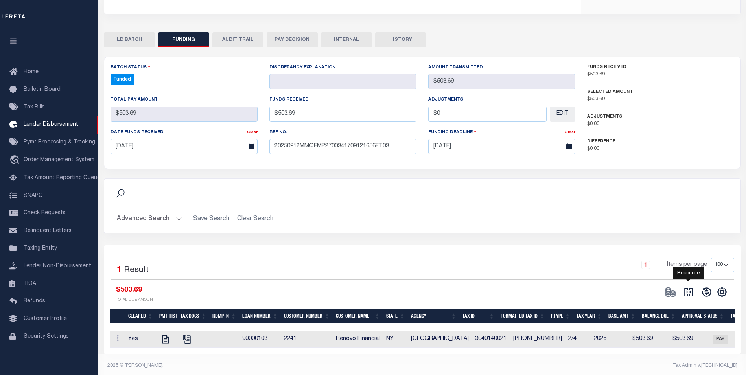
click at [689, 297] on icon "" at bounding box center [688, 292] width 11 height 11
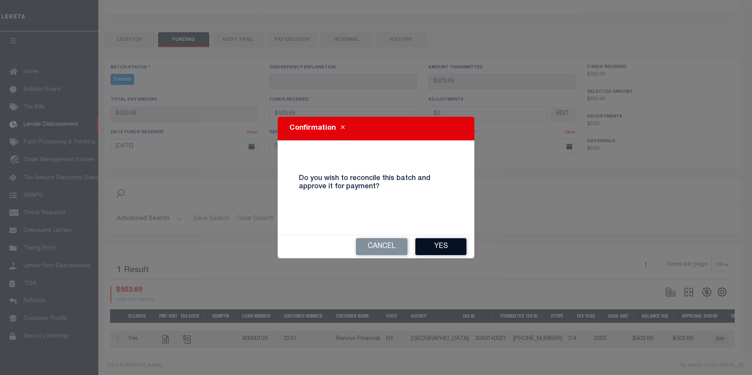
click at [434, 246] on button "Yes" at bounding box center [440, 246] width 51 height 17
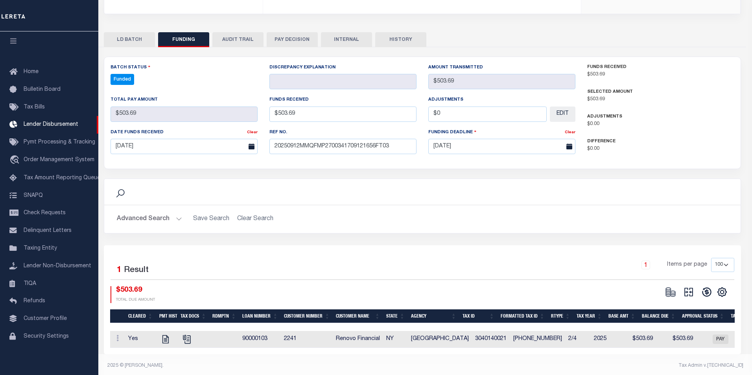
type input "$503.69"
type input "$0"
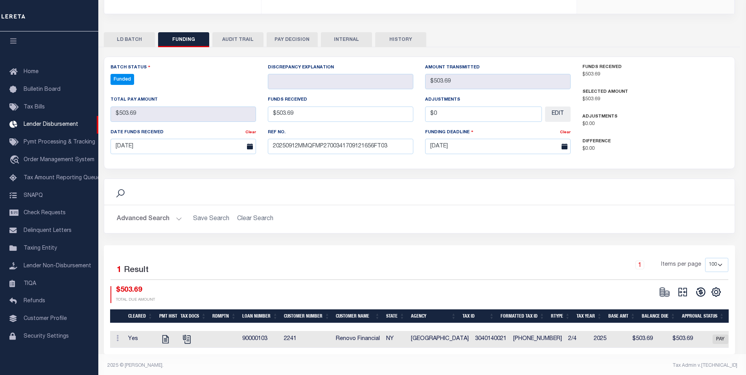
select select "100"
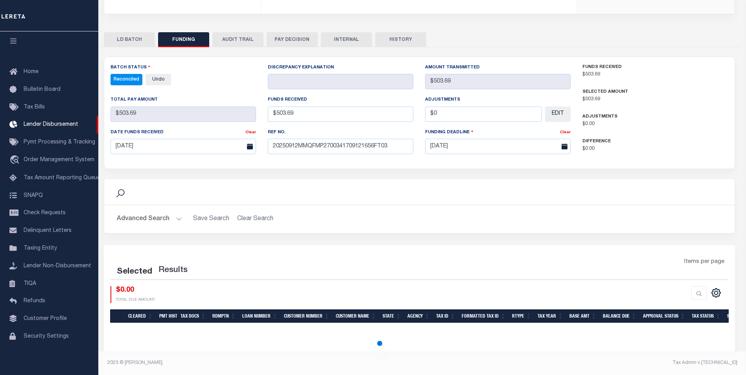
select select "100"
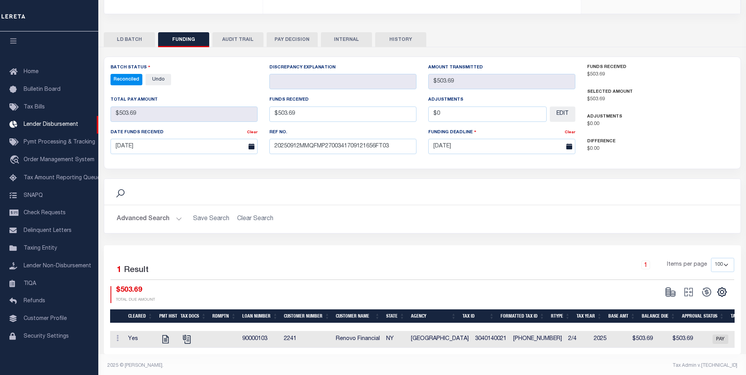
click at [349, 37] on button "INTERNAL" at bounding box center [346, 39] width 51 height 15
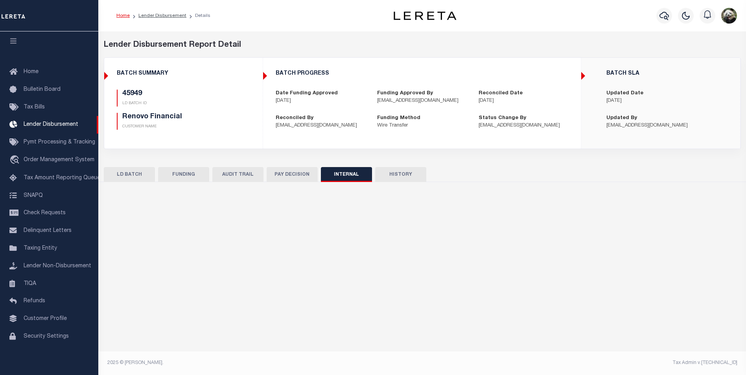
scroll to position [0, 0]
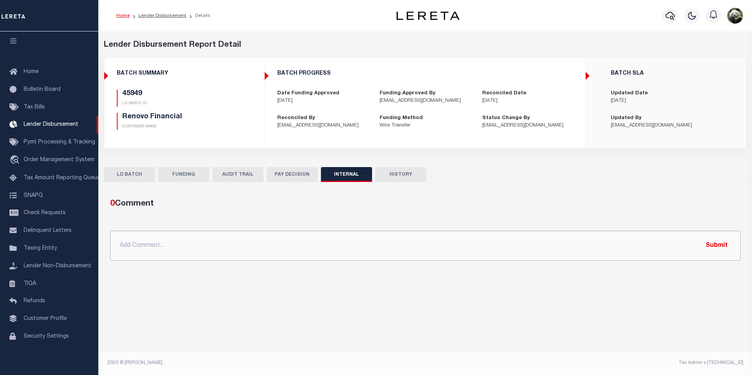
click at [301, 249] on input "text" at bounding box center [425, 246] width 631 height 30
paste input "OG AMOUNT $71,815.48 45947 - $1,433.84 45948 - $4,879.60 45949 - $503.69 46008 …"
type input "OG AMOUNT $71,815.48 45947 - $1,433.84 45948 - $4,879.60 45949 - $503.69 46008 …"
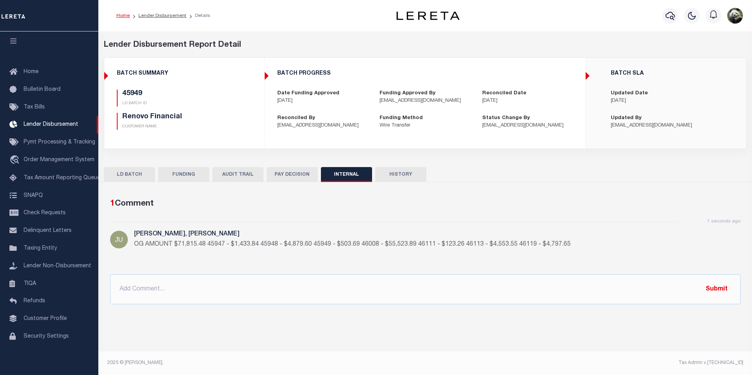
click at [197, 166] on div "LD BATCH FUNDING AUDIT TRAIL PAY DECISION INTERNAL HISTORY" at bounding box center [425, 236] width 655 height 150
click at [193, 172] on button "FUNDING" at bounding box center [183, 174] width 51 height 15
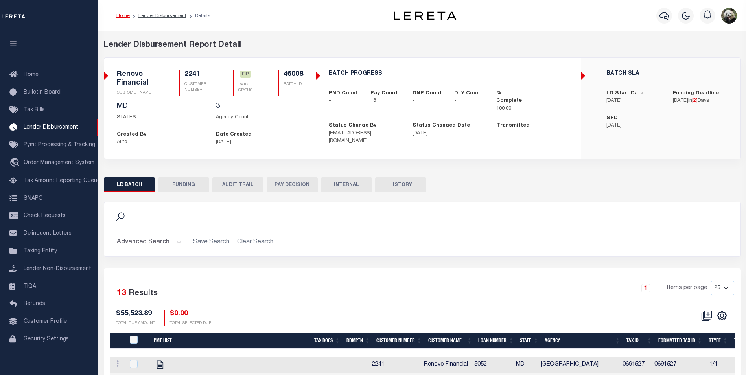
scroll to position [8, 0]
click at [175, 187] on button "FUNDING" at bounding box center [183, 184] width 51 height 15
type input "$55,523.89"
type input "$0"
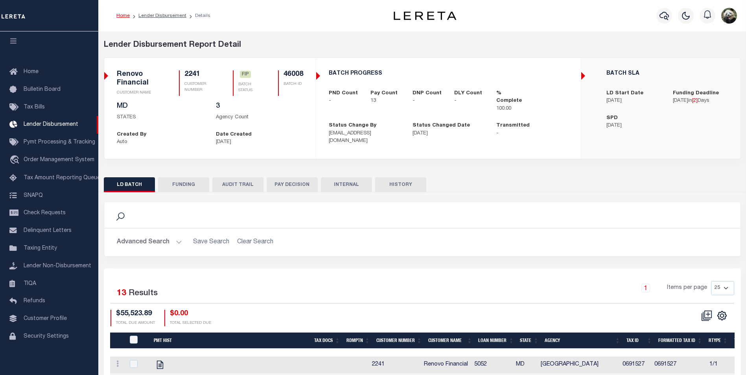
type input "[DATE]"
select select "100"
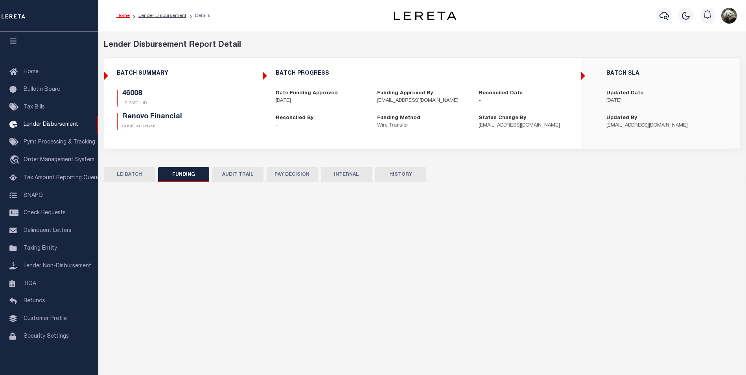
select select "100"
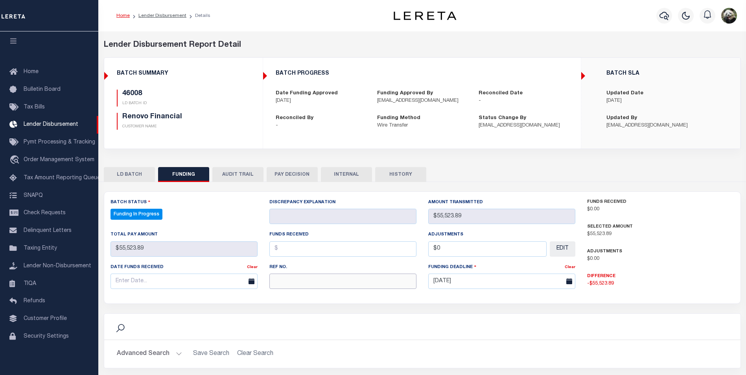
click at [307, 281] on input "text" at bounding box center [342, 281] width 147 height 15
paste input "20250912MMQFMP2700341709121656FT03"
type input "20250912MMQFMP2700341709121656FT03"
click at [129, 279] on input "text" at bounding box center [184, 281] width 147 height 15
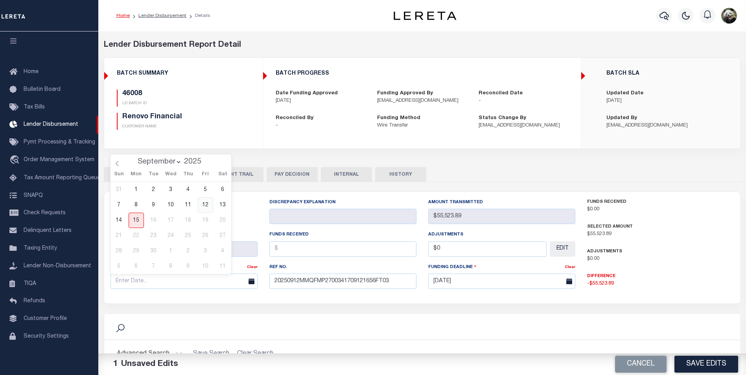
click at [208, 207] on span "12" at bounding box center [205, 205] width 15 height 15
type input "[DATE]"
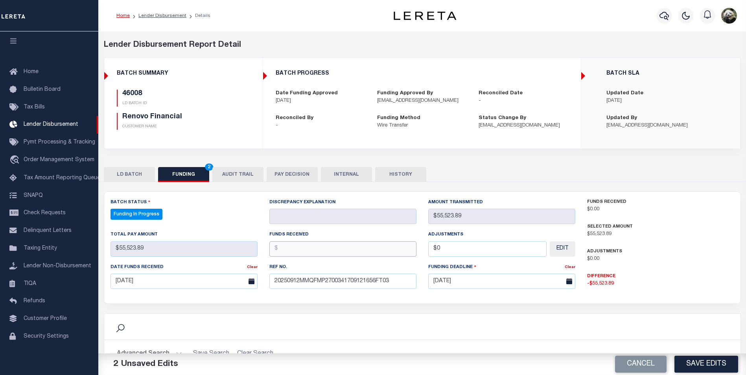
click at [294, 249] on input "text" at bounding box center [342, 249] width 147 height 15
click at [306, 247] on input "text" at bounding box center [342, 249] width 147 height 15
type input "$55,523.89"
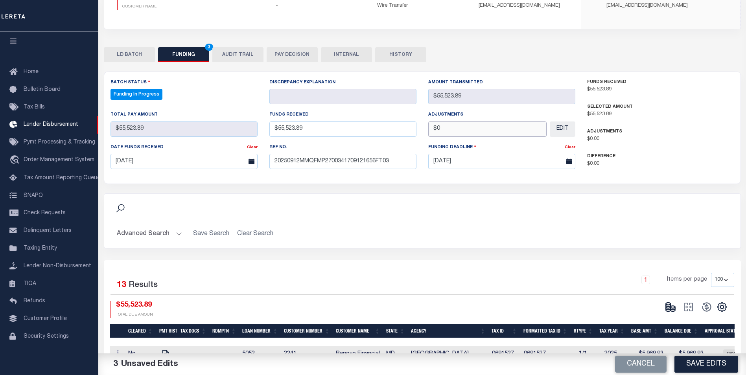
scroll to position [118, 0]
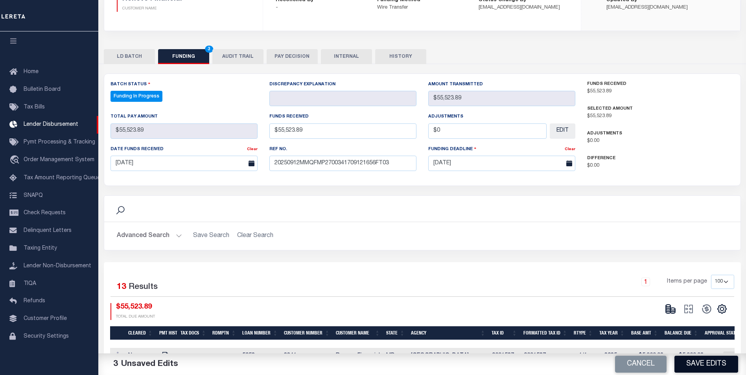
type input "$0.00"
click at [718, 367] on button "Save Edits" at bounding box center [707, 364] width 64 height 17
type input "$55,523.89"
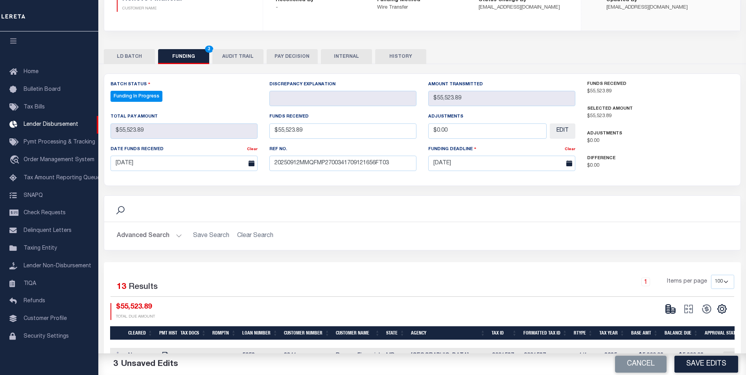
type input "$0"
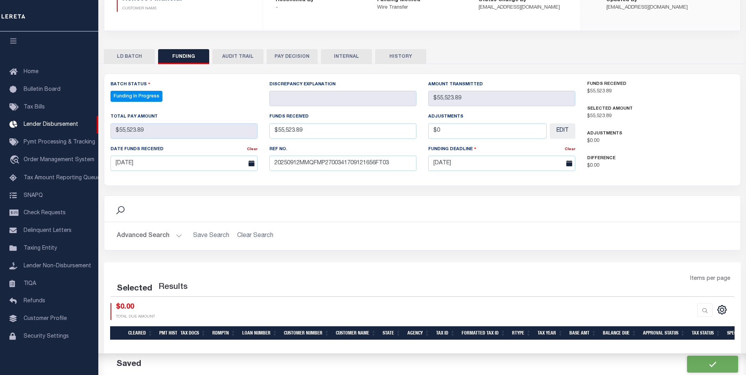
select select "100"
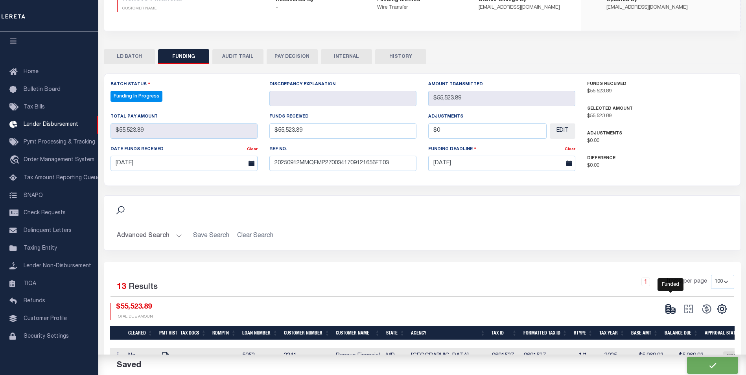
click at [669, 310] on icon at bounding box center [668, 309] width 5 height 3
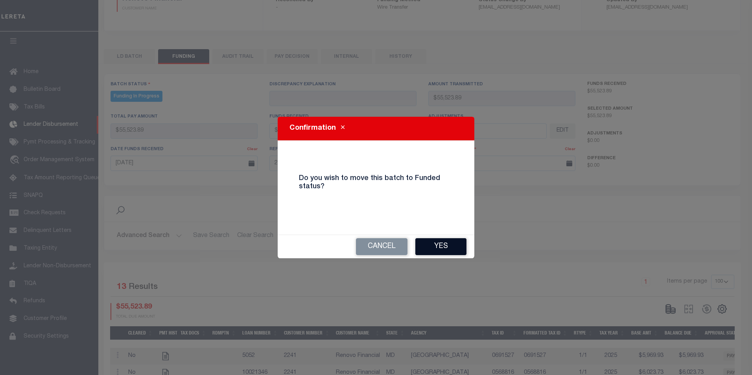
click at [450, 251] on button "Yes" at bounding box center [440, 246] width 51 height 17
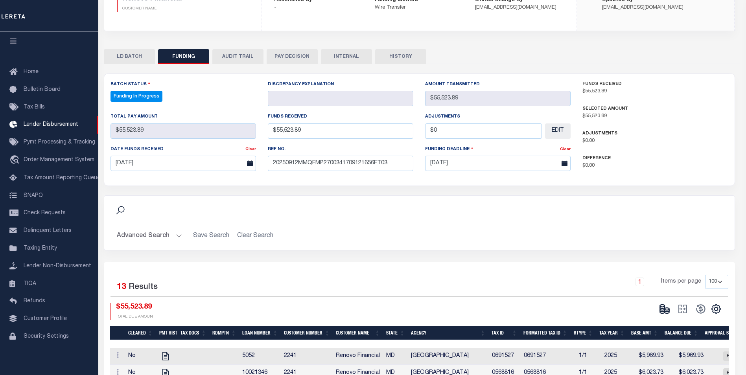
type input "$55,523.89"
type input "$0"
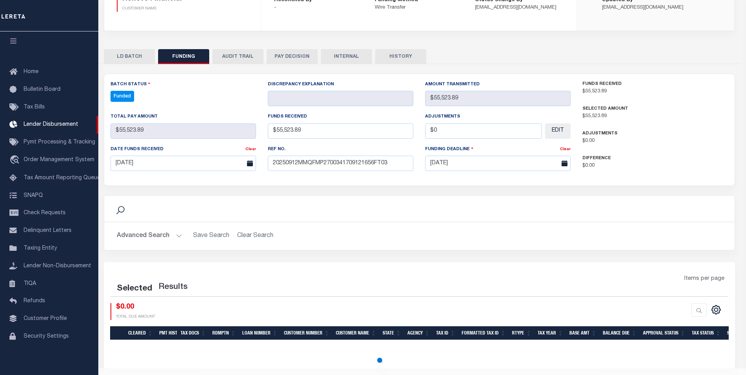
select select "100"
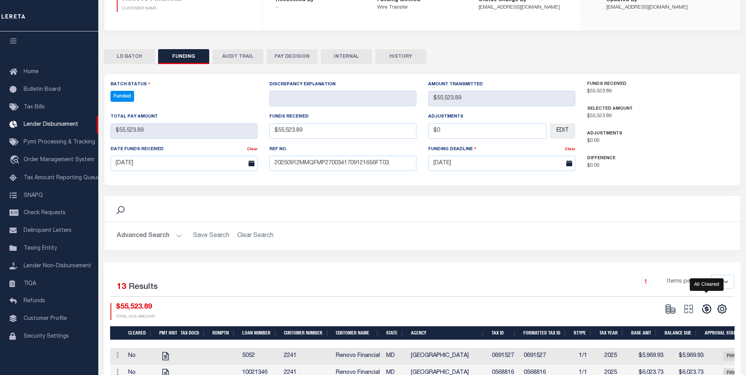
click at [707, 310] on icon at bounding box center [706, 309] width 11 height 11
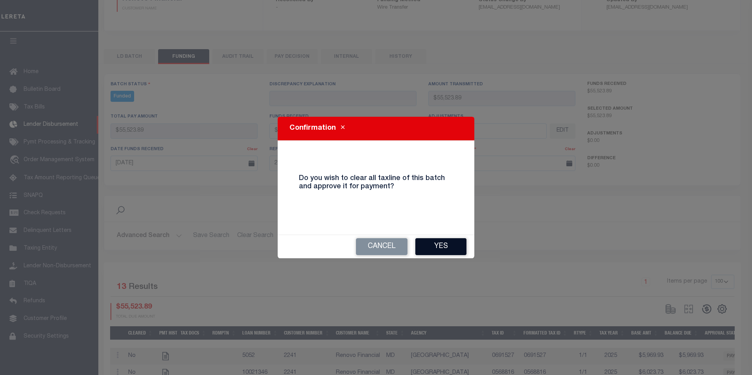
click at [443, 246] on button "Yes" at bounding box center [440, 246] width 51 height 17
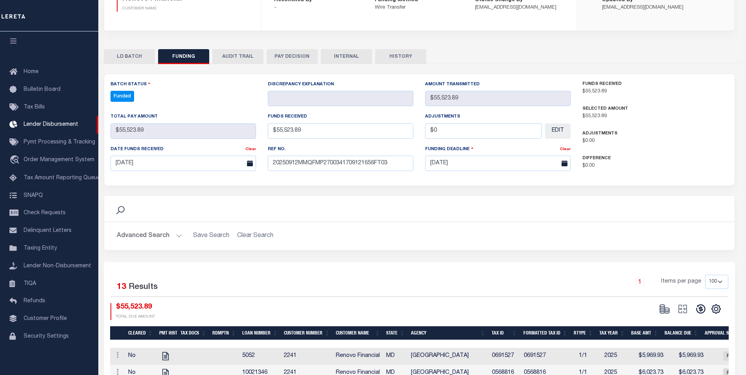
type input "$55,523.89"
type input "$0"
select select "100"
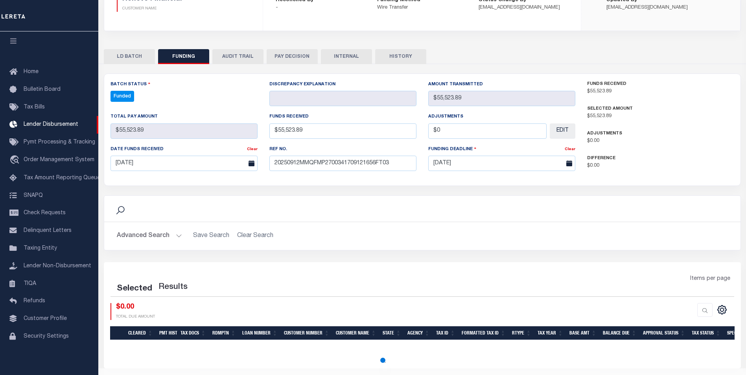
select select "100"
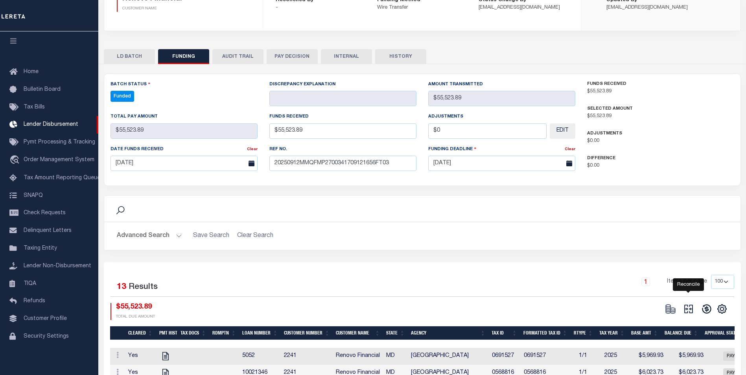
click at [691, 312] on icon "" at bounding box center [688, 309] width 11 height 11
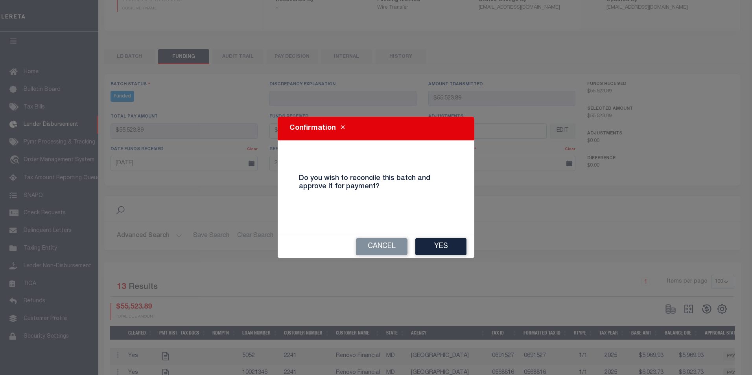
drag, startPoint x: 457, startPoint y: 247, endPoint x: 452, endPoint y: 231, distance: 17.8
click at [457, 247] on button "Yes" at bounding box center [440, 246] width 51 height 17
type input "$55,523.89"
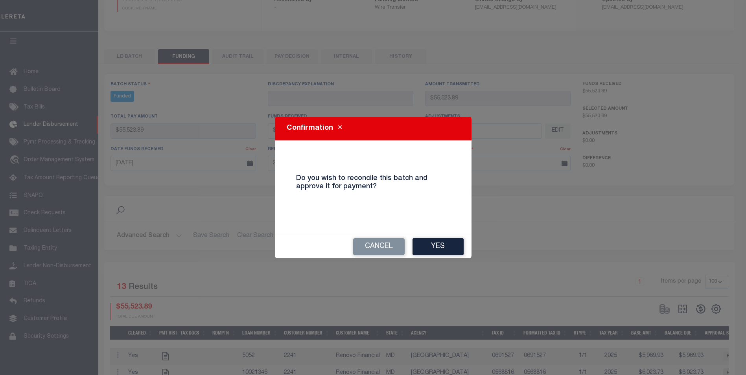
type input "$0"
select select "100"
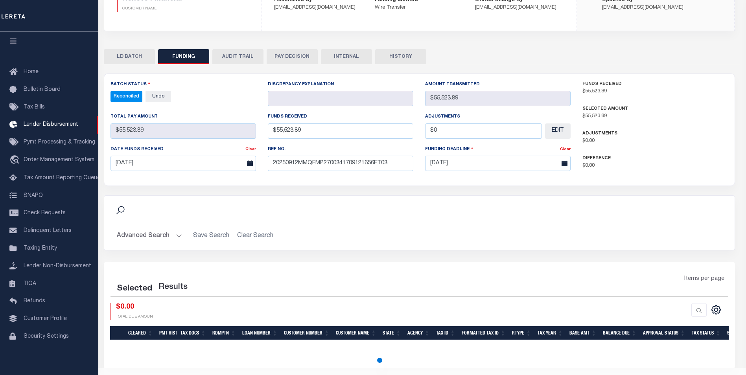
select select "100"
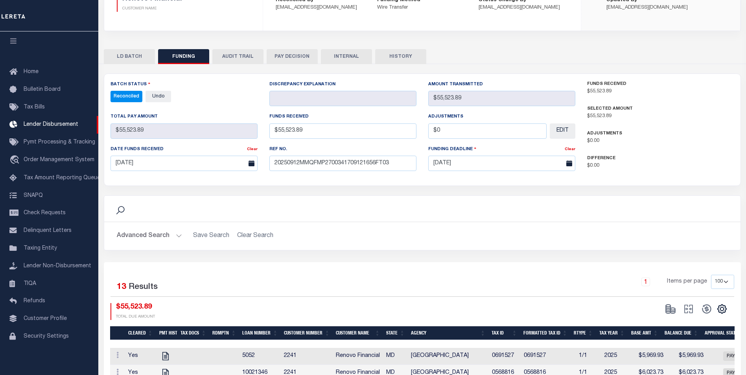
click at [357, 61] on button "INTERNAL" at bounding box center [346, 56] width 51 height 15
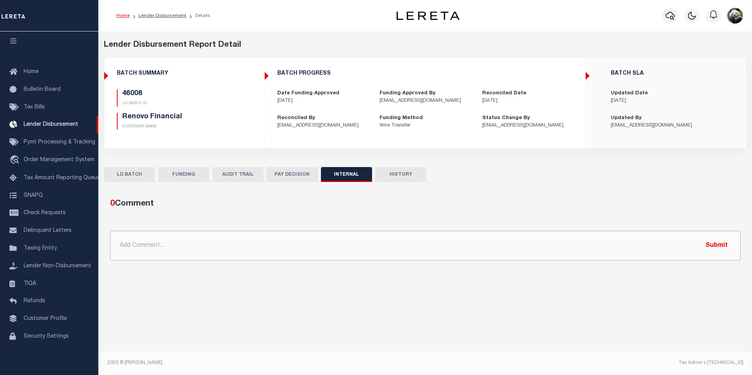
click at [193, 250] on input "text" at bounding box center [425, 246] width 631 height 30
paste input "OG AMOUNT $71,815.48 45947 - $1,433.84 45948 - $4,879.60 45949 - $503.69 46008 …"
type input "OG AMOUNT $71,815.48 45947 - $1,433.84 45948 - $4,879.60 45949 - $503.69 46008 …"
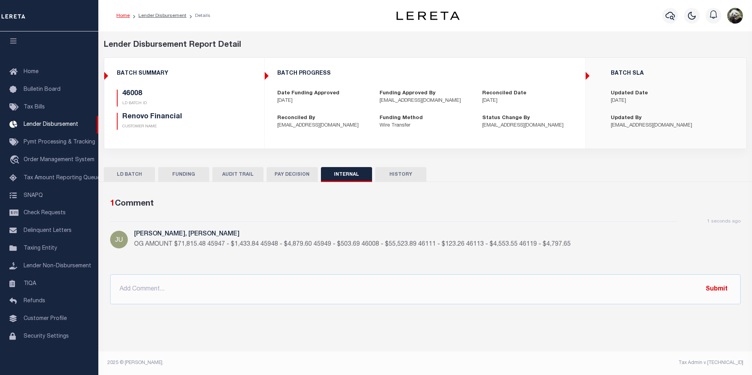
drag, startPoint x: 176, startPoint y: 177, endPoint x: 216, endPoint y: 156, distance: 44.7
click at [177, 174] on button "FUNDING" at bounding box center [183, 174] width 51 height 15
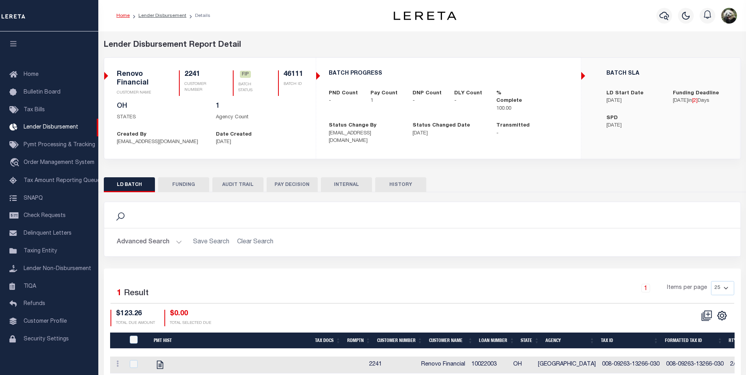
scroll to position [8, 0]
click at [185, 183] on button "FUNDING" at bounding box center [183, 184] width 51 height 15
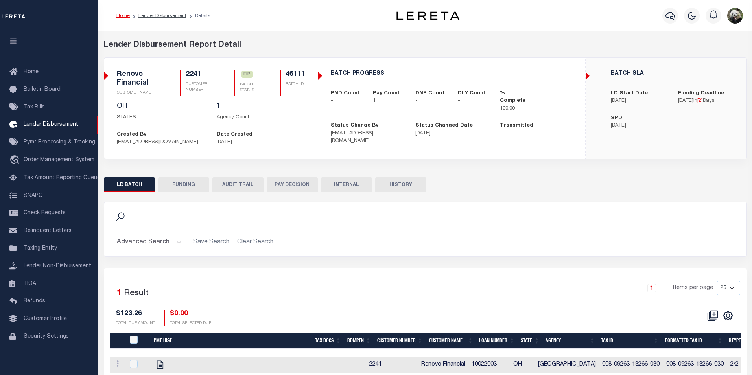
type input "$123.26"
type input "$0"
type input "[DATE]"
select select "100"
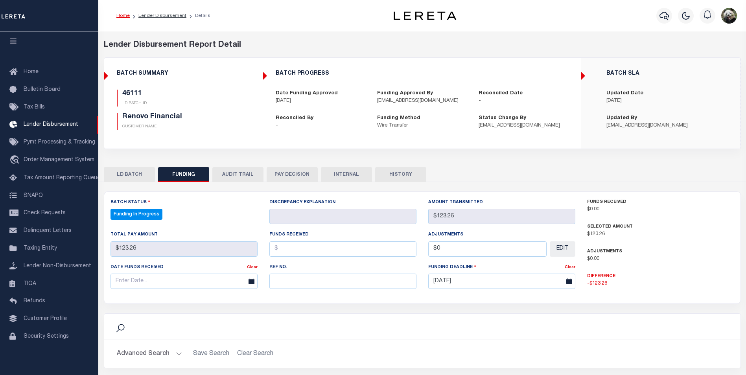
select select "100"
click at [295, 280] on input "text" at bounding box center [342, 281] width 147 height 15
paste input "20250912MMQFMP2700341709121656FT03"
type input "20250912MMQFMP2700341709121656FT03"
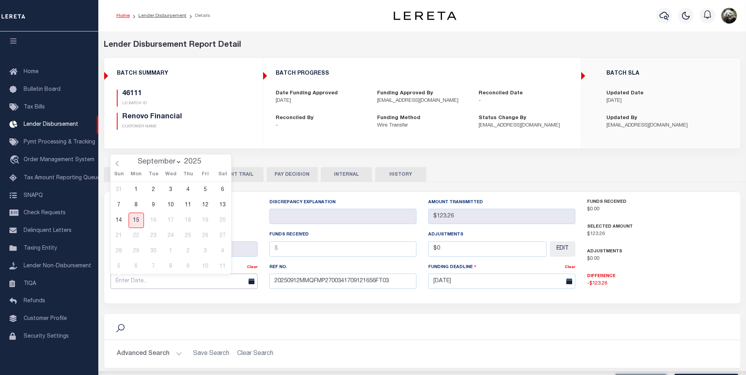
click at [177, 276] on input "text" at bounding box center [184, 281] width 147 height 15
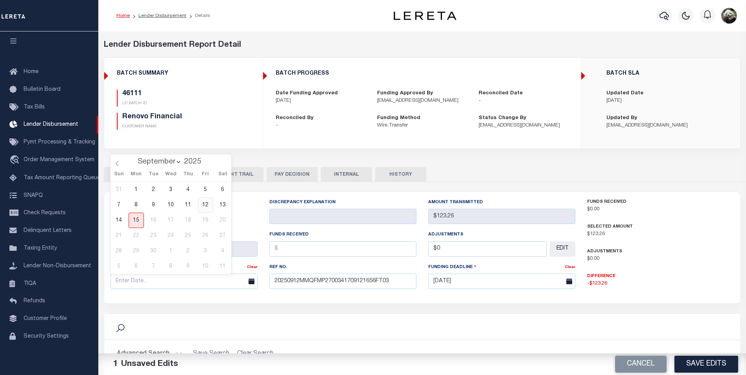
click at [203, 206] on span "12" at bounding box center [205, 205] width 15 height 15
type input "[DATE]"
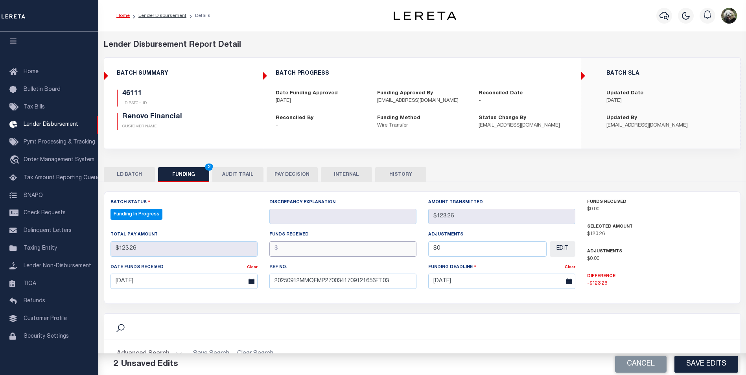
click at [328, 247] on input "text" at bounding box center [342, 249] width 147 height 15
click at [303, 251] on input "text" at bounding box center [342, 249] width 147 height 15
type input "$123.26"
type input "$0.00"
click at [703, 364] on button "Save Edits" at bounding box center [707, 364] width 64 height 17
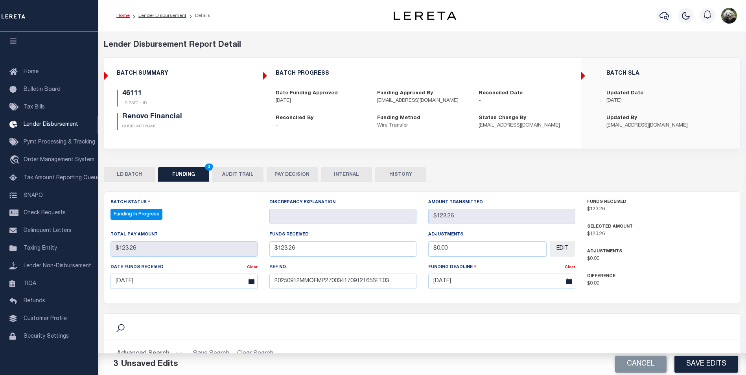
select select "100"
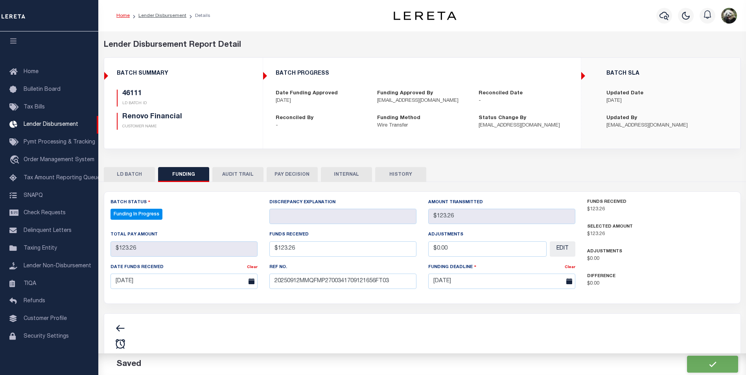
type input "$123.26"
type input "$0"
select select "100"
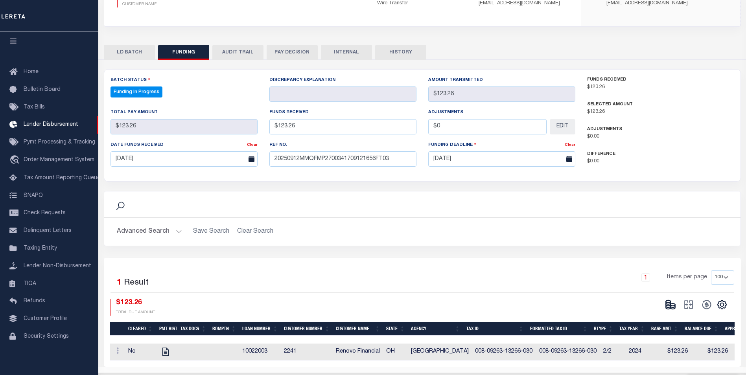
scroll to position [143, 0]
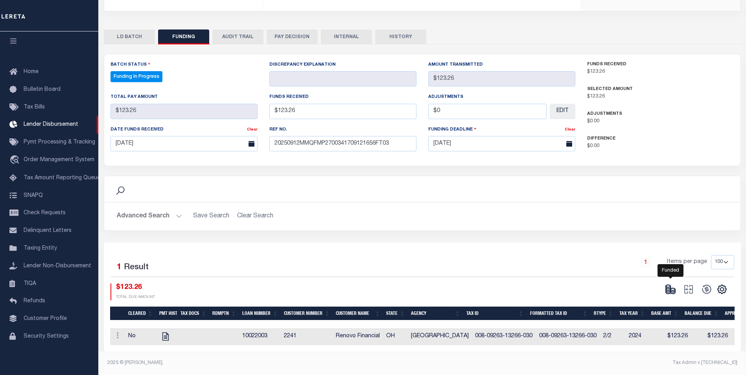
click at [673, 286] on g at bounding box center [670, 289] width 9 height 9
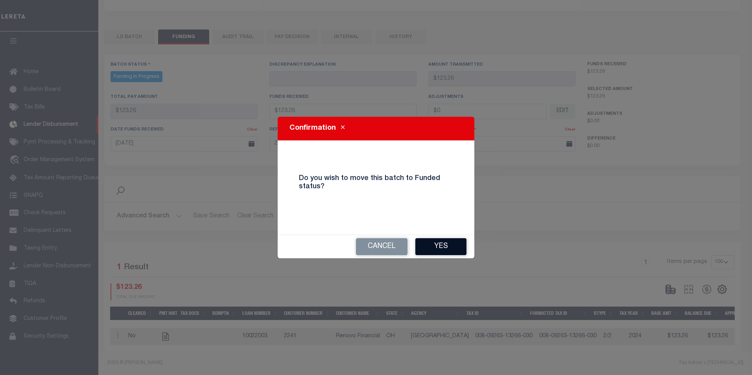
click at [454, 249] on button "Yes" at bounding box center [440, 246] width 51 height 17
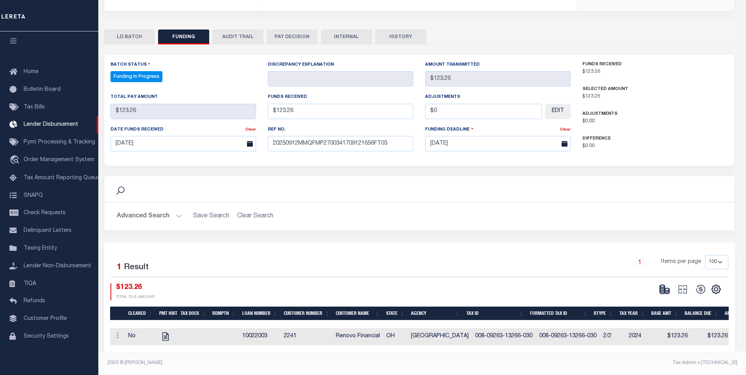
type input "$123.26"
type input "$0"
select select "100"
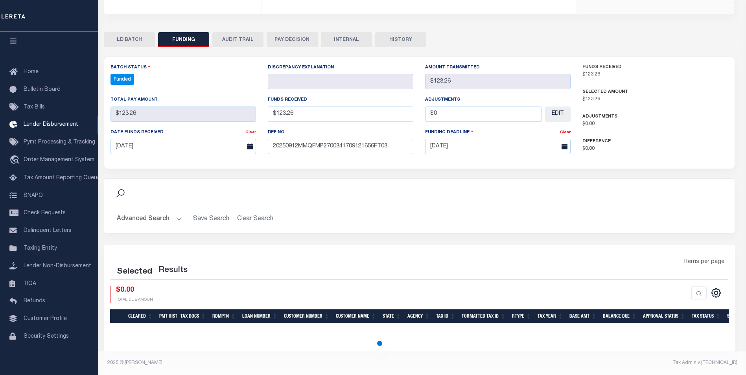
select select "100"
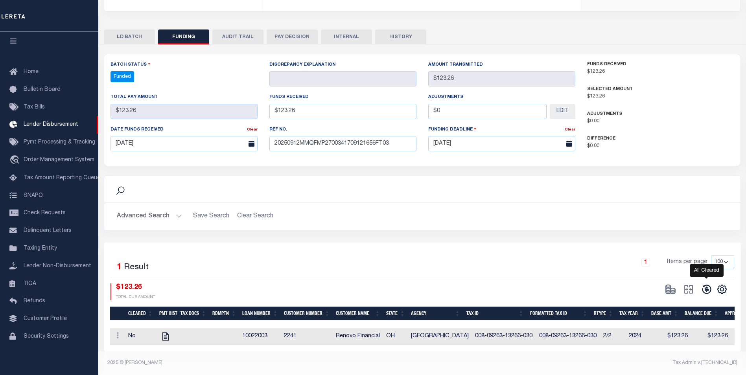
click at [705, 289] on icon at bounding box center [706, 289] width 9 height 9
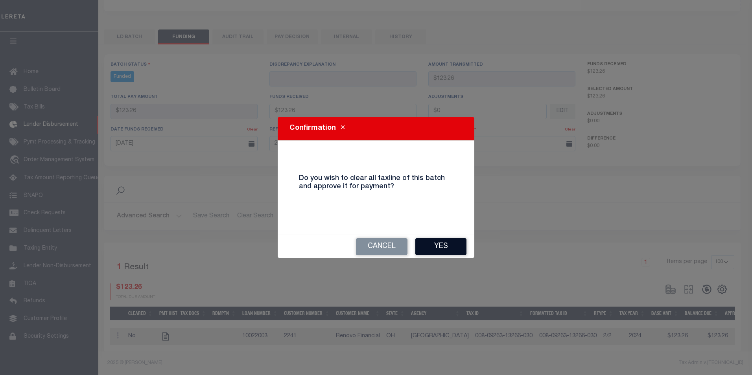
click at [432, 248] on button "Yes" at bounding box center [440, 246] width 51 height 17
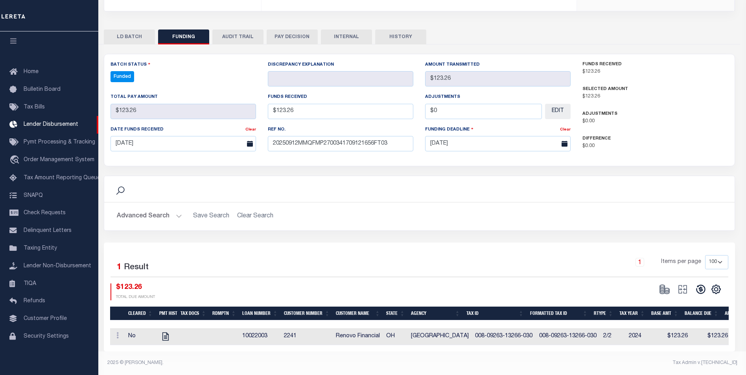
type input "$123.26"
type input "$0"
select select "100"
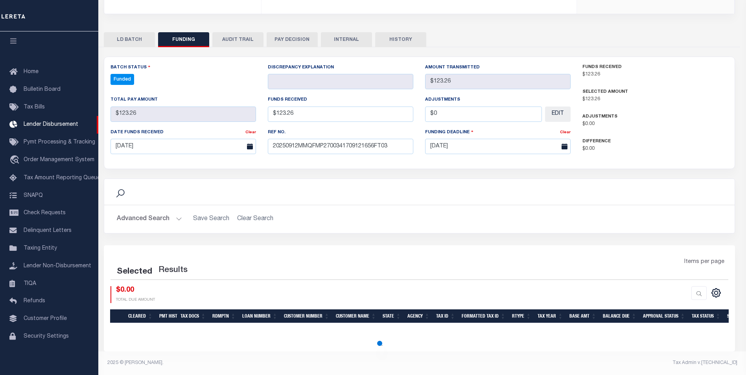
select select "100"
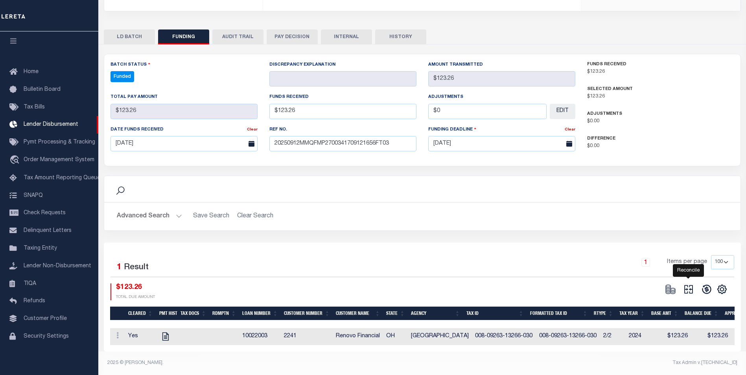
click at [692, 287] on icon at bounding box center [688, 289] width 11 height 11
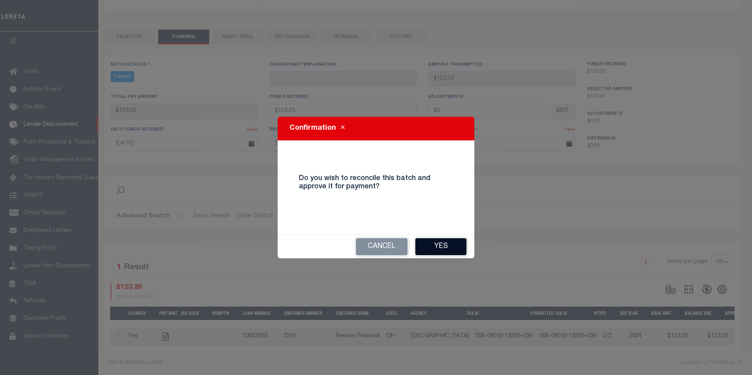
click at [431, 246] on button "Yes" at bounding box center [440, 246] width 51 height 17
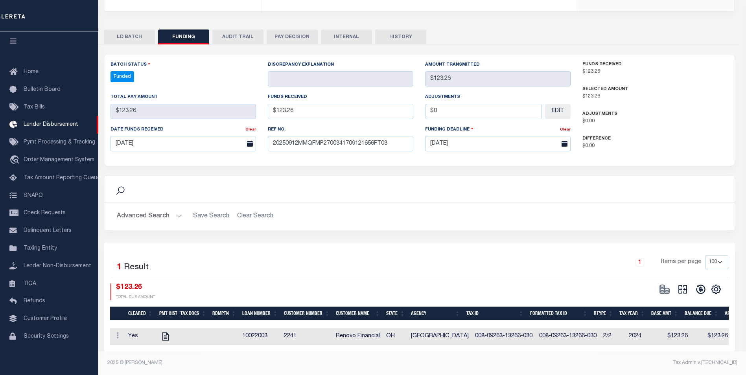
type input "$123.26"
type input "$0"
select select "100"
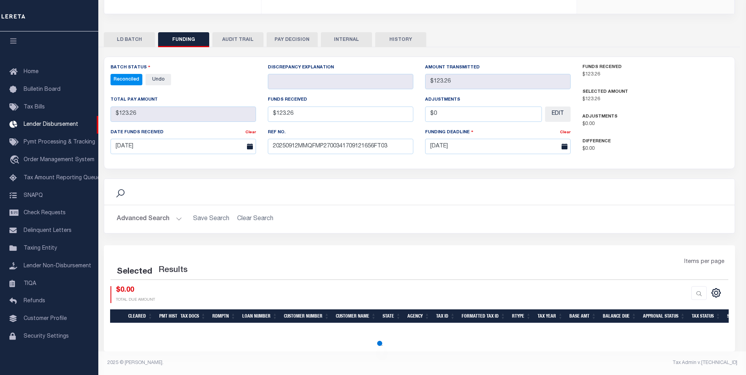
select select "100"
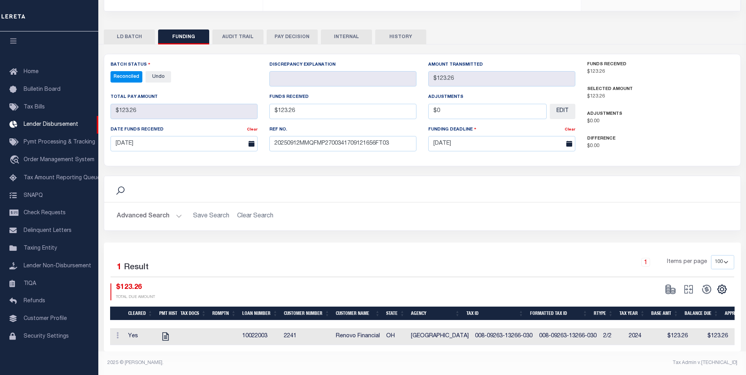
click at [351, 33] on button "INTERNAL" at bounding box center [346, 37] width 51 height 15
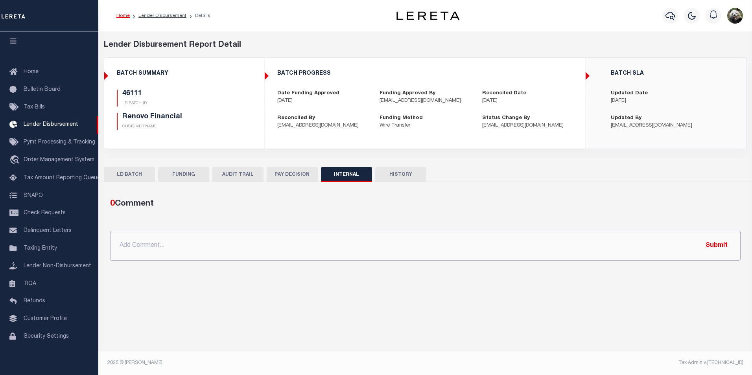
drag, startPoint x: 254, startPoint y: 247, endPoint x: 218, endPoint y: 235, distance: 38.1
click at [254, 246] on input "text" at bounding box center [425, 246] width 631 height 30
paste input "OG AMOUNT $71,815.48 45947 - $1,433.84 45948 - $4,879.60 45949 - $503.69 46008 …"
type input "OG AMOUNT $71,815.48 45947 - $1,433.84 45948 - $4,879.60 45949 - $503.69 46008 …"
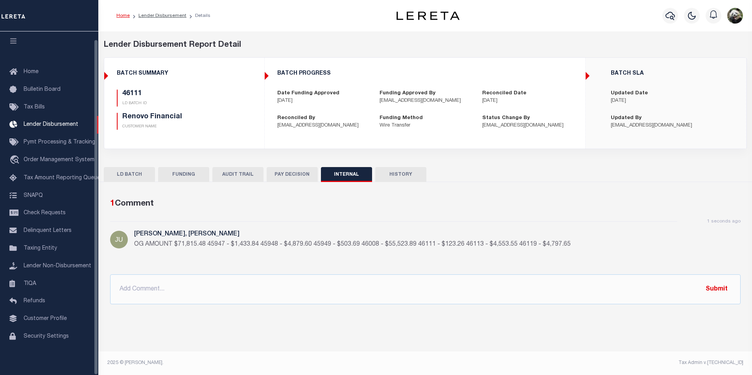
click at [186, 175] on button "FUNDING" at bounding box center [183, 174] width 51 height 15
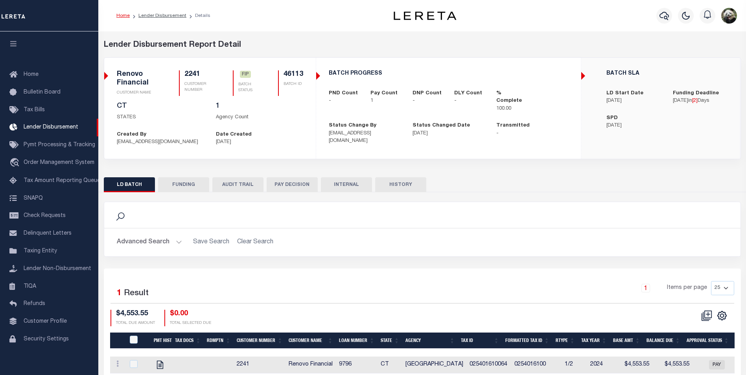
scroll to position [8, 0]
click at [193, 187] on button "FUNDING" at bounding box center [183, 184] width 51 height 15
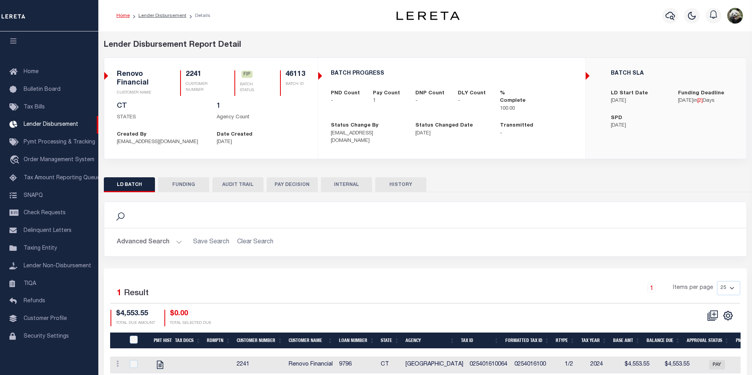
type input "$4,553.55"
type input "$0"
type input "[DATE]"
select select "100"
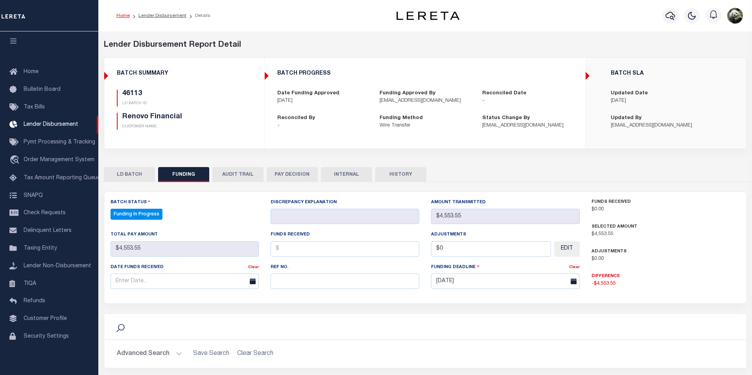
select select "100"
click at [319, 290] on div "Ref No." at bounding box center [343, 279] width 159 height 32
click at [314, 285] on input "text" at bounding box center [342, 281] width 147 height 15
paste input "20250912MMQFMP2700341709121656FT03"
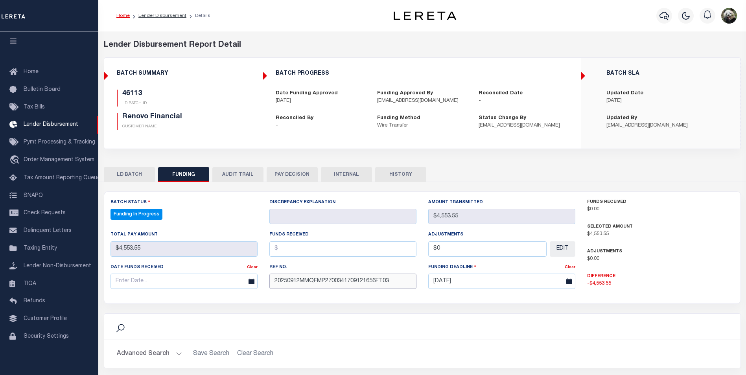
type input "20250912MMQFMP2700341709121656FT03"
click at [130, 286] on input "text" at bounding box center [184, 281] width 147 height 15
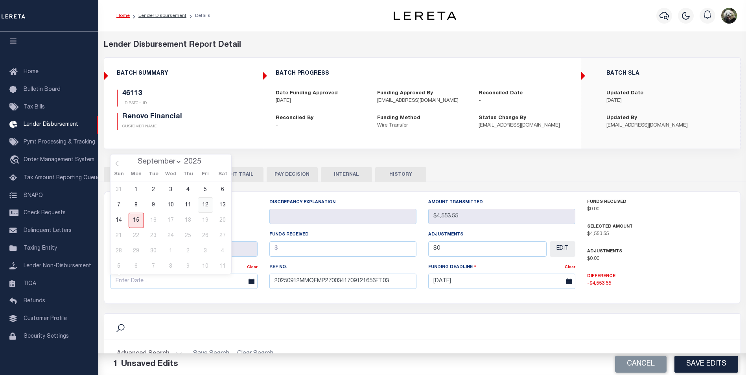
click at [210, 205] on span "12" at bounding box center [205, 205] width 15 height 15
type input "[DATE]"
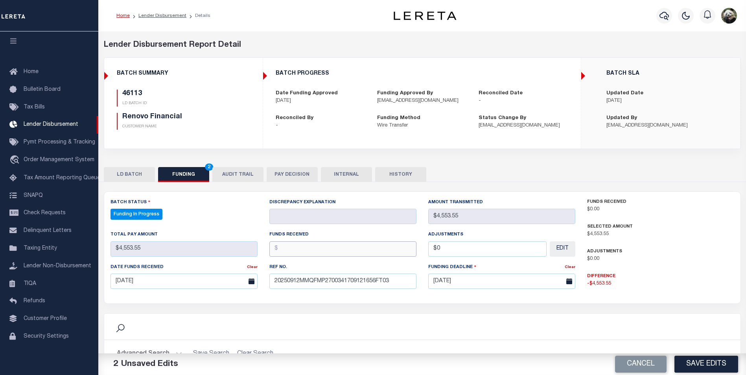
click at [305, 247] on input "text" at bounding box center [342, 249] width 147 height 15
click at [331, 250] on input "text" at bounding box center [342, 249] width 147 height 15
type input "$4,553.55"
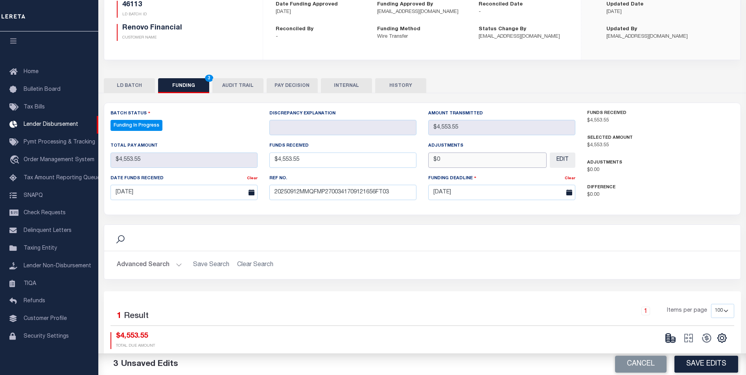
scroll to position [143, 0]
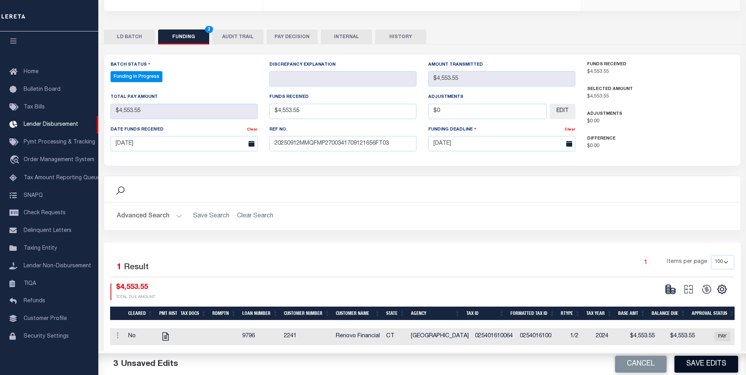
type input "$0.00"
click at [711, 365] on button "Save Edits" at bounding box center [707, 364] width 64 height 17
type input "$4,553.55"
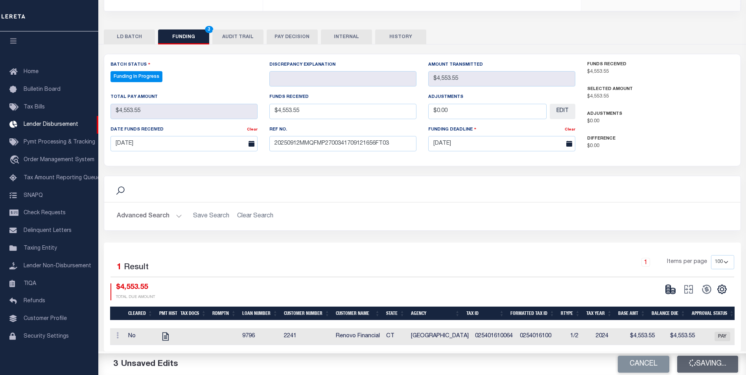
type input "$0"
select select "100"
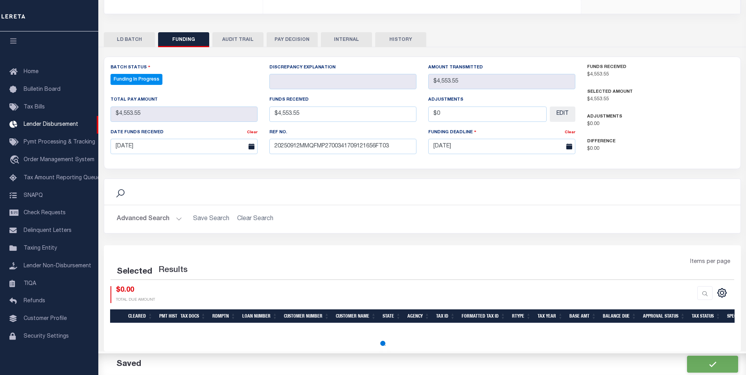
select select "100"
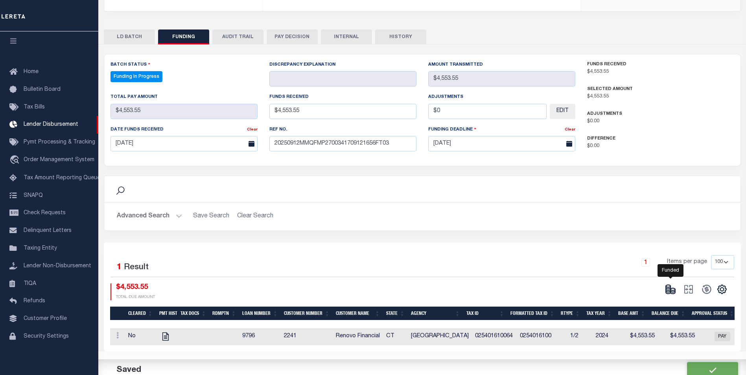
click at [669, 285] on ellipse at bounding box center [668, 286] width 5 height 2
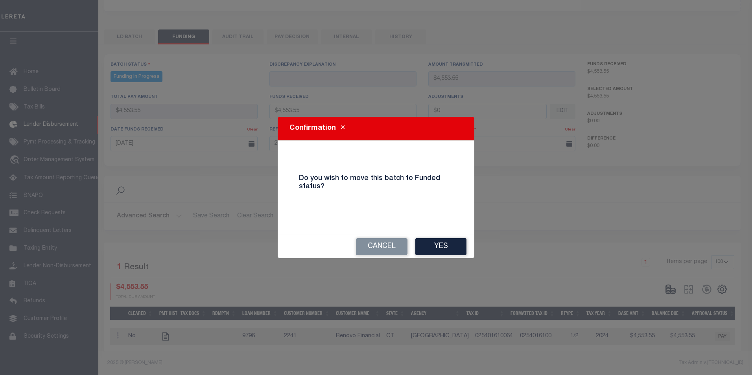
click at [436, 245] on button "Yes" at bounding box center [440, 246] width 51 height 17
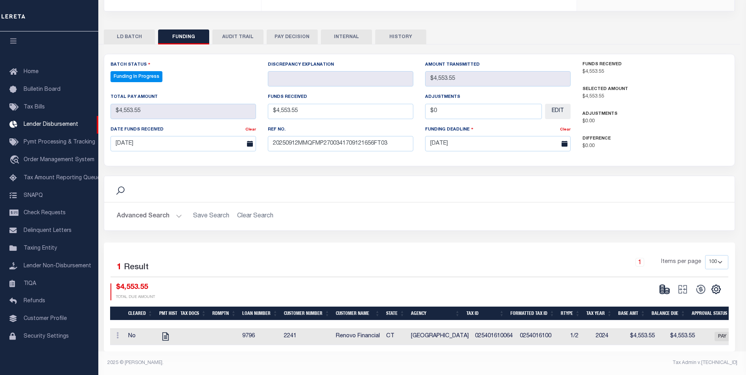
type input "$4,553.55"
type input "$0"
select select "100"
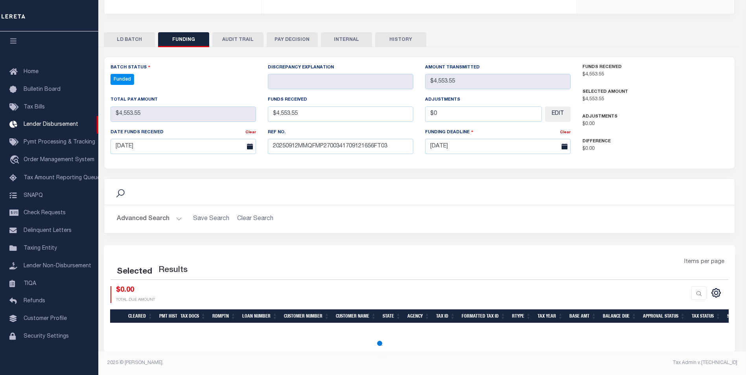
select select "100"
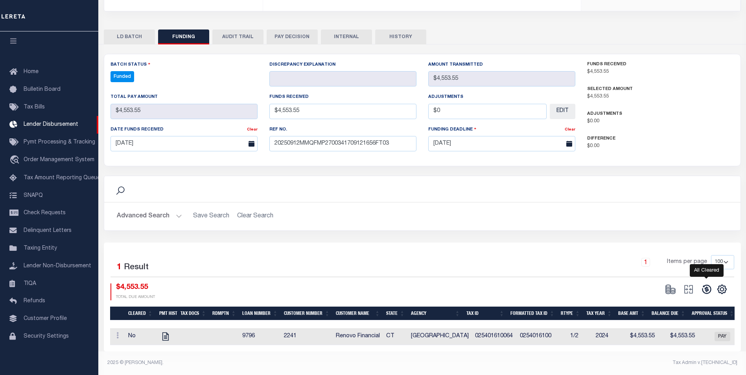
click at [707, 286] on icon at bounding box center [706, 289] width 11 height 11
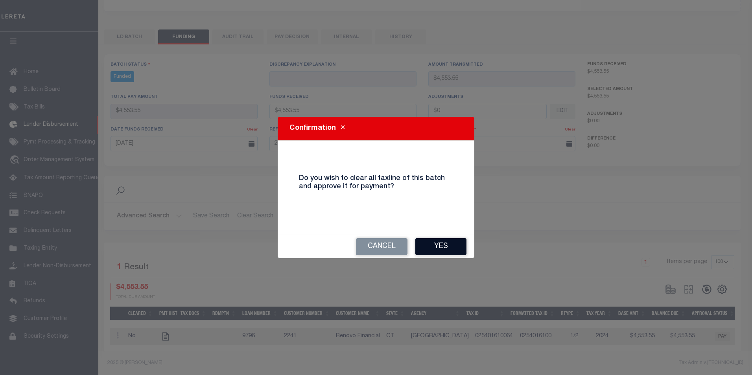
click at [456, 253] on button "Yes" at bounding box center [440, 246] width 51 height 17
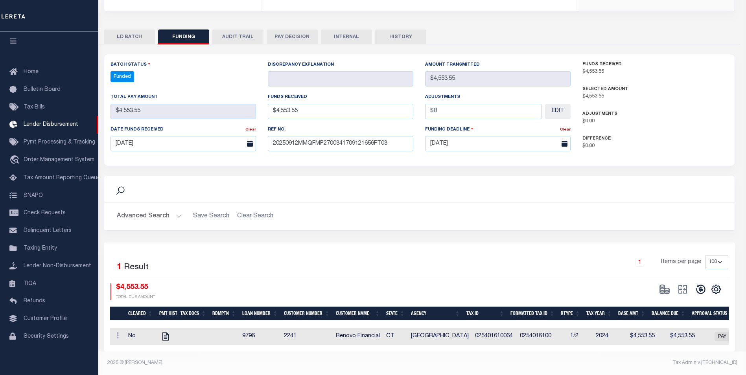
type input "$4,553.55"
type input "$0"
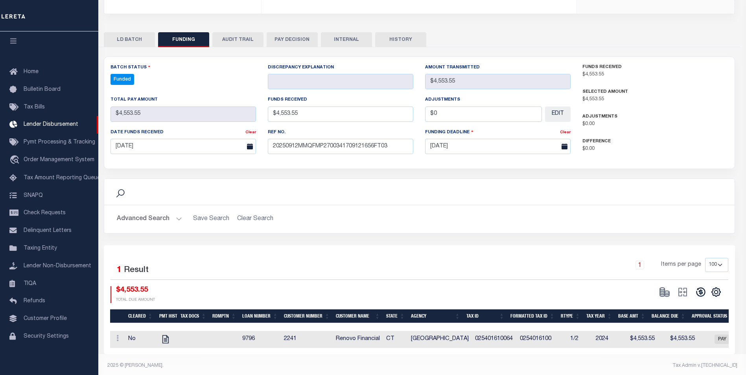
select select "100"
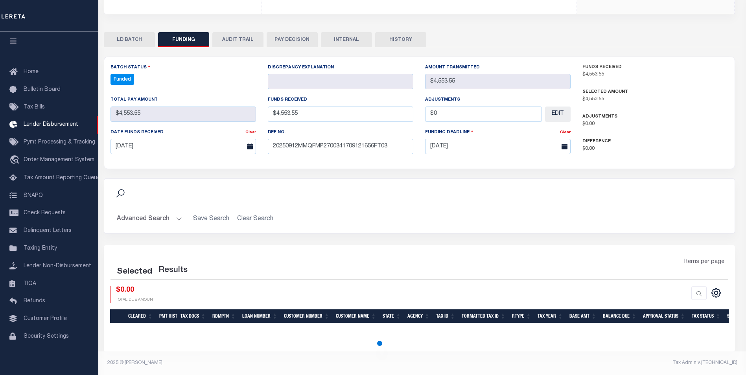
select select "100"
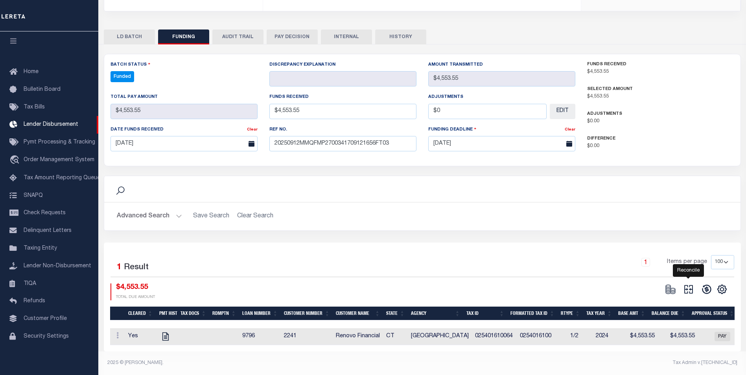
click at [690, 288] on icon "" at bounding box center [688, 289] width 11 height 11
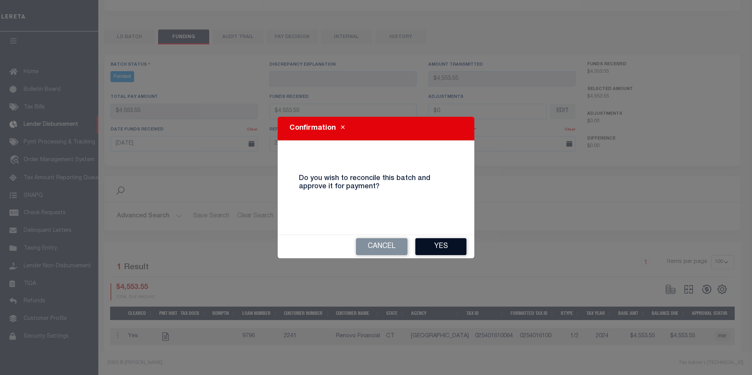
drag, startPoint x: 467, startPoint y: 248, endPoint x: 463, endPoint y: 249, distance: 4.9
click at [465, 249] on div "Cancel Yes" at bounding box center [376, 246] width 197 height 23
click at [450, 253] on button "Yes" at bounding box center [440, 246] width 51 height 17
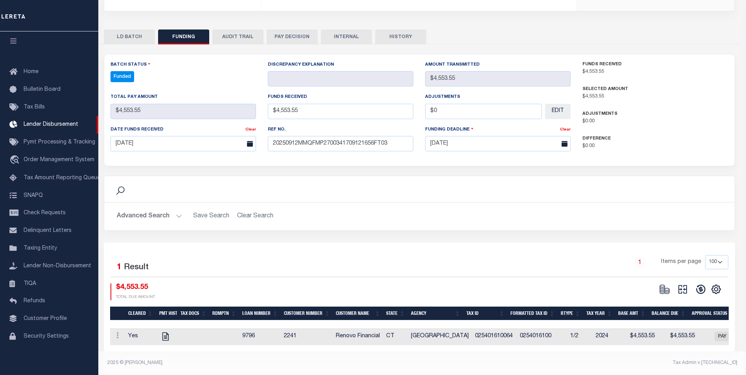
type input "$4,553.55"
type input "$0"
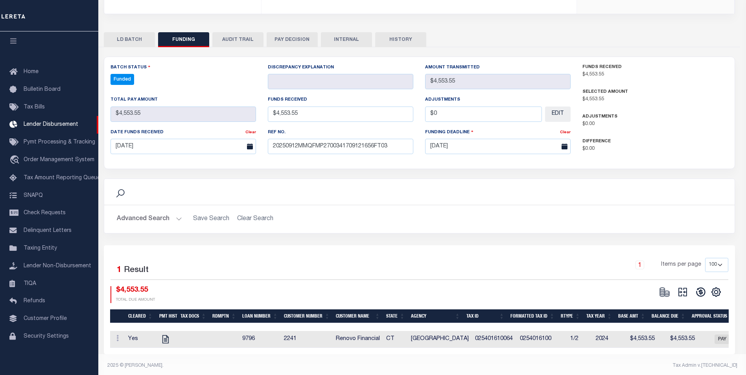
select select "100"
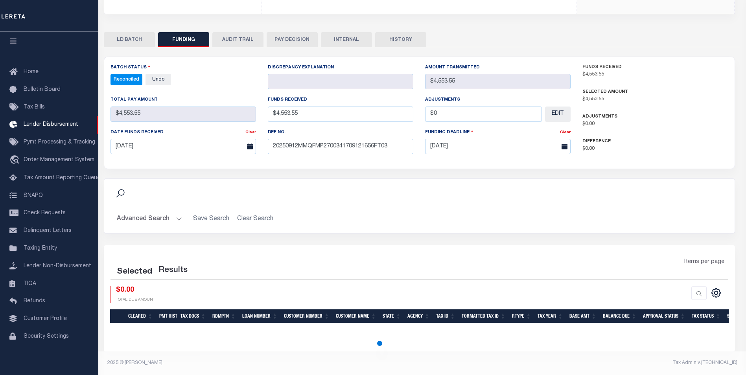
select select "100"
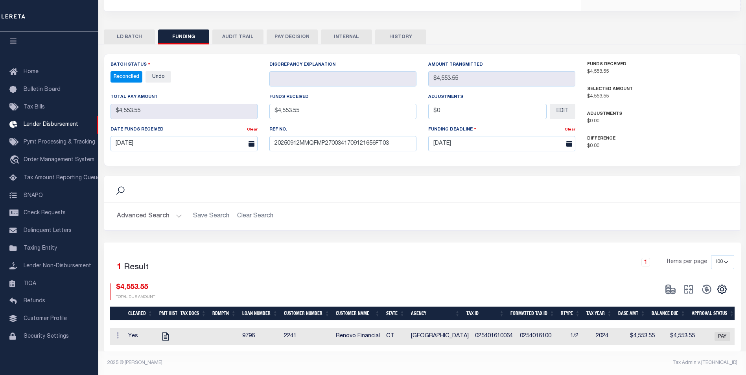
click at [349, 33] on button "INTERNAL" at bounding box center [346, 37] width 51 height 15
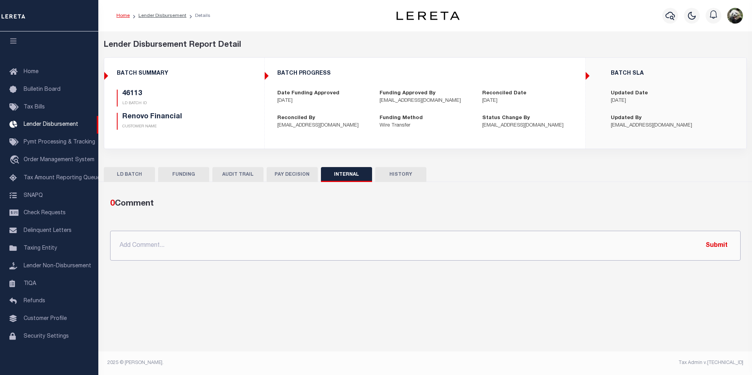
click at [360, 243] on input "text" at bounding box center [425, 246] width 631 height 30
paste input "OG AMOUNT $71,815.48 45947 - $1,433.84 45948 - $4,879.60 45949 - $503.69 46008 …"
type input "OG AMOUNT $71,815.48 45947 - $1,433.84 45948 - $4,879.60 45949 - $503.69 46008 …"
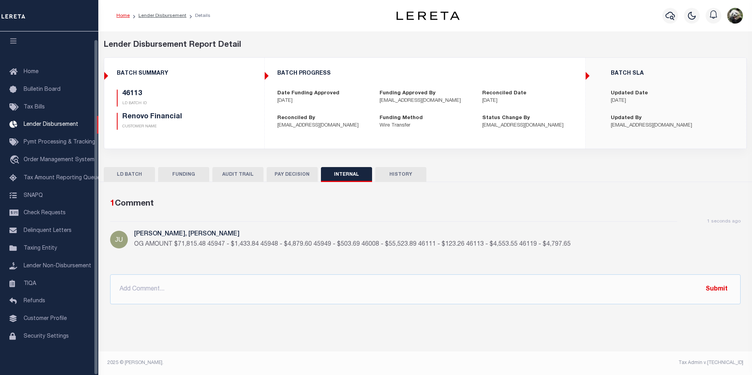
click at [196, 175] on button "FUNDING" at bounding box center [183, 174] width 51 height 15
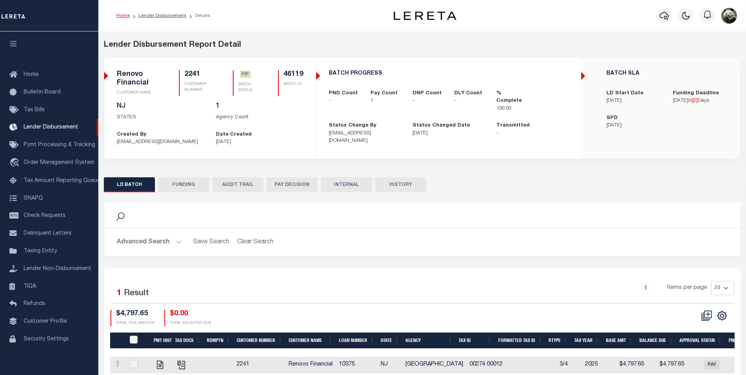
scroll to position [8, 0]
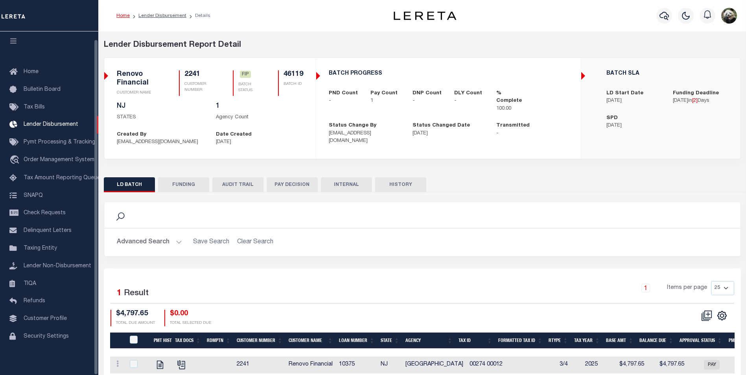
click at [179, 183] on button "FUNDING" at bounding box center [183, 184] width 51 height 15
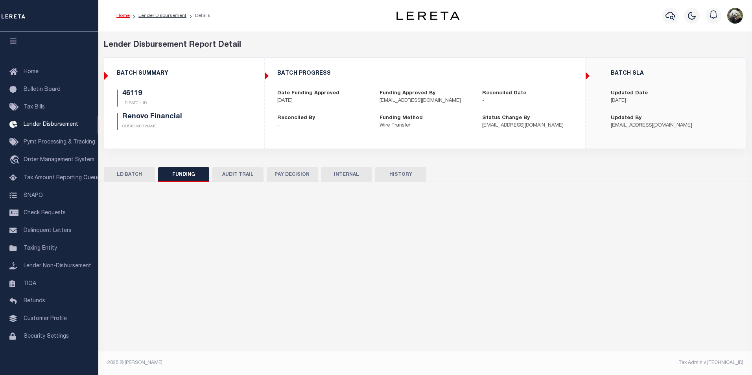
type input "$4,797.65"
type input "$0"
type input "[DATE]"
select select "100"
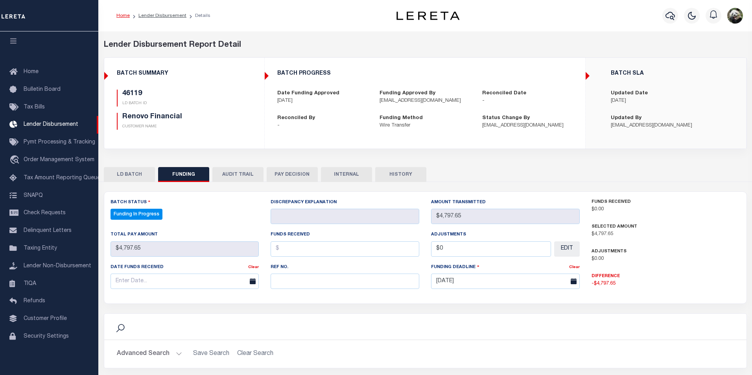
select select "100"
click at [290, 281] on input "text" at bounding box center [342, 281] width 147 height 15
paste input "20250912MMQFMP2700341709121656FT03"
type input "20250912MMQFMP2700341709121656FT03"
click at [133, 281] on input "text" at bounding box center [184, 281] width 147 height 15
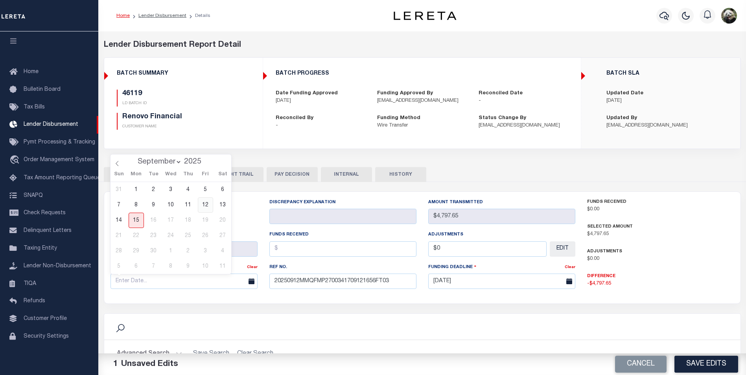
click at [207, 208] on span "12" at bounding box center [205, 205] width 15 height 15
type input "[DATE]"
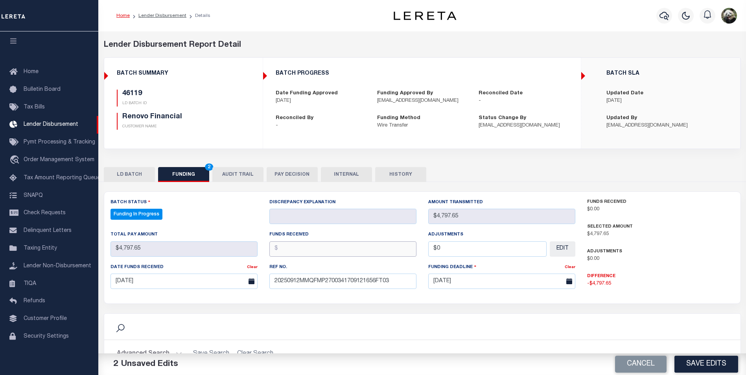
click at [306, 252] on input "text" at bounding box center [342, 249] width 147 height 15
click at [338, 246] on input "text" at bounding box center [342, 249] width 147 height 15
type input "$4,797.65"
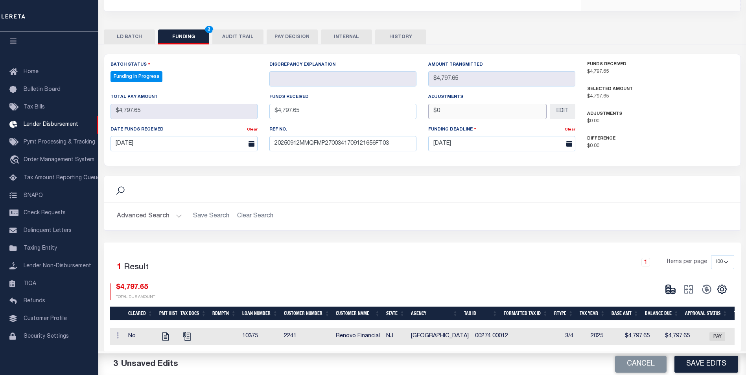
scroll to position [143, 0]
type input "$0.00"
click at [712, 367] on button "Save Edits" at bounding box center [707, 364] width 64 height 17
select select "100"
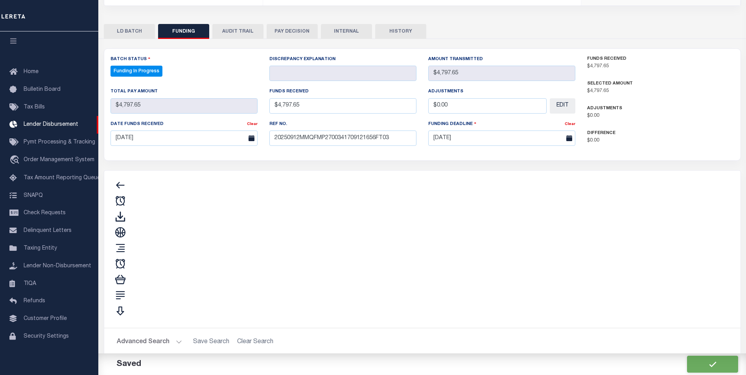
type input "$4,797.65"
type input "$0"
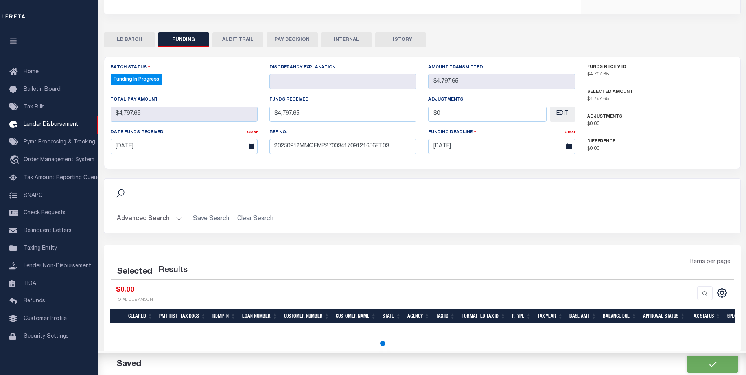
select select "100"
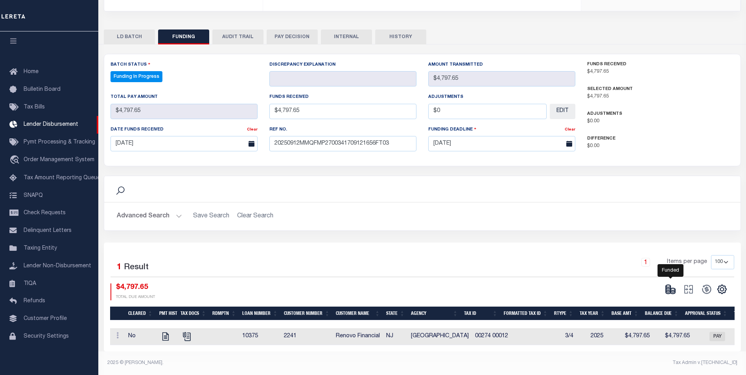
click at [672, 290] on icon at bounding box center [673, 291] width 5 height 3
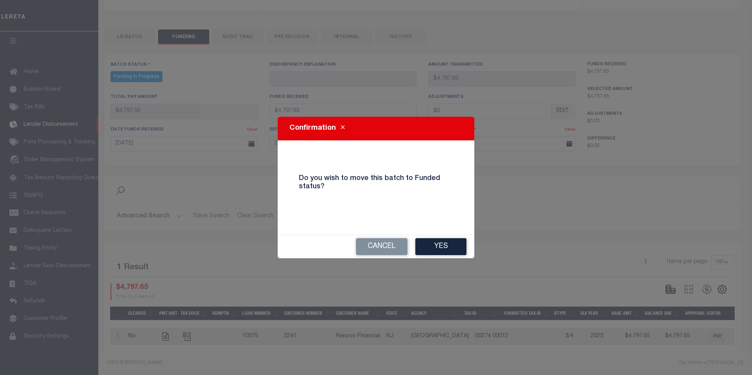
click at [443, 249] on button "Yes" at bounding box center [440, 246] width 51 height 17
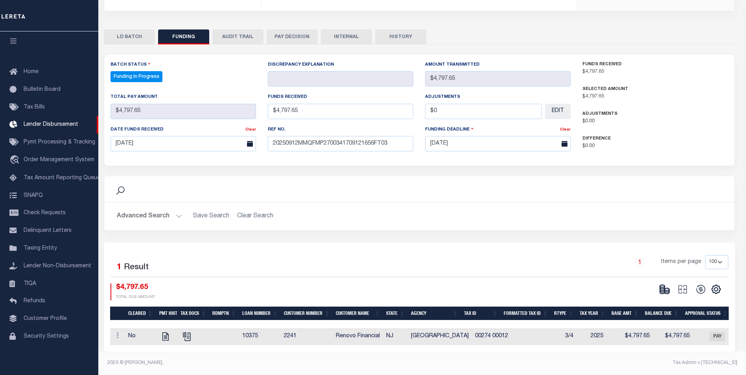
type input "$4,797.65"
type input "$0"
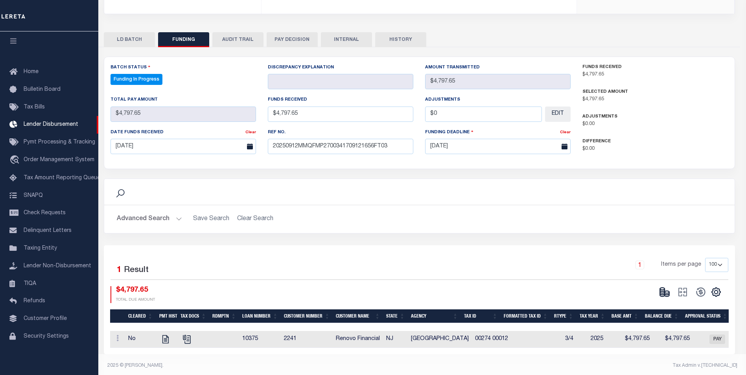
select select "100"
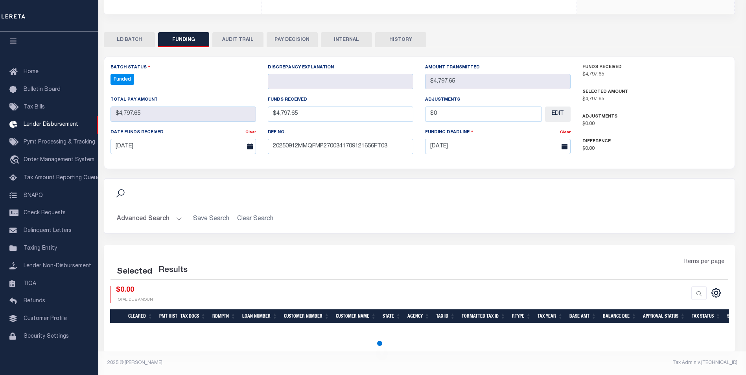
select select "100"
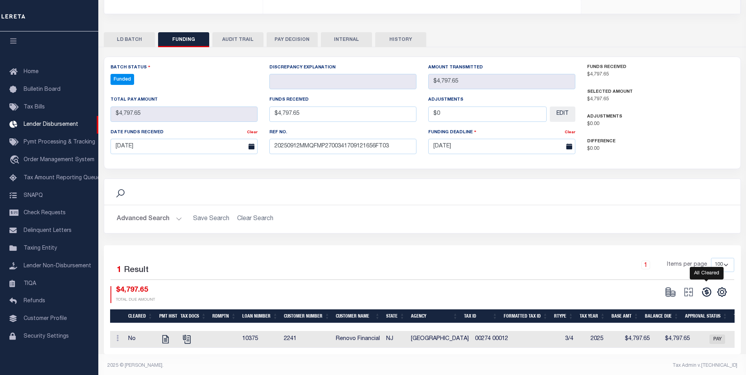
click at [704, 295] on icon at bounding box center [706, 292] width 11 height 11
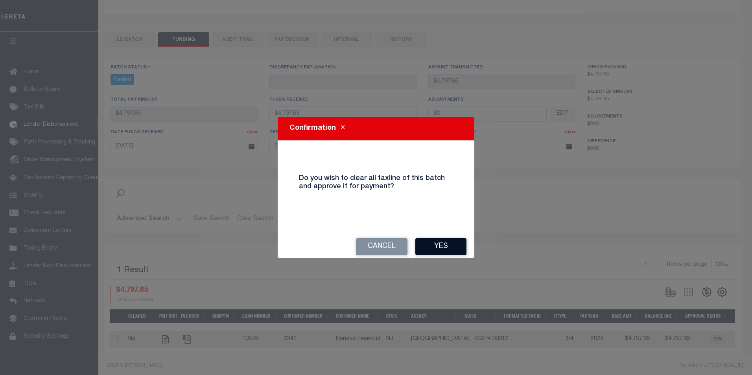
click at [441, 246] on button "Yes" at bounding box center [440, 246] width 51 height 17
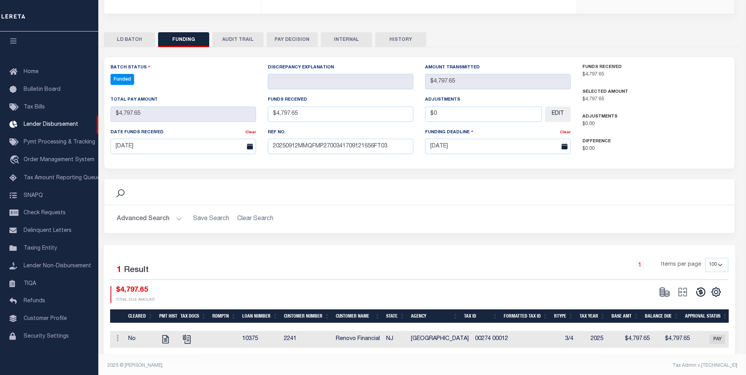
type input "$4,797.65"
type input "$0"
select select "100"
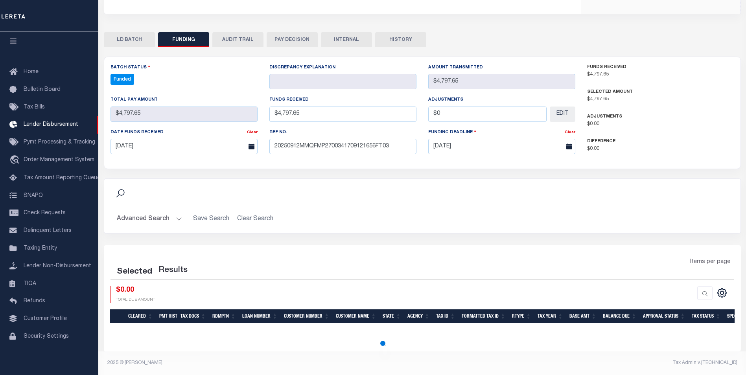
select select "100"
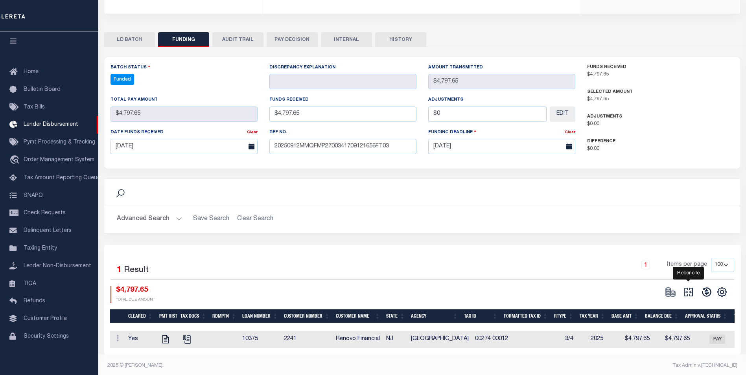
click at [687, 292] on icon at bounding box center [688, 292] width 11 height 11
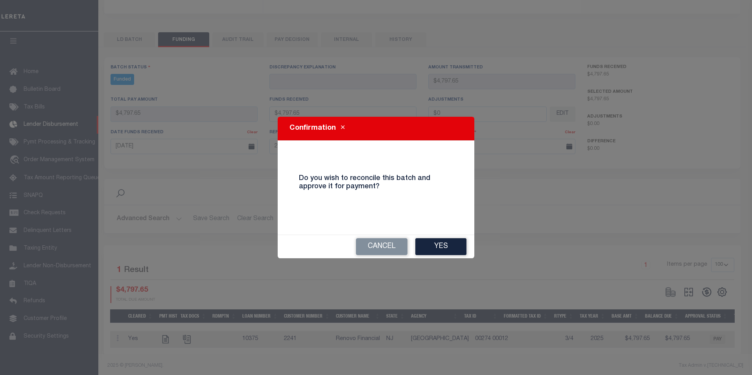
drag, startPoint x: 425, startPoint y: 247, endPoint x: 424, endPoint y: 244, distance: 4.0
click at [424, 247] on button "Yes" at bounding box center [440, 246] width 51 height 17
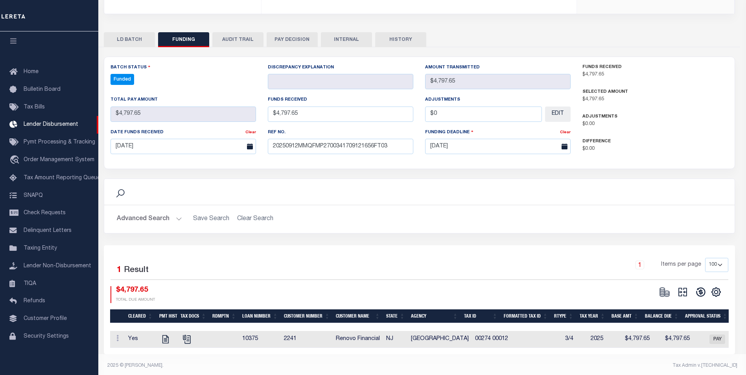
type input "$4,797.65"
type input "$0"
select select "100"
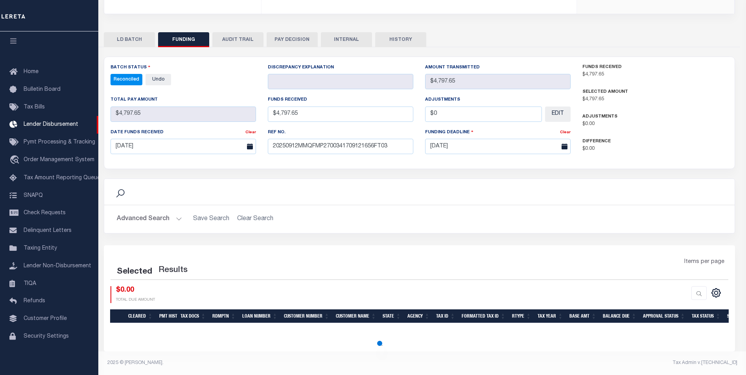
select select "100"
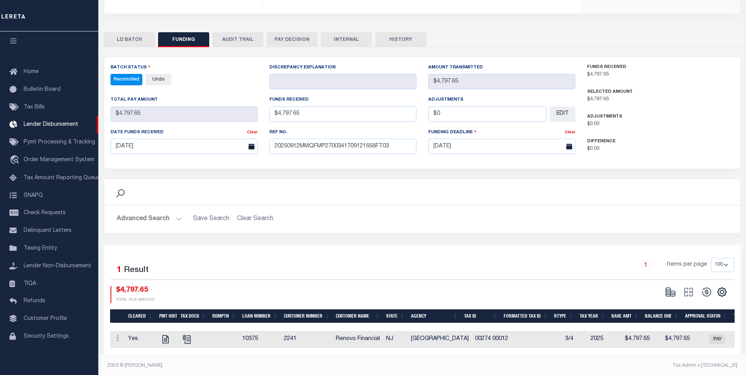
click at [354, 40] on button "INTERNAL" at bounding box center [346, 39] width 51 height 15
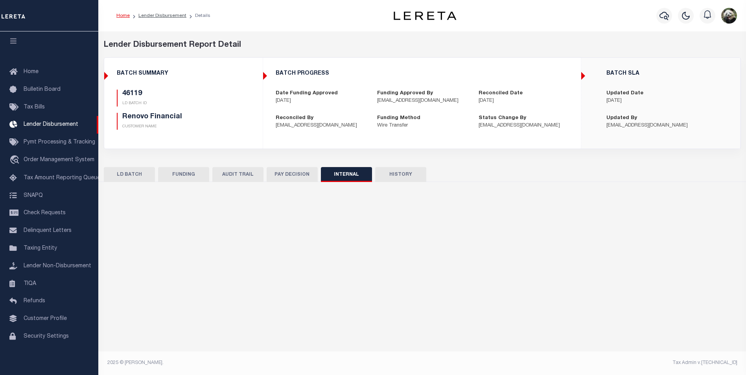
scroll to position [0, 0]
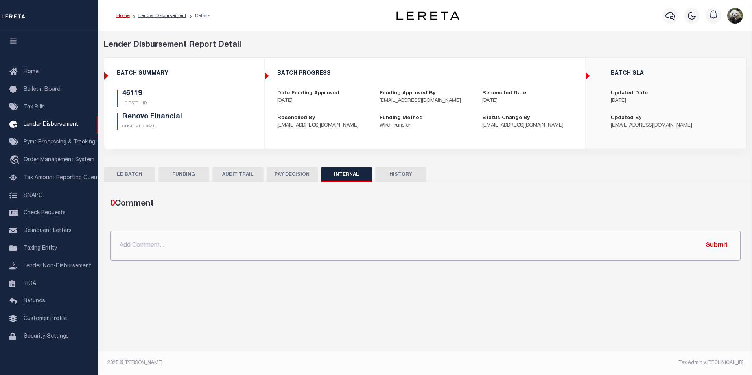
click at [346, 254] on input "text" at bounding box center [425, 246] width 631 height 30
paste input "OG AMOUNT $71,815.48 45947 - $1,433.84 45948 - $4,879.60 45949 - $503.69 46008 …"
type input "OG AMOUNT $71,815.48 45947 - $1,433.84 45948 - $4,879.60 45949 - $503.69 46008 …"
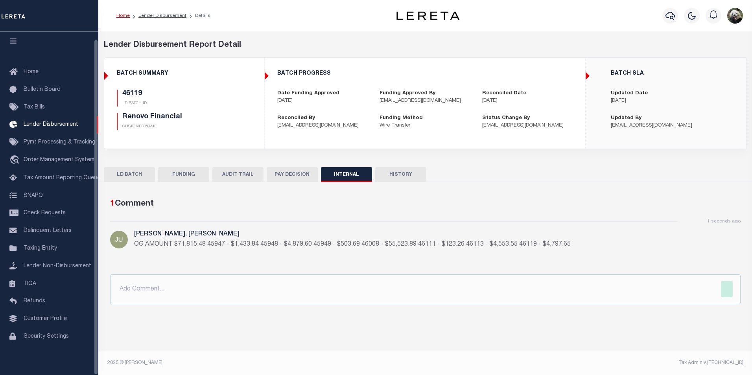
click at [183, 174] on button "FUNDING" at bounding box center [183, 174] width 51 height 15
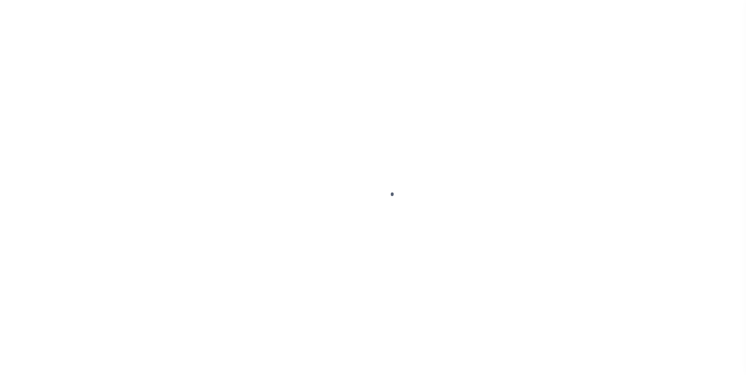
scroll to position [8, 0]
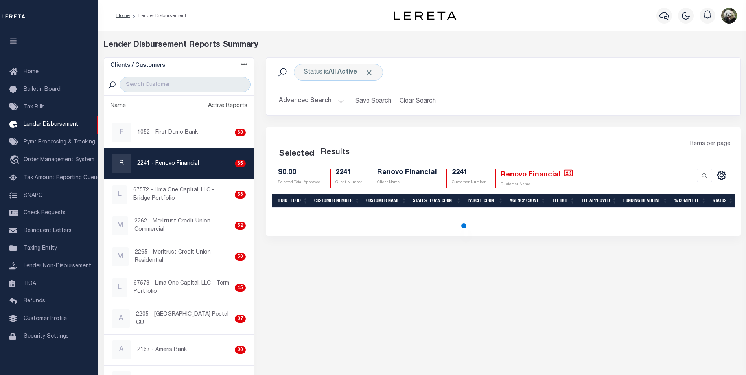
select select "200"
